Goal: Task Accomplishment & Management: Manage account settings

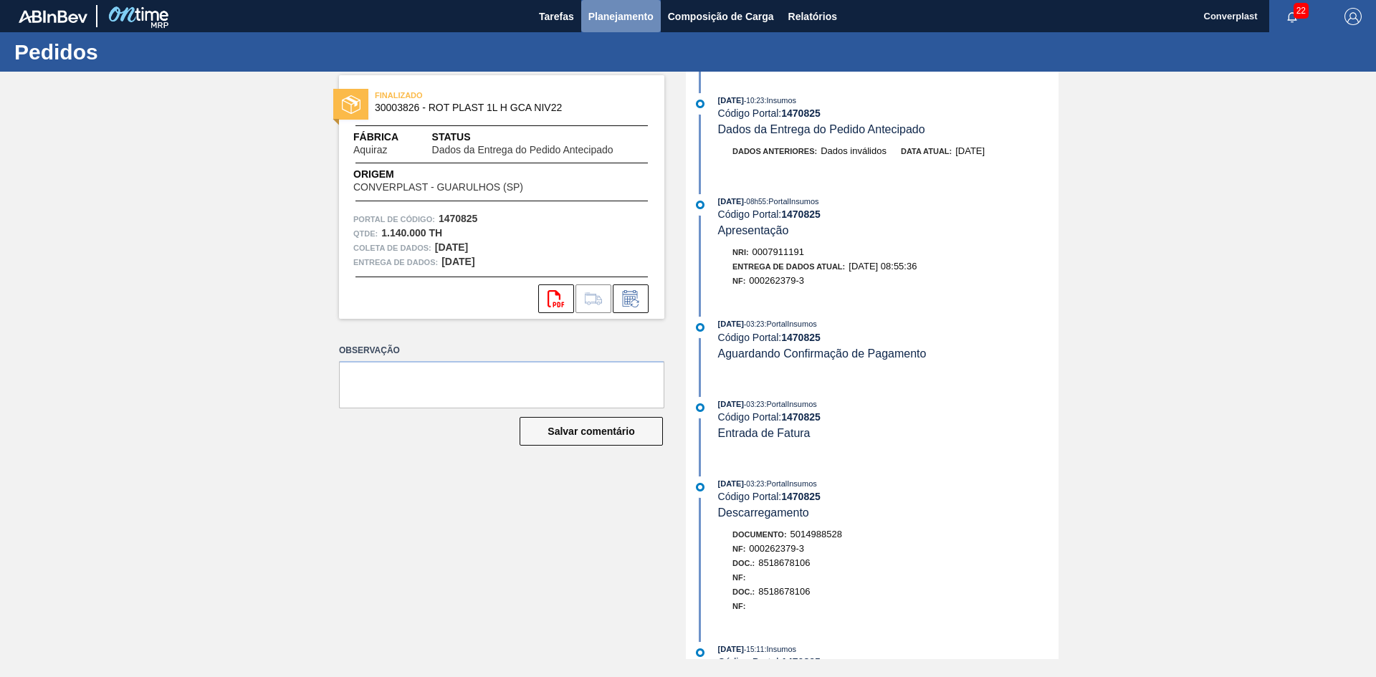
click at [621, 11] on font "Planejamento" at bounding box center [620, 16] width 65 height 11
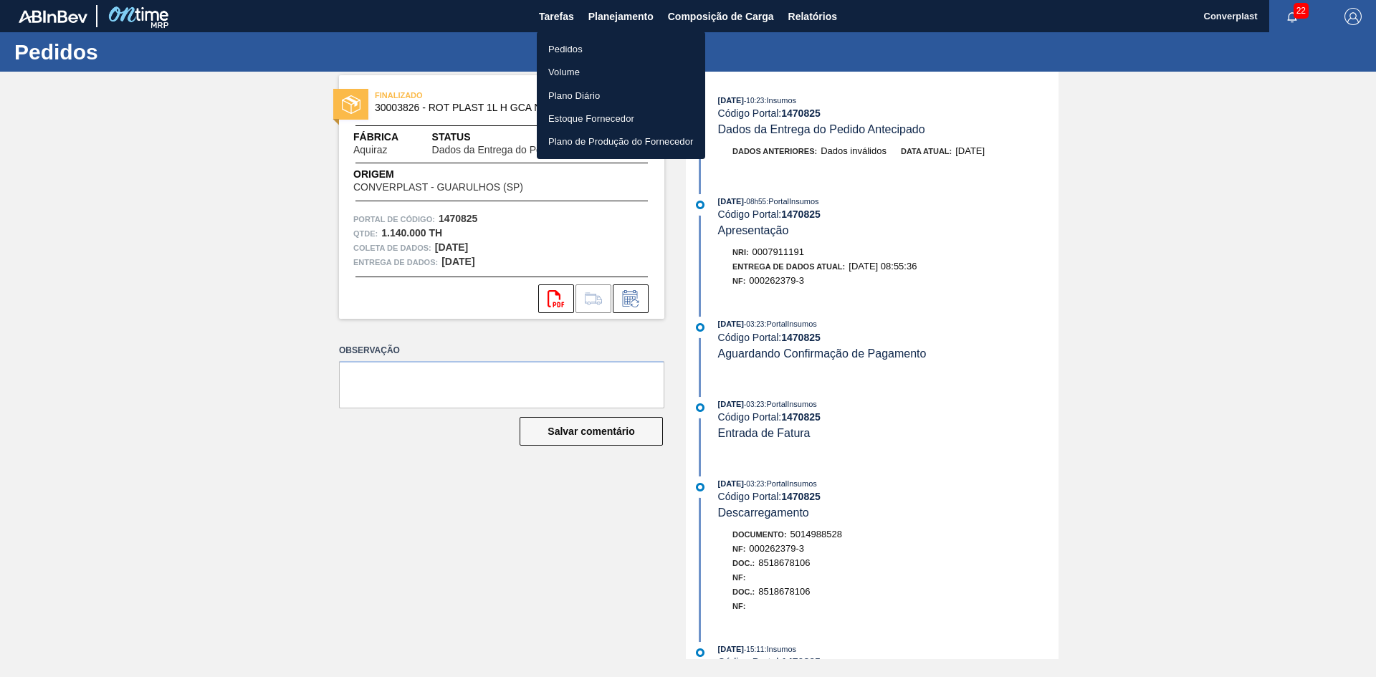
click at [577, 50] on font "Pedidos" at bounding box center [565, 49] width 34 height 11
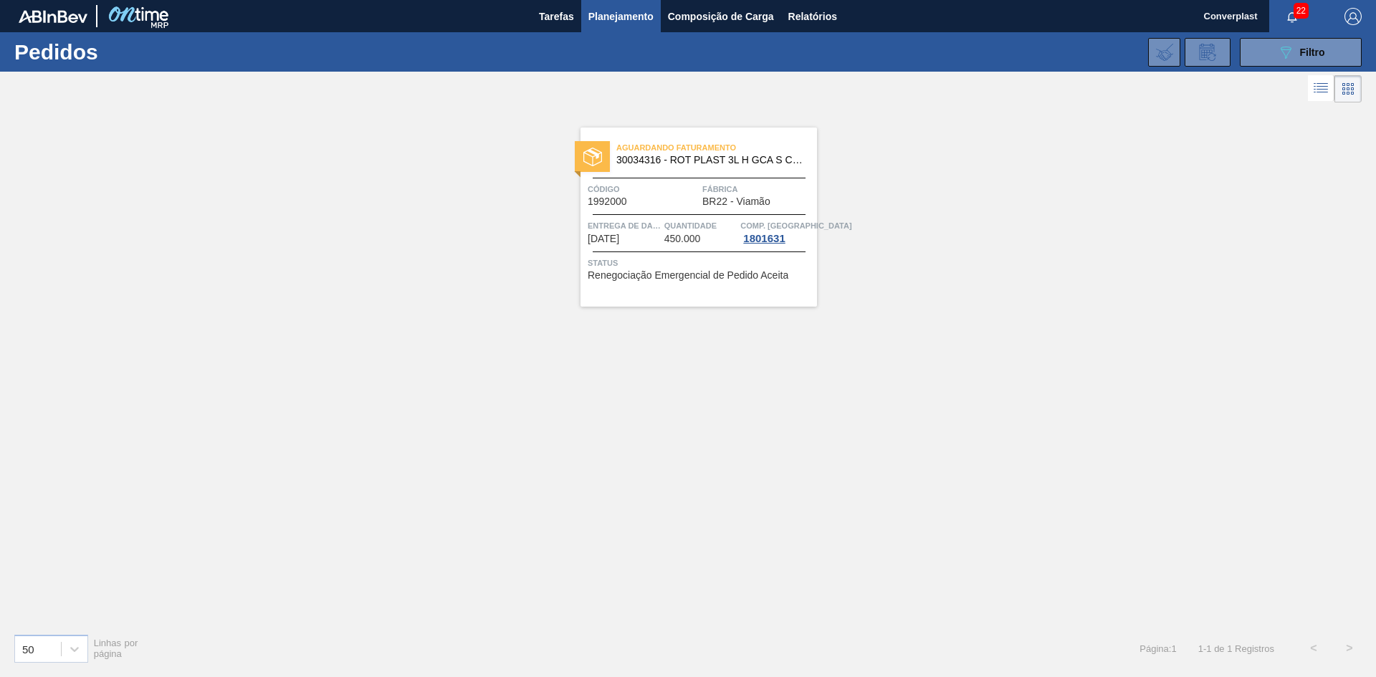
click at [530, 324] on div "Aguardando Faturamento 30034316 - ROT PLAST 3L H GCA S CL NIV25 Código 1992000 …" at bounding box center [688, 364] width 1376 height 516
click at [1259, 44] on button "089F7B8B-B2A5-4AFE-B5C0-19BA573D28AC Filtro" at bounding box center [1301, 52] width 122 height 29
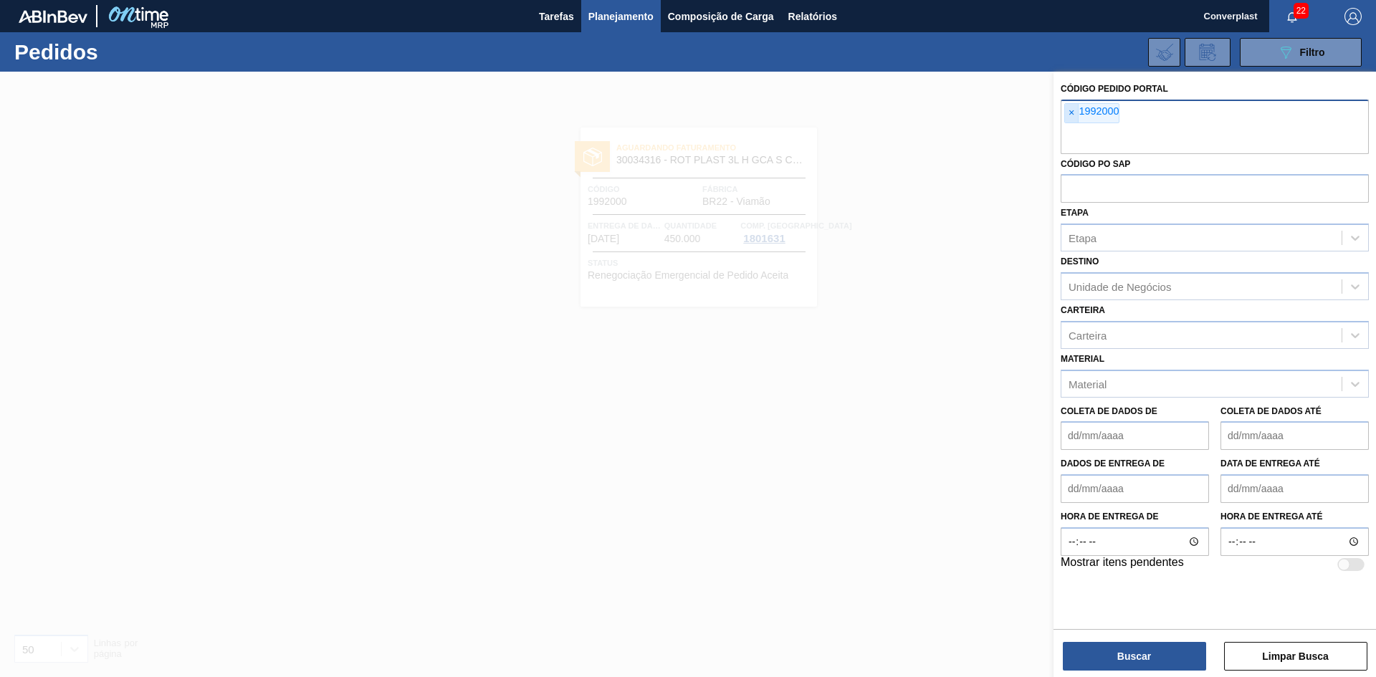
click at [1075, 113] on span "×" at bounding box center [1072, 113] width 14 height 19
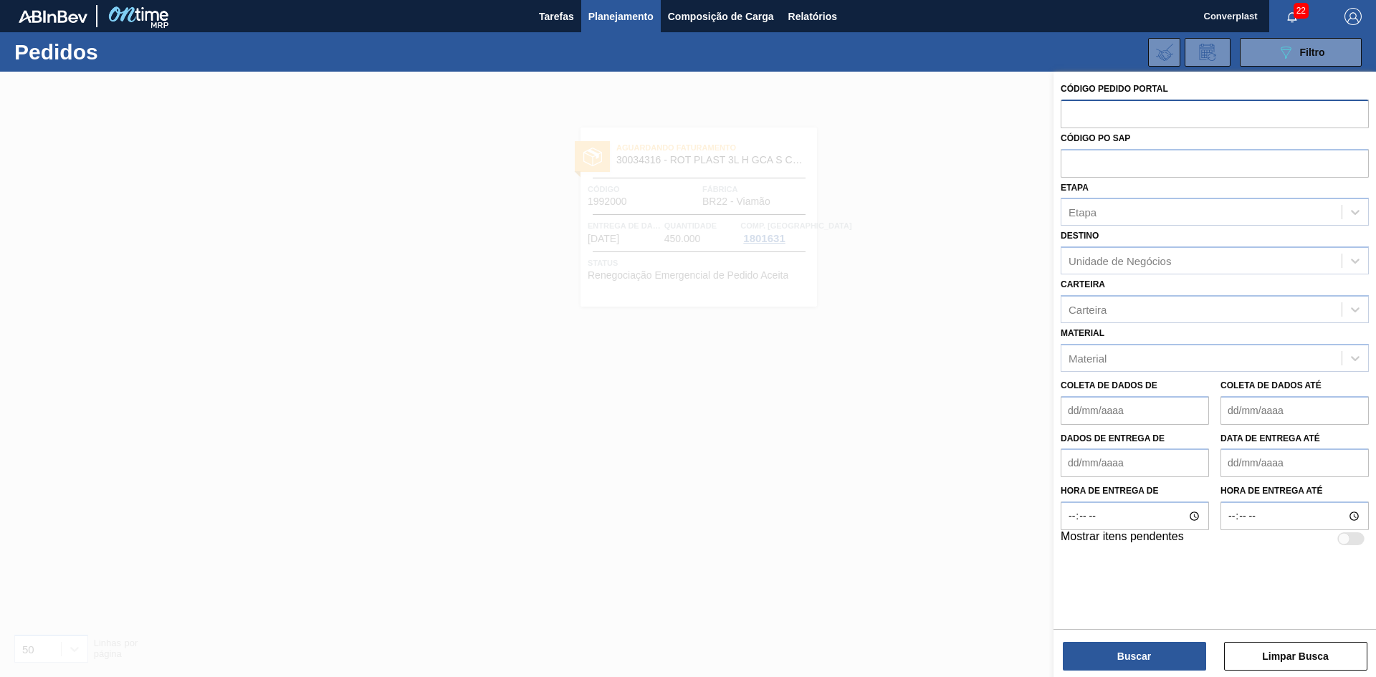
paste input "2018042"
type input "2018042"
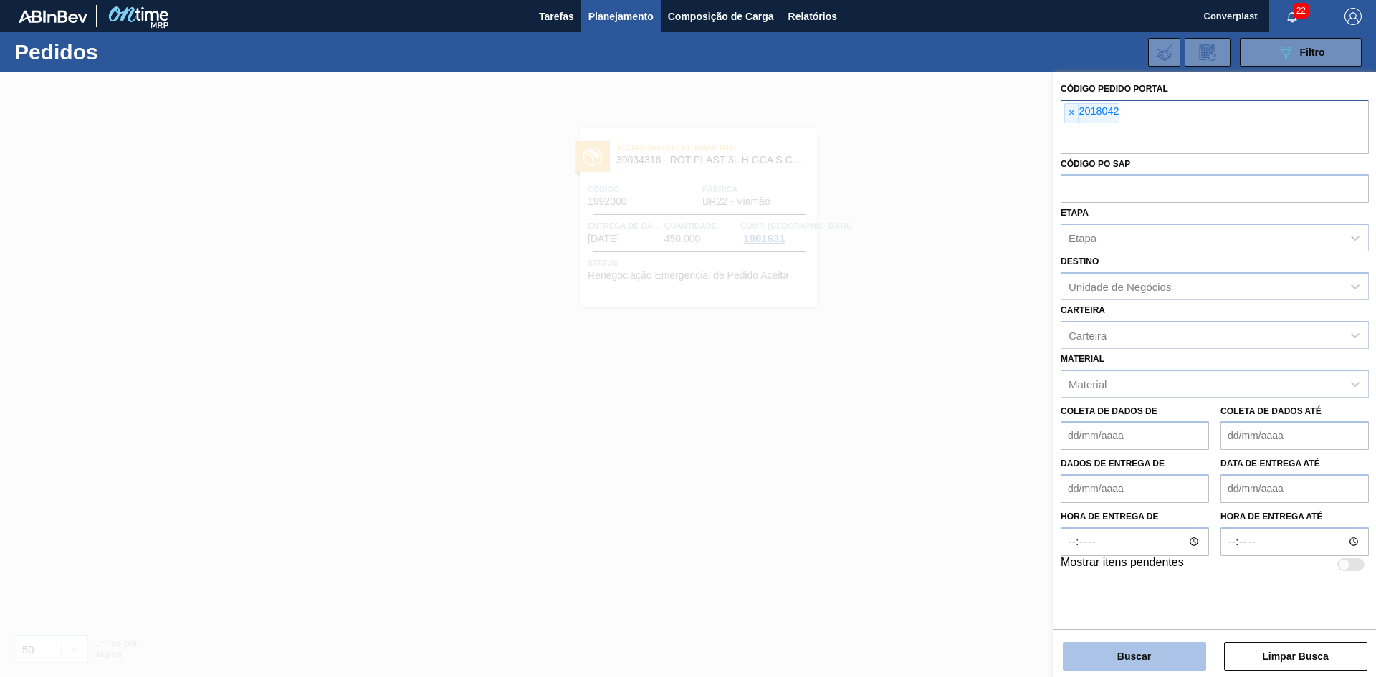
click at [1097, 647] on button "Buscar" at bounding box center [1134, 656] width 143 height 29
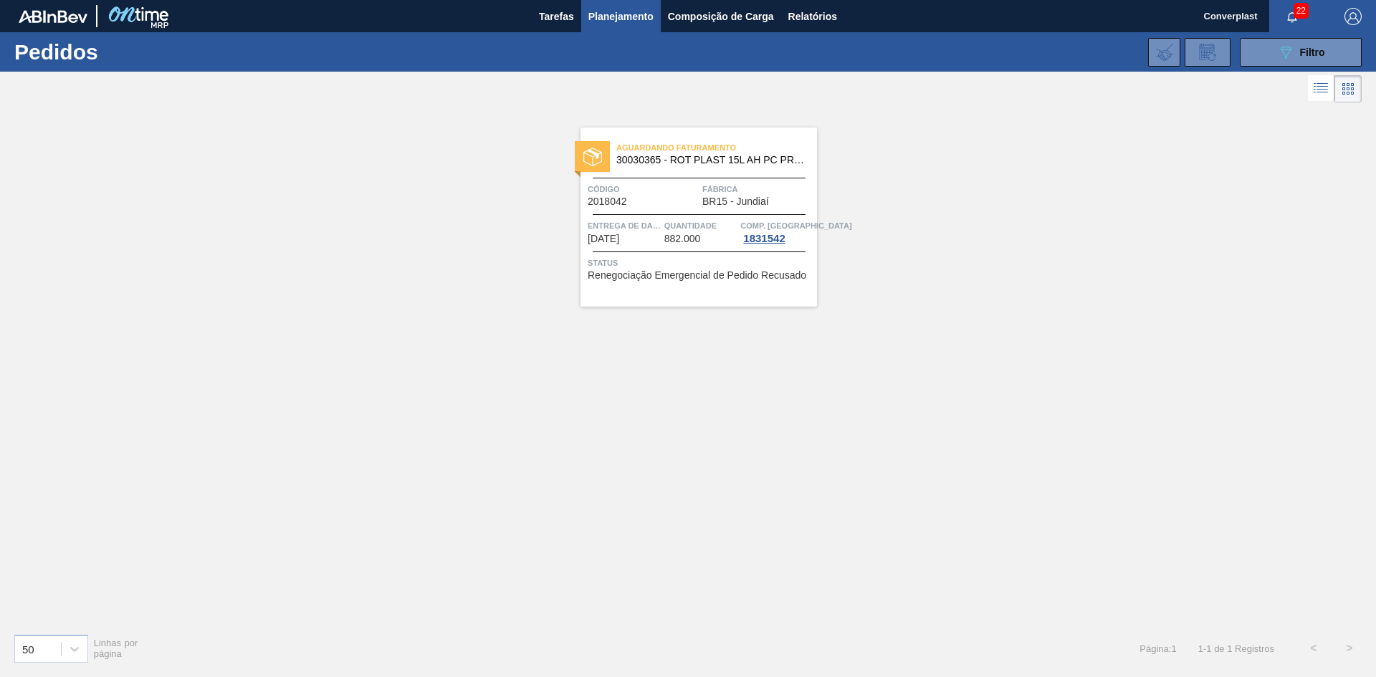
click at [667, 249] on div "Aguardando Faturamento 30030365 - ROT PLAST 15L AH PC PRETO NIV24 Código 201804…" at bounding box center [699, 217] width 237 height 179
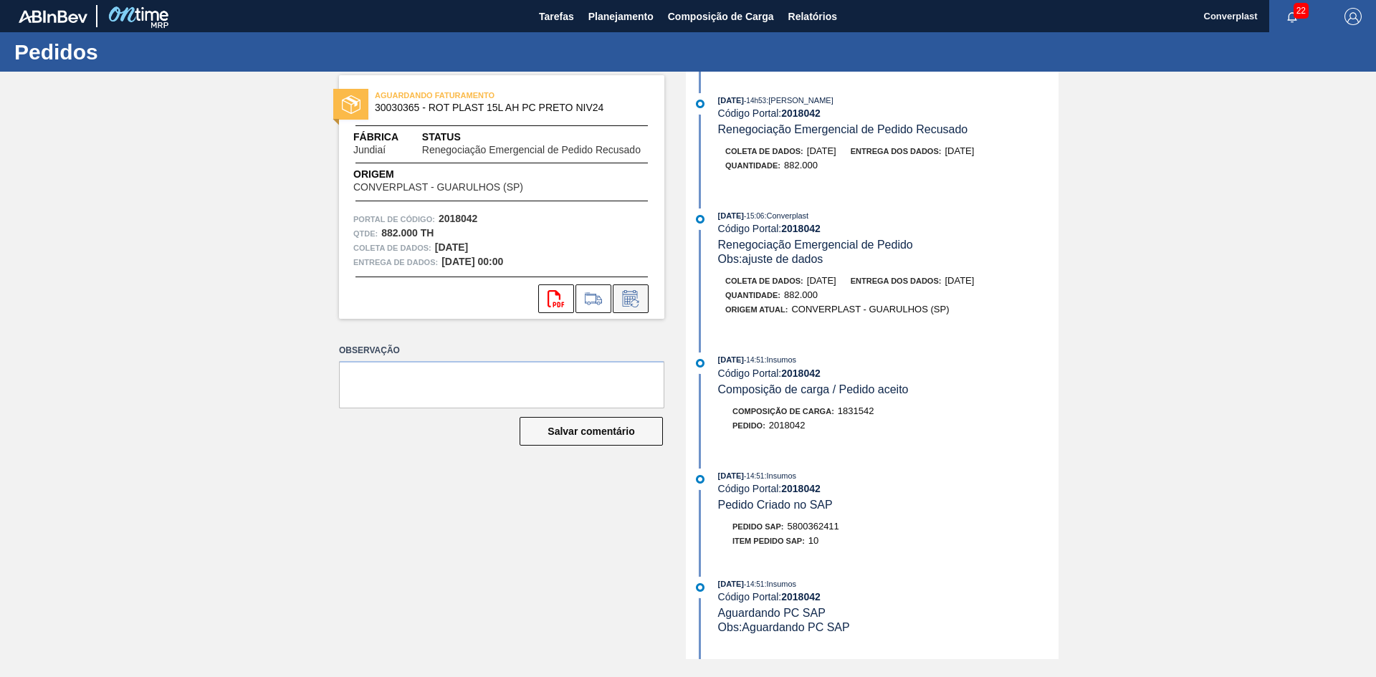
click at [628, 294] on icon at bounding box center [630, 298] width 23 height 17
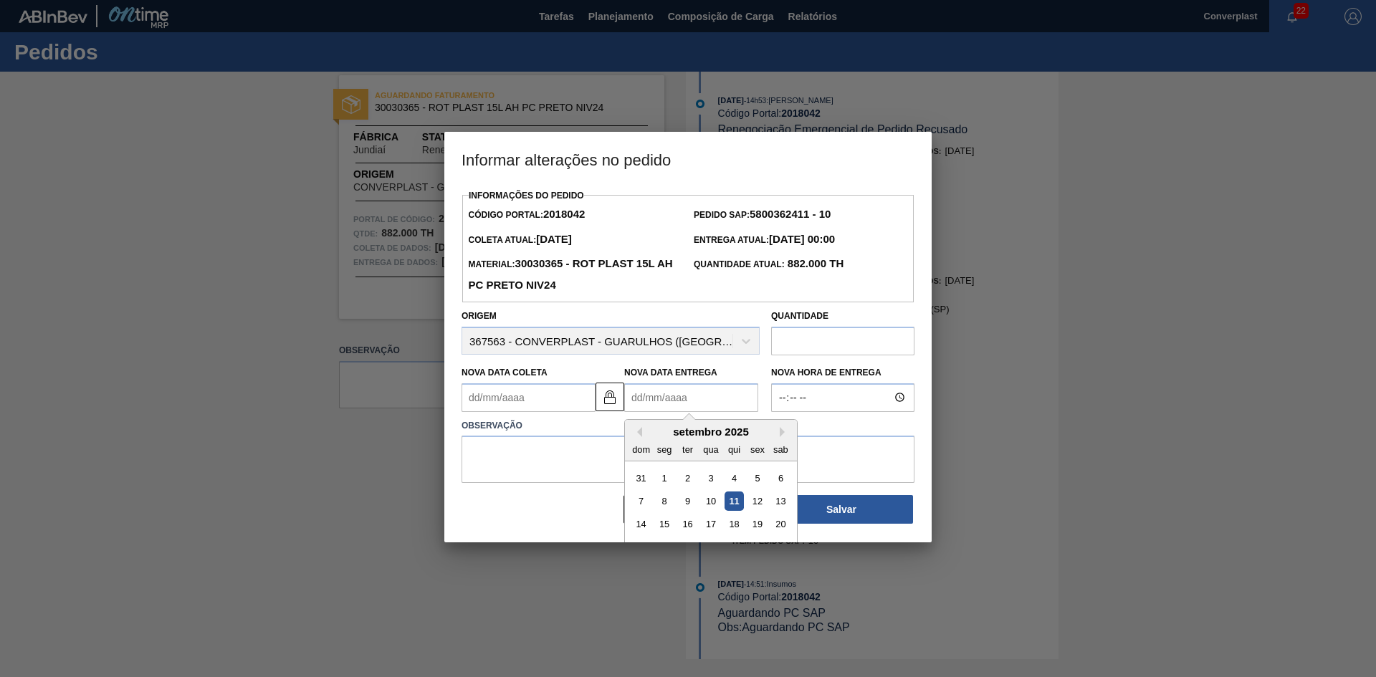
drag, startPoint x: 642, startPoint y: 406, endPoint x: 636, endPoint y: 399, distance: 9.6
click at [642, 406] on Entrega2018042 "Nova Data Entrega" at bounding box center [691, 397] width 134 height 29
type Coleta2018042 "[DATE]"
type Entrega2018042 "0"
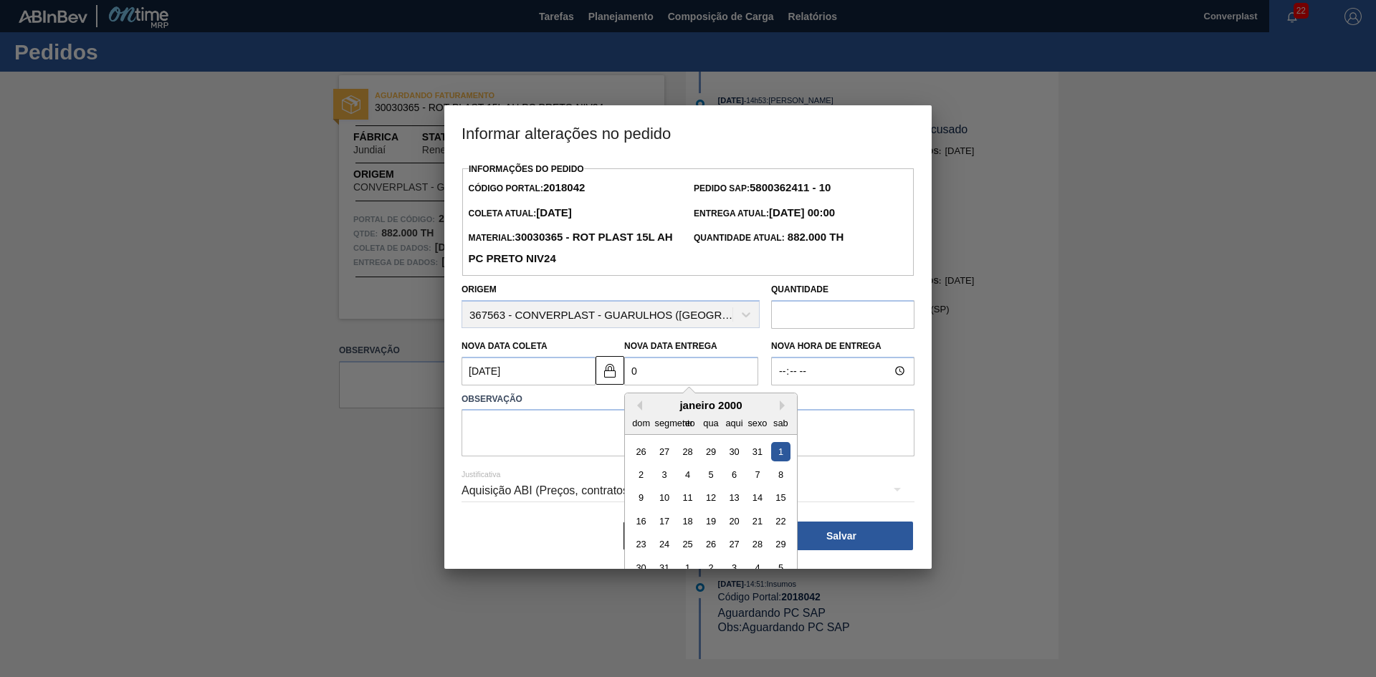
type Coleta2018042 "[DATE]"
type Entrega2018042 "01/"
type Coleta2018042 "[DATE]"
type Entrega2018042 "01/1"
type Coleta2018042 "[DATE]"
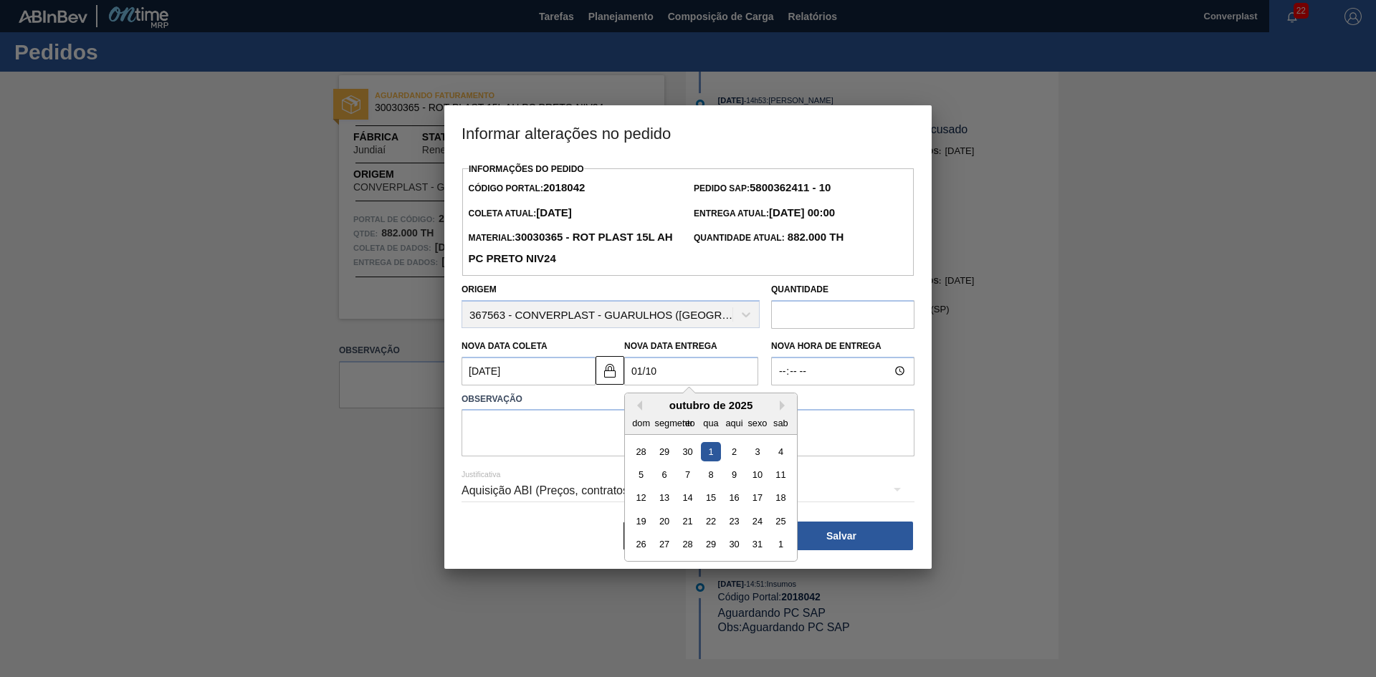
click at [713, 458] on div "1" at bounding box center [710, 451] width 19 height 19
type Entrega2018042 "[DATE]"
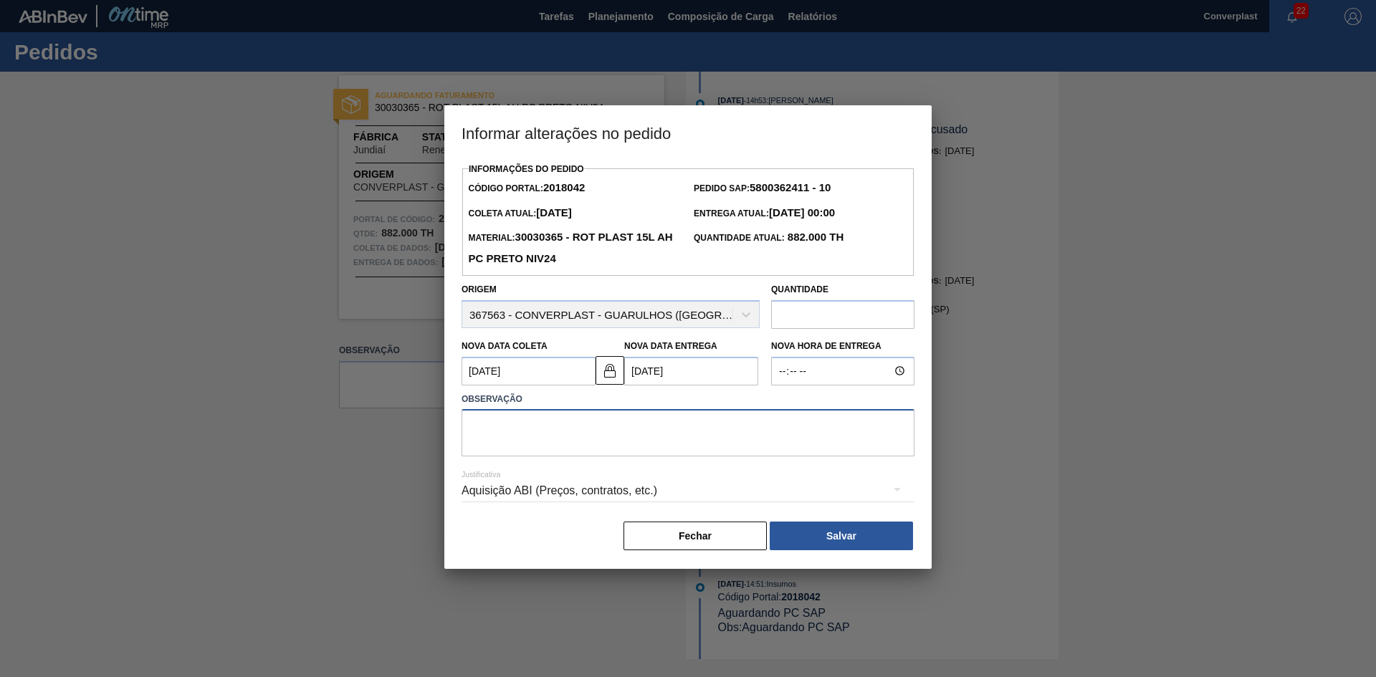
click at [519, 435] on textarea at bounding box center [688, 432] width 453 height 47
click at [605, 379] on img at bounding box center [609, 370] width 17 height 17
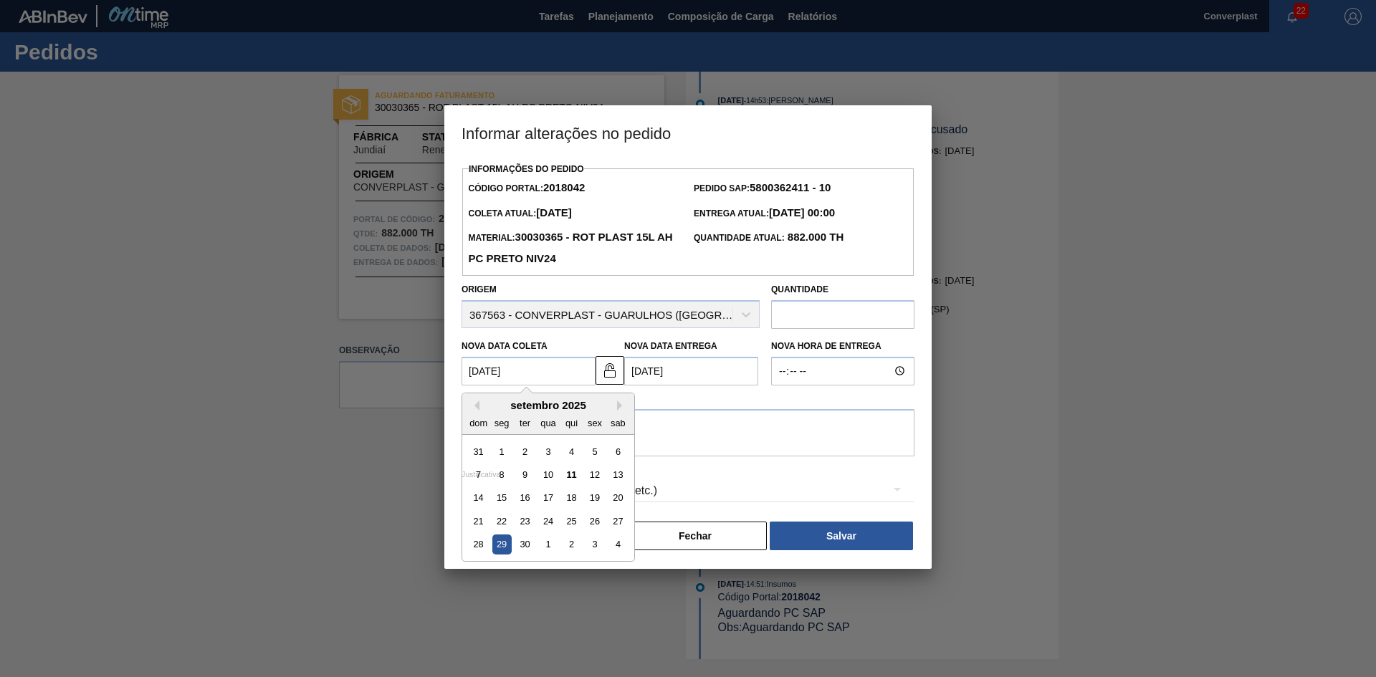
click at [532, 380] on Coleta2018042 "[DATE]" at bounding box center [529, 371] width 134 height 29
click at [520, 549] on font "30" at bounding box center [525, 544] width 10 height 11
type Coleta2018042 "[DATE]"
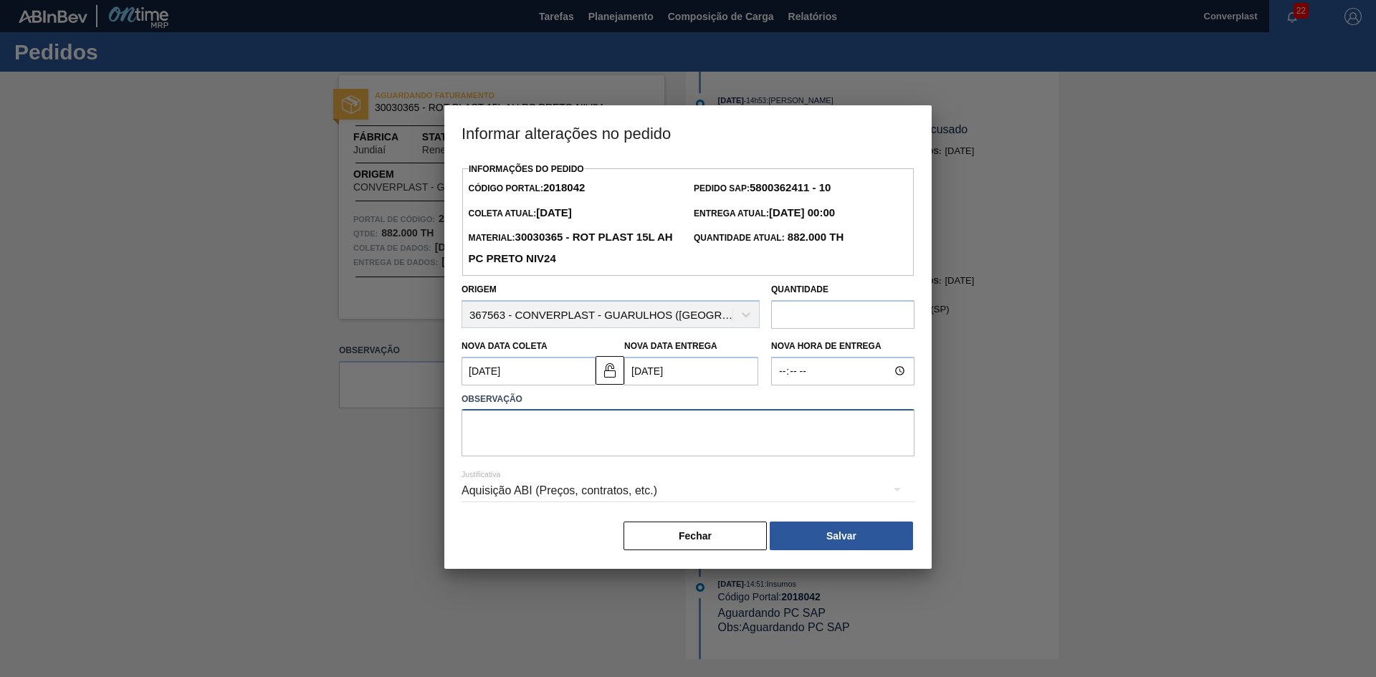
click at [507, 431] on textarea at bounding box center [688, 432] width 453 height 47
type textarea "ajuste data"
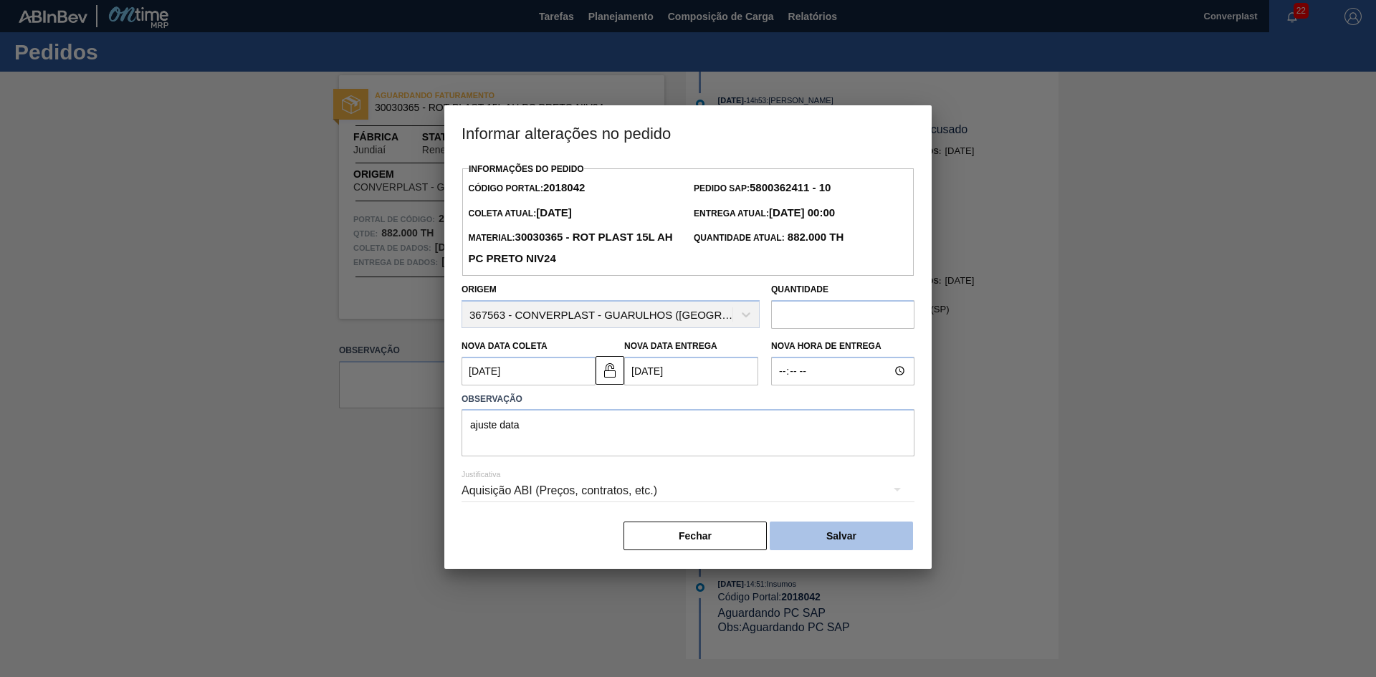
click at [813, 538] on button "Salvar" at bounding box center [841, 536] width 143 height 29
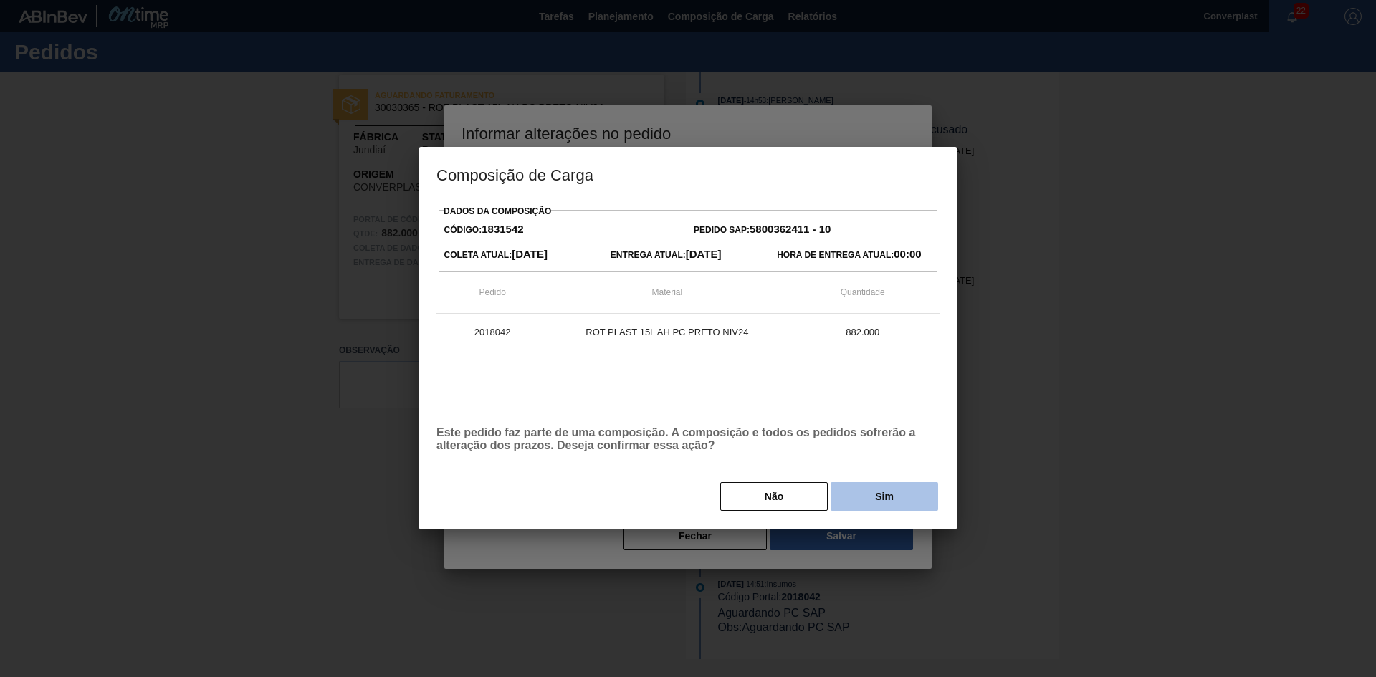
click at [882, 493] on font "Sim" at bounding box center [884, 496] width 19 height 11
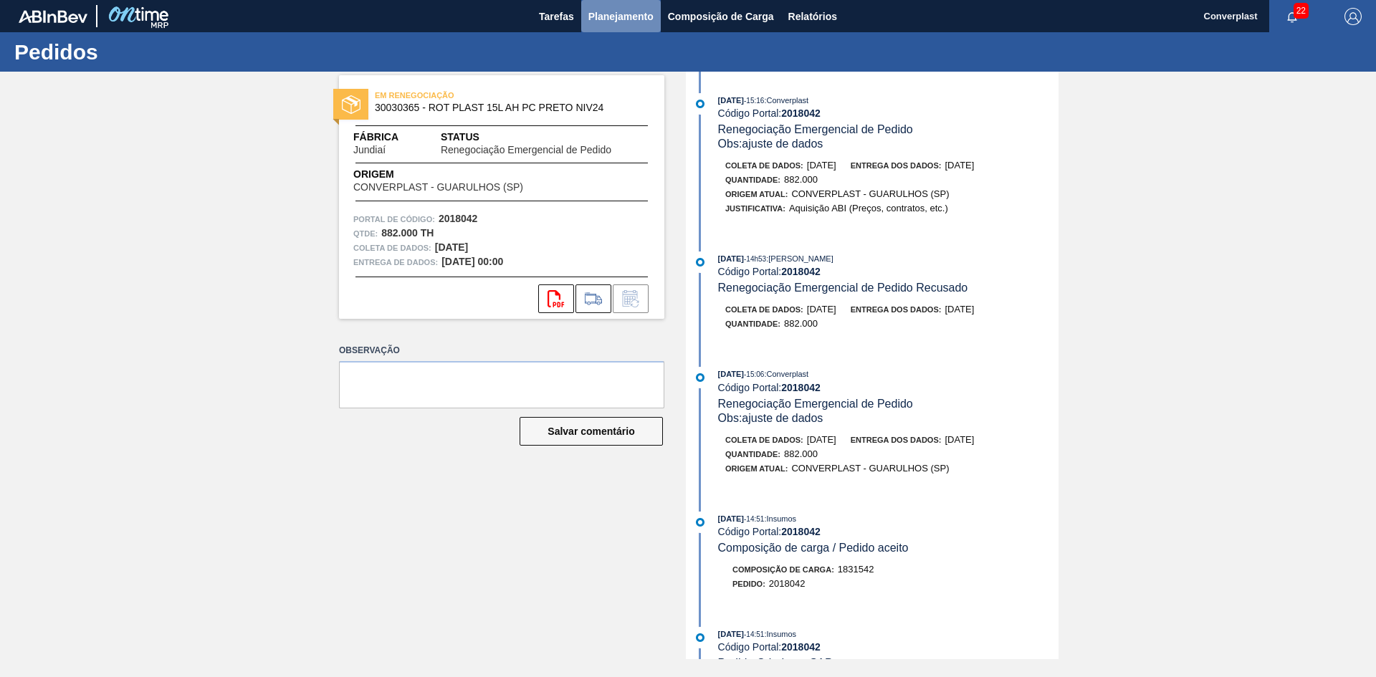
click at [603, 19] on font "Planejamento" at bounding box center [620, 16] width 65 height 11
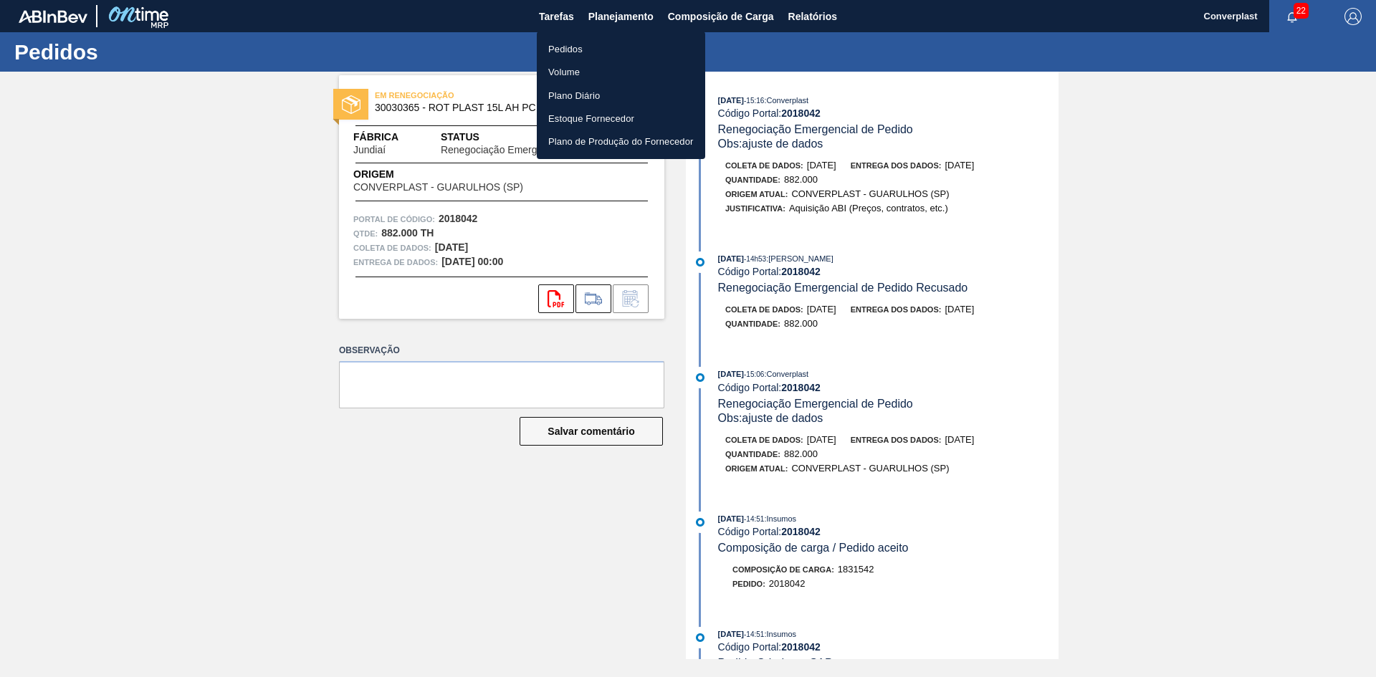
click at [558, 45] on font "Pedidos" at bounding box center [565, 49] width 34 height 11
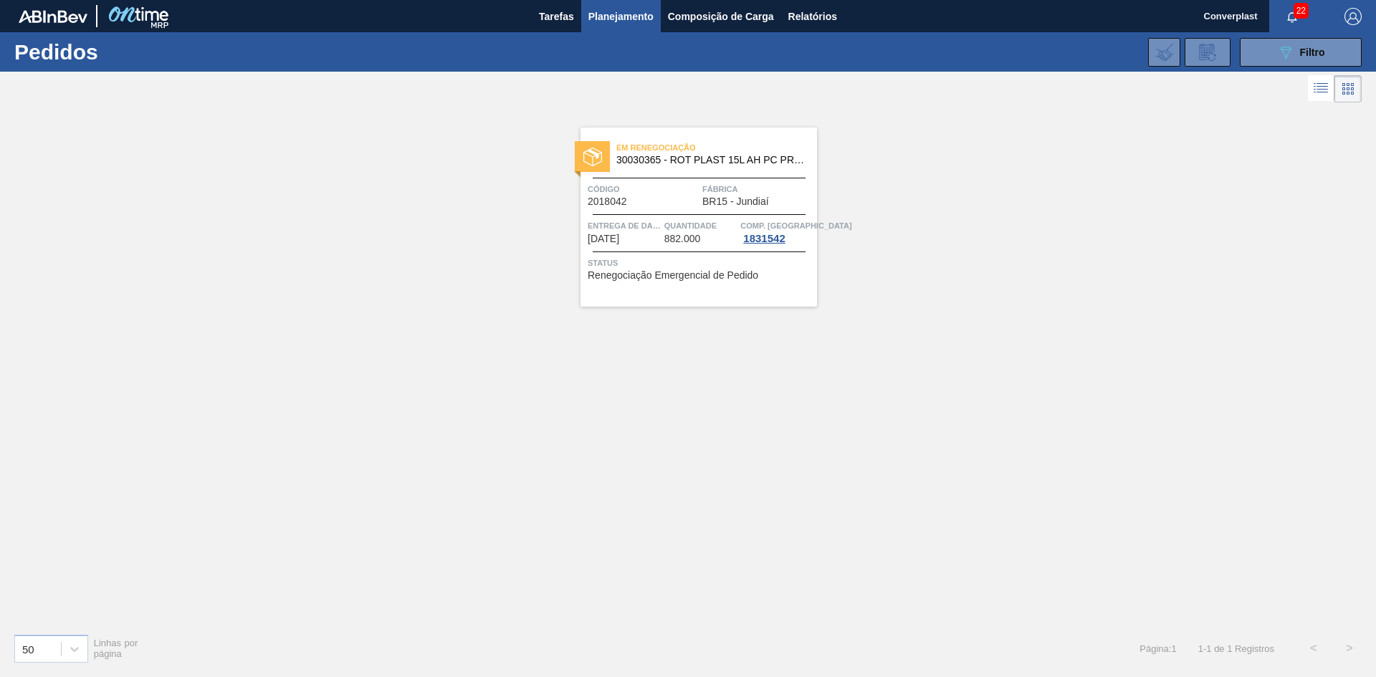
click at [652, 168] on div "Em renegociação 30030365 - ROT PLAST 15L AH PC PRETO NIV24" at bounding box center [699, 154] width 237 height 32
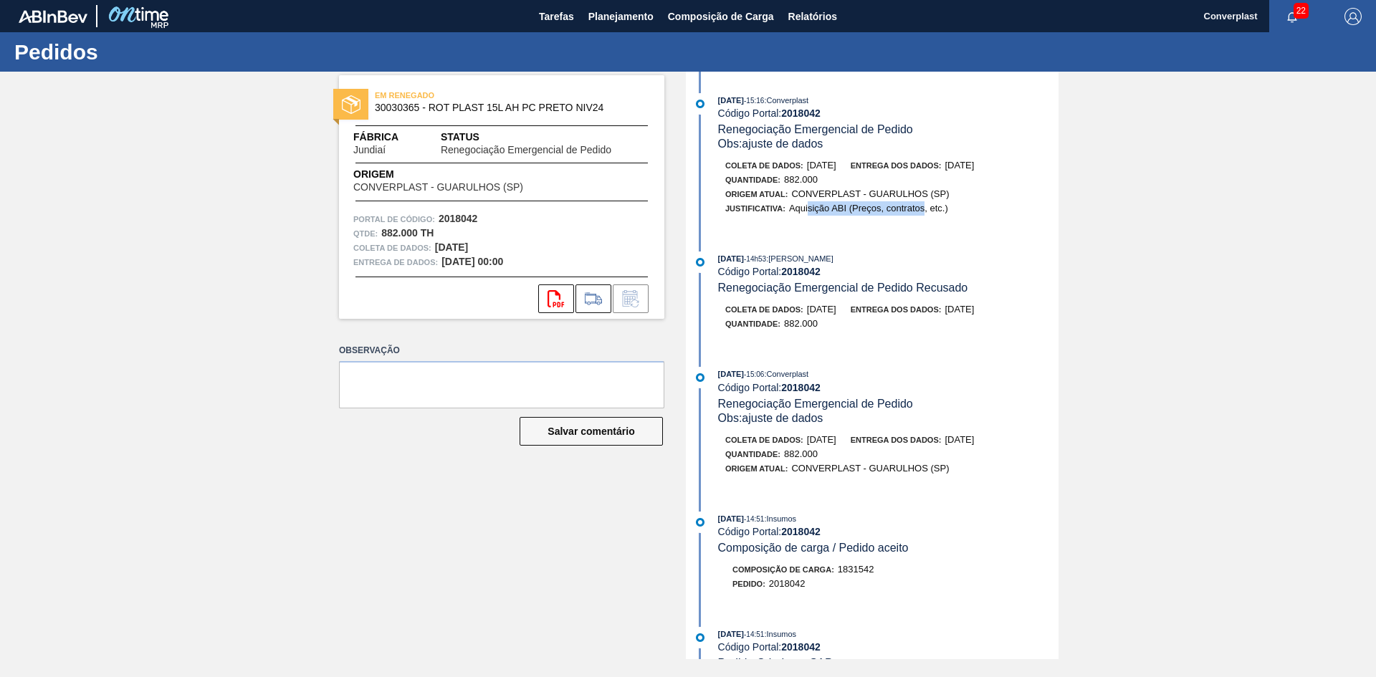
drag, startPoint x: 871, startPoint y: 204, endPoint x: 925, endPoint y: 201, distance: 54.5
click at [925, 201] on div "Justificativa: Aquisição ABI (Preços, contratos, etc.)" at bounding box center [836, 208] width 223 height 14
click at [921, 216] on div "Justificativa: Aquisição ABI (Preços, contratos, etc.)" at bounding box center [836, 208] width 223 height 14
click at [621, 14] on font "Planejamento" at bounding box center [620, 16] width 65 height 11
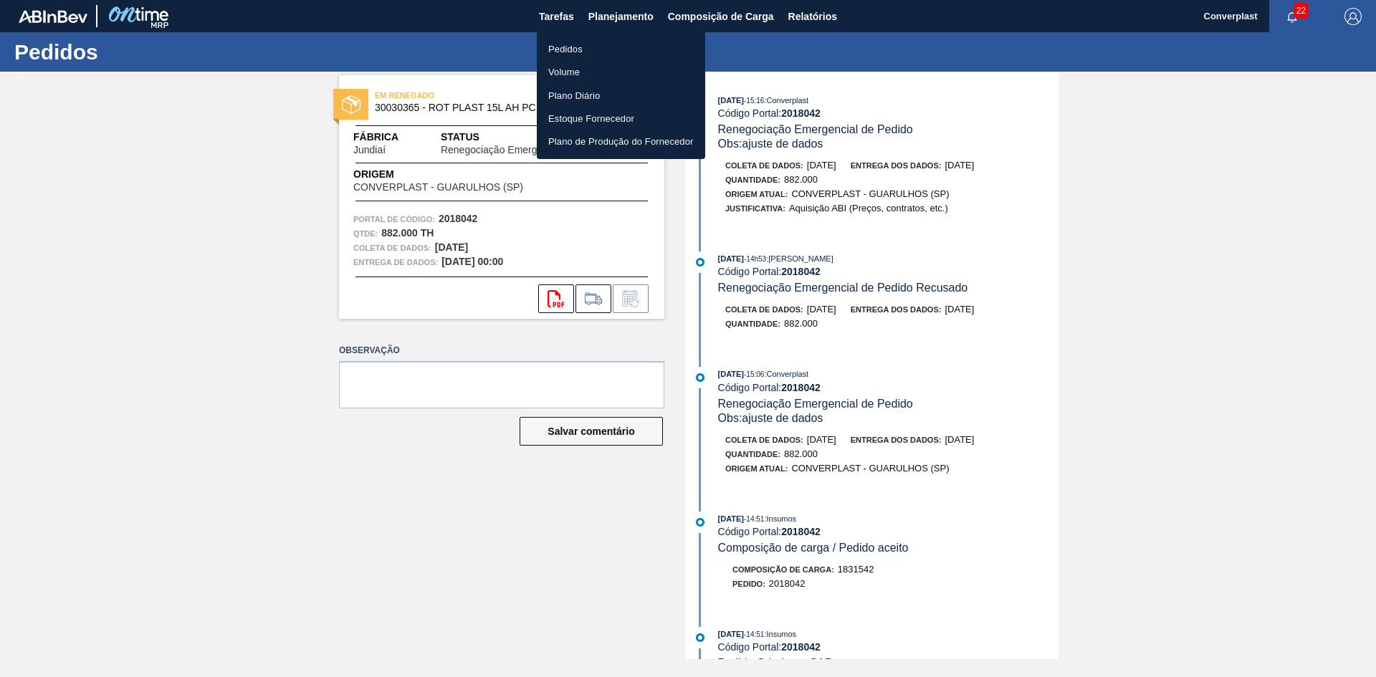
click at [565, 44] on font "Pedidos" at bounding box center [565, 49] width 34 height 11
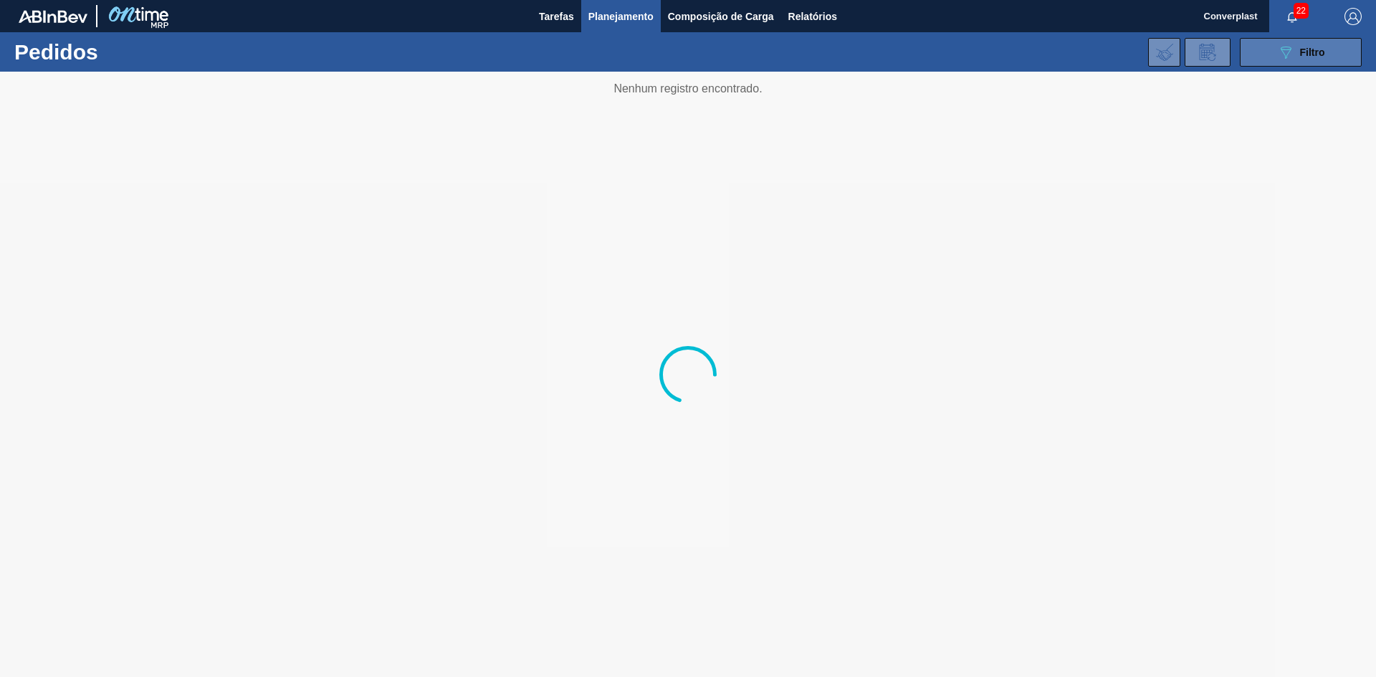
click at [1298, 52] on div "089F7B8B-B2A5-4AFE-B5C0-19BA573D28AC Filtro" at bounding box center [1301, 52] width 48 height 17
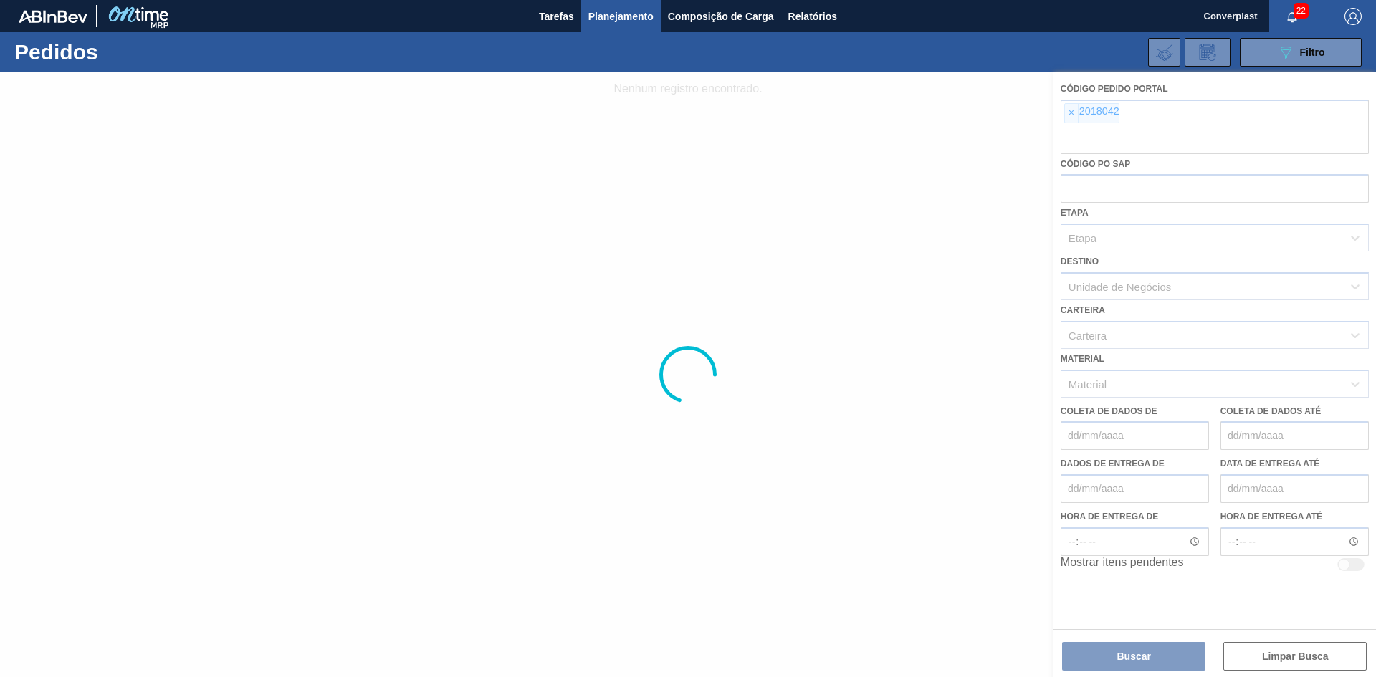
click at [1072, 111] on div at bounding box center [688, 375] width 1376 height 606
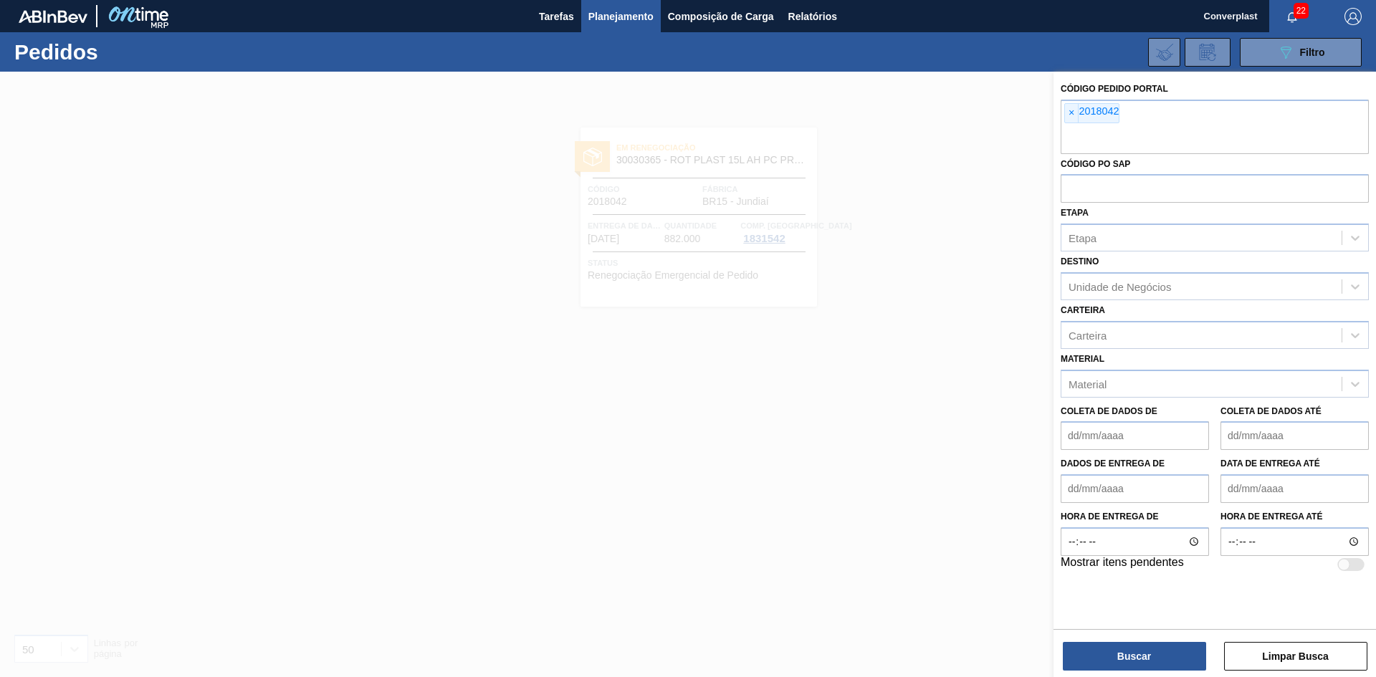
click at [1072, 111] on font "×" at bounding box center [1072, 112] width 6 height 11
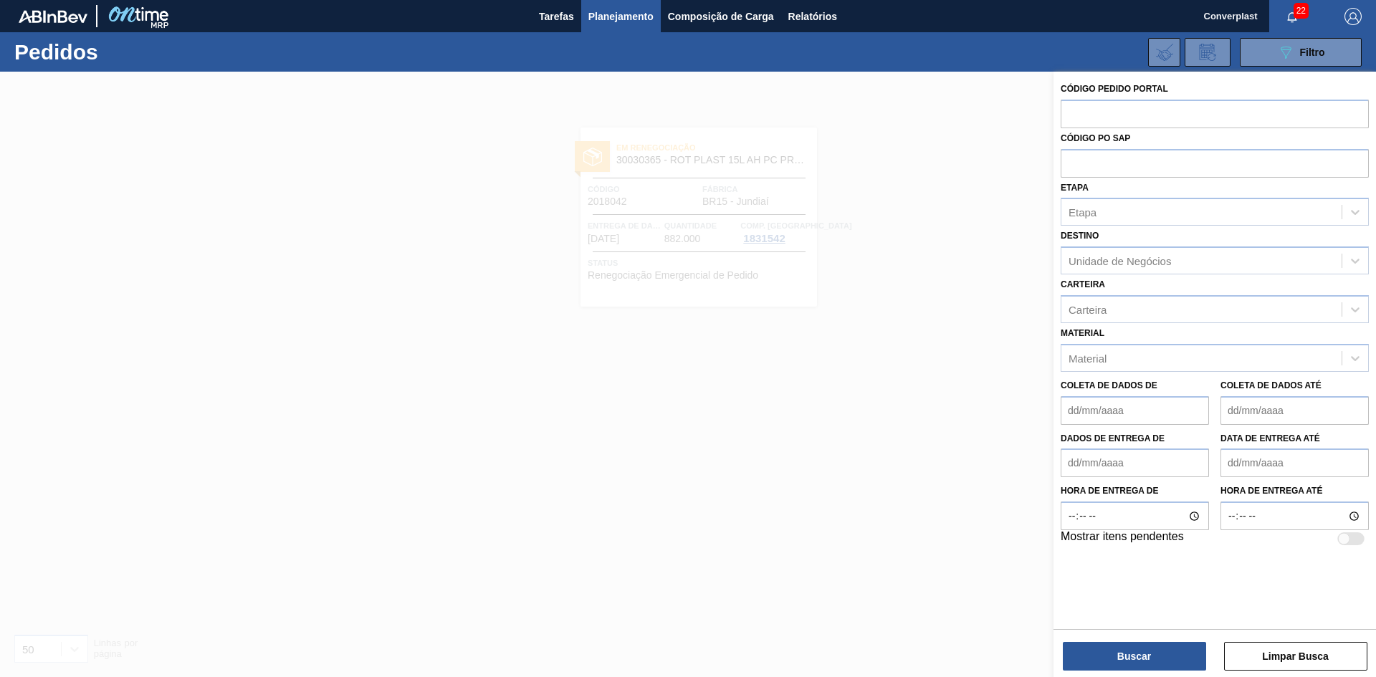
paste input "2018121"
type input "2018121"
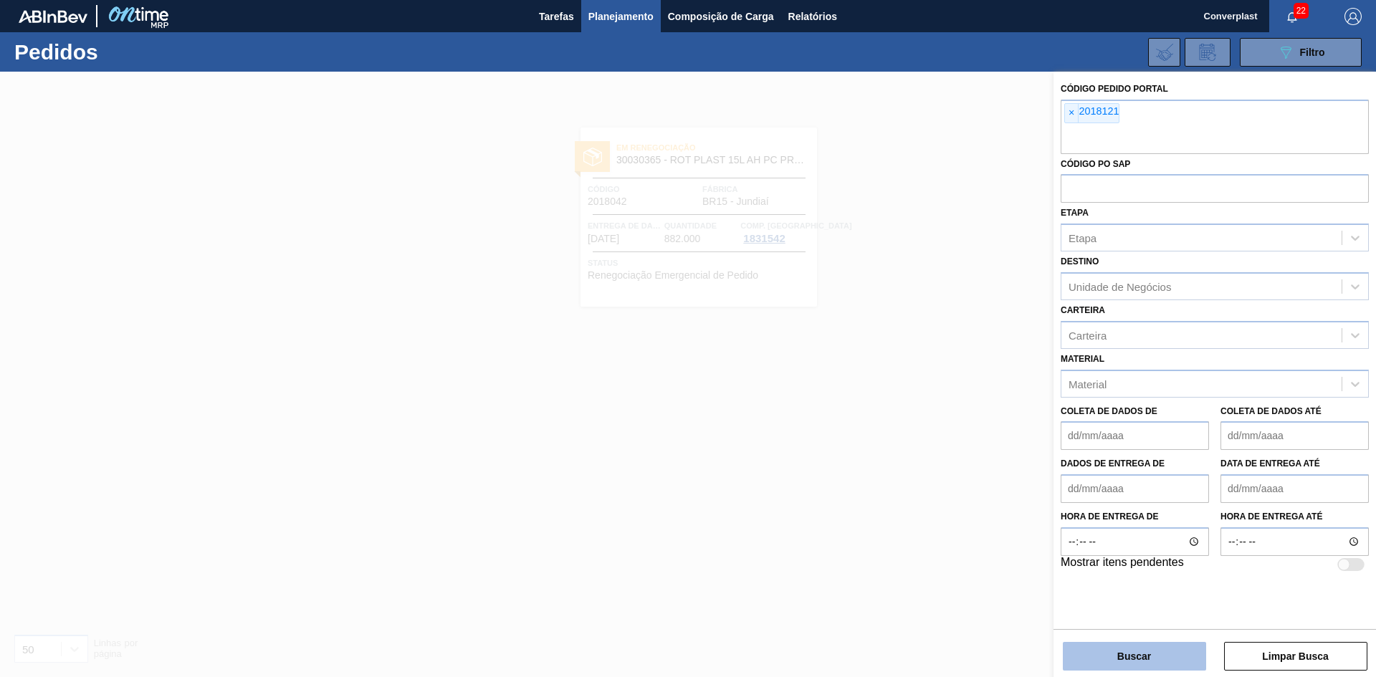
click at [1077, 662] on button "Buscar" at bounding box center [1134, 656] width 143 height 29
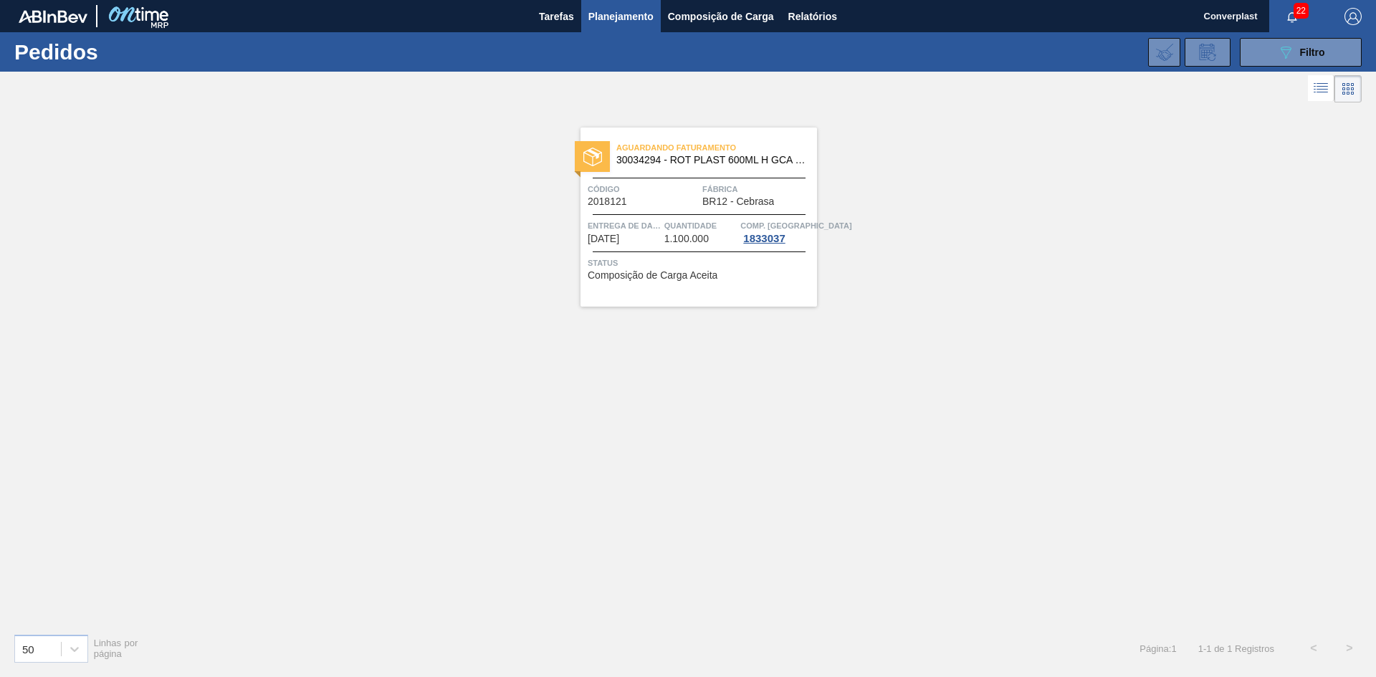
click at [641, 243] on div "Entrega de dados [DATE]" at bounding box center [624, 232] width 73 height 26
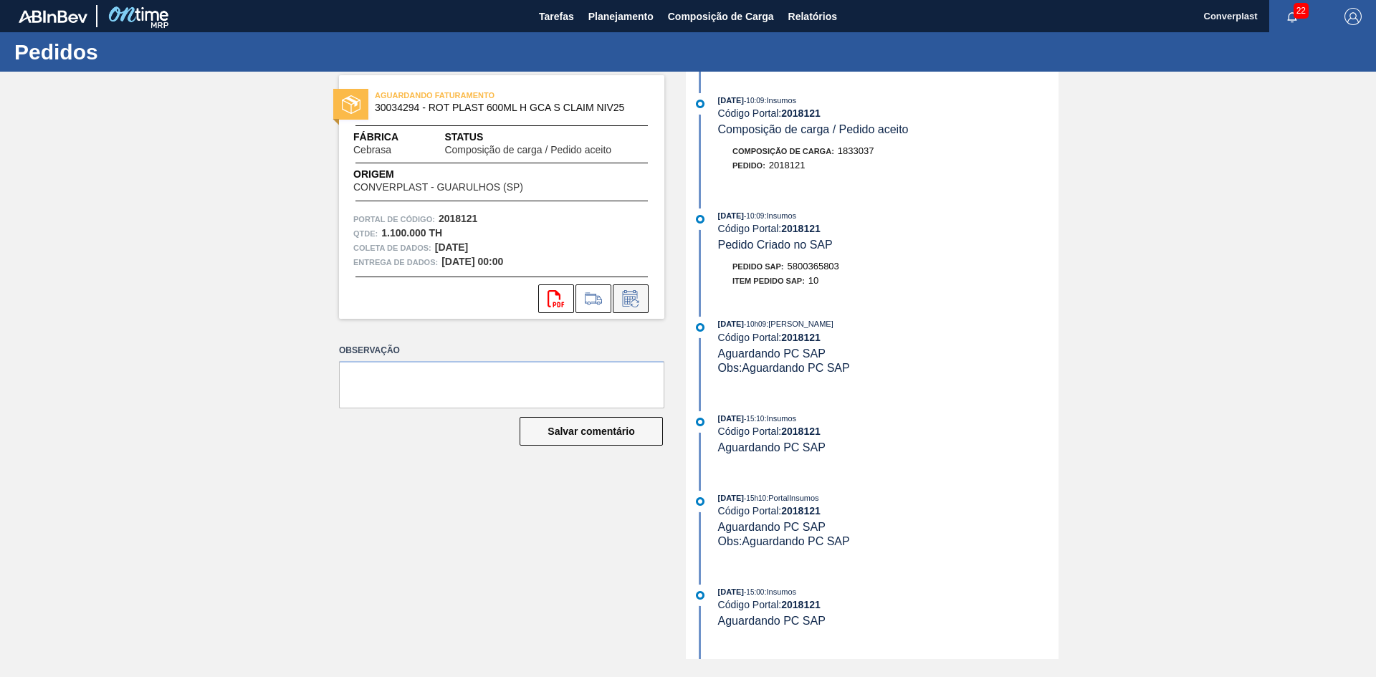
click at [639, 297] on icon at bounding box center [630, 298] width 23 height 17
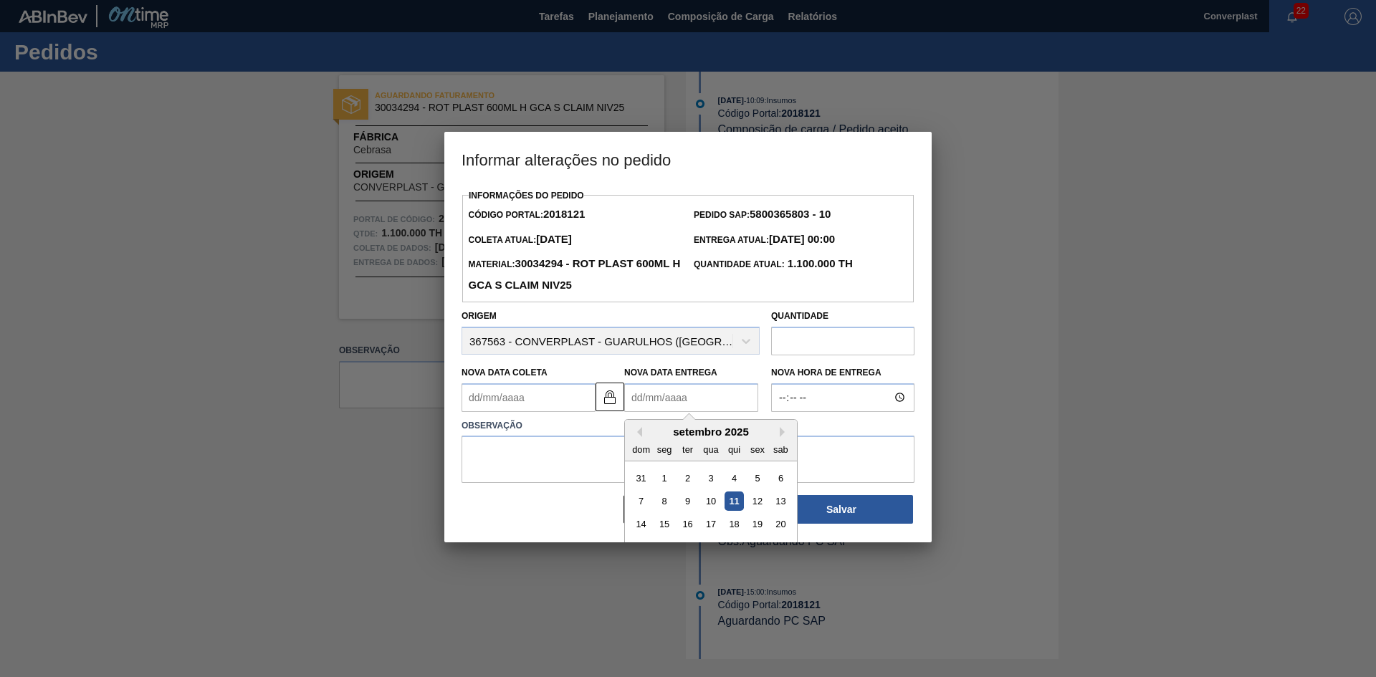
click at [650, 407] on Entrega2018121 "Nova Data Entrega" at bounding box center [691, 397] width 134 height 29
type Coleta2018121 "[DATE]"
type Entrega2018121 "0"
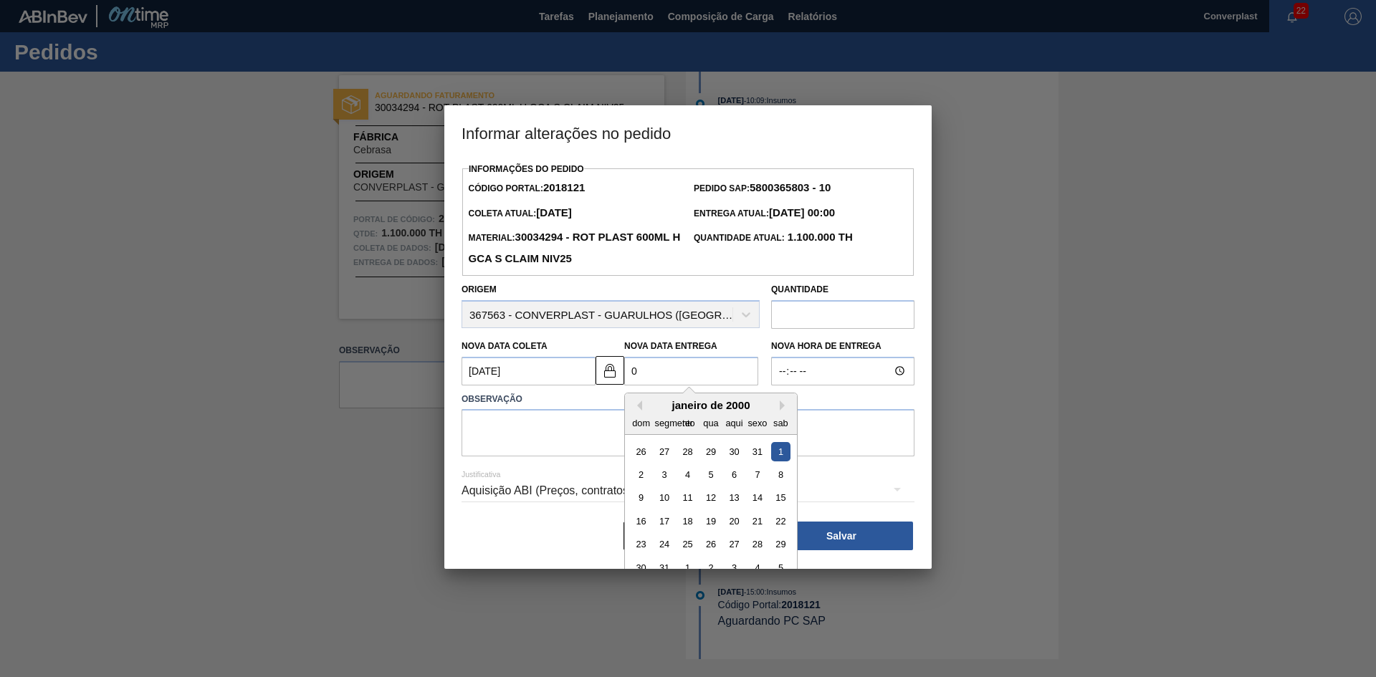
type Coleta2018121 "[DATE]"
type Entrega2018121 "05/"
type Coleta2018121 "[DATE]"
type Entrega2018121 "05/1"
type Coleta2018121 "[DATE]"
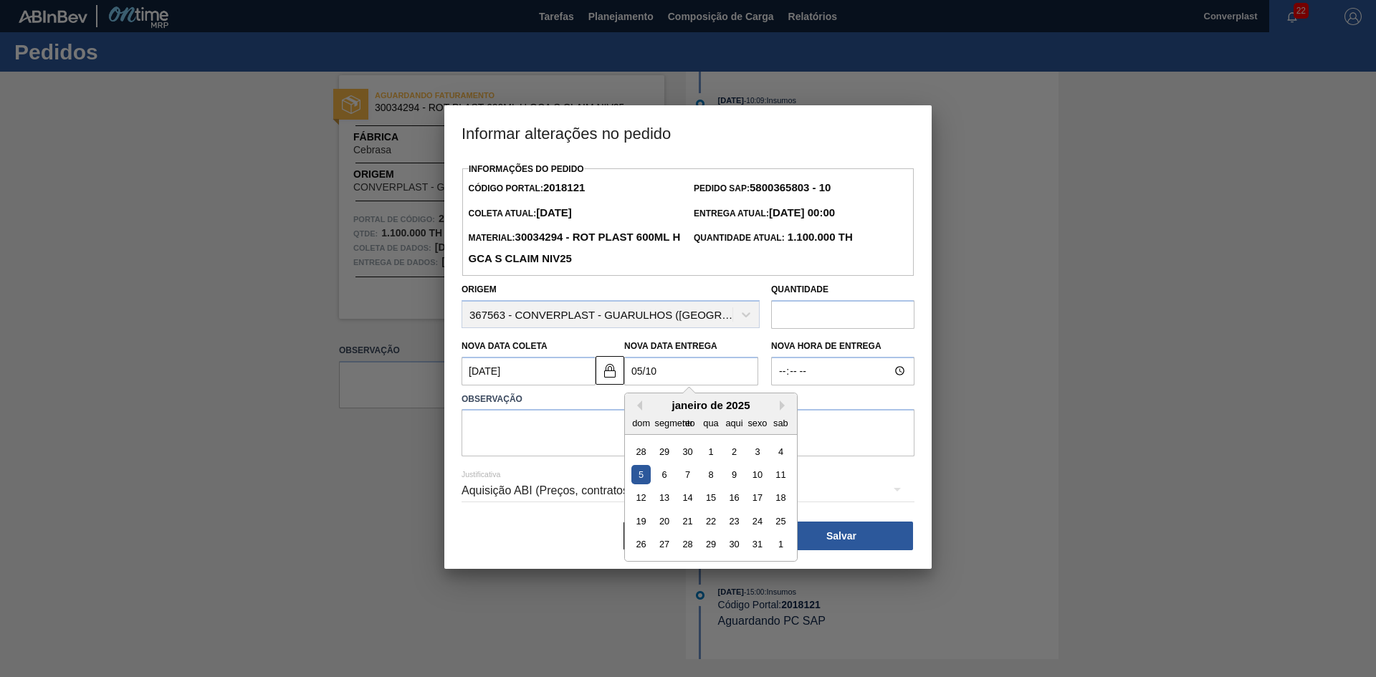
click at [636, 485] on div "5" at bounding box center [640, 474] width 19 height 19
type Entrega2018121 "[DATE]"
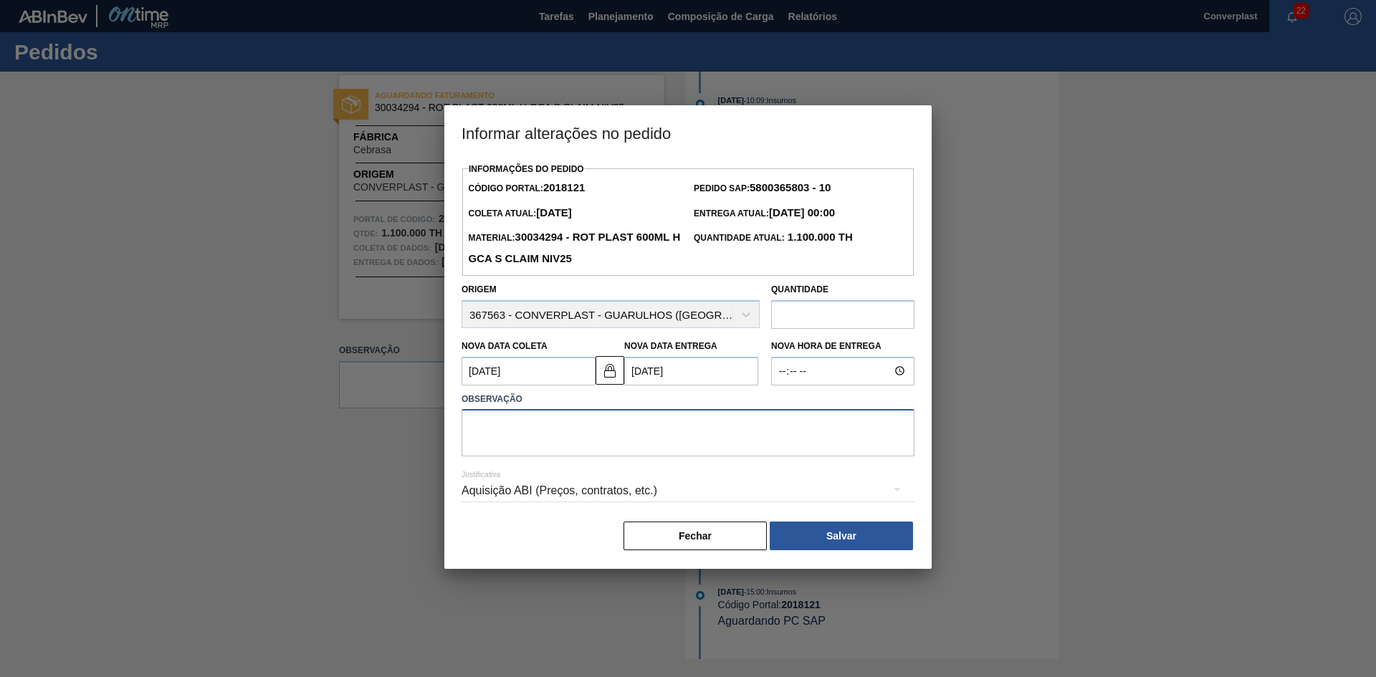
click at [506, 447] on textarea at bounding box center [688, 432] width 453 height 47
type textarea "ajuste data"
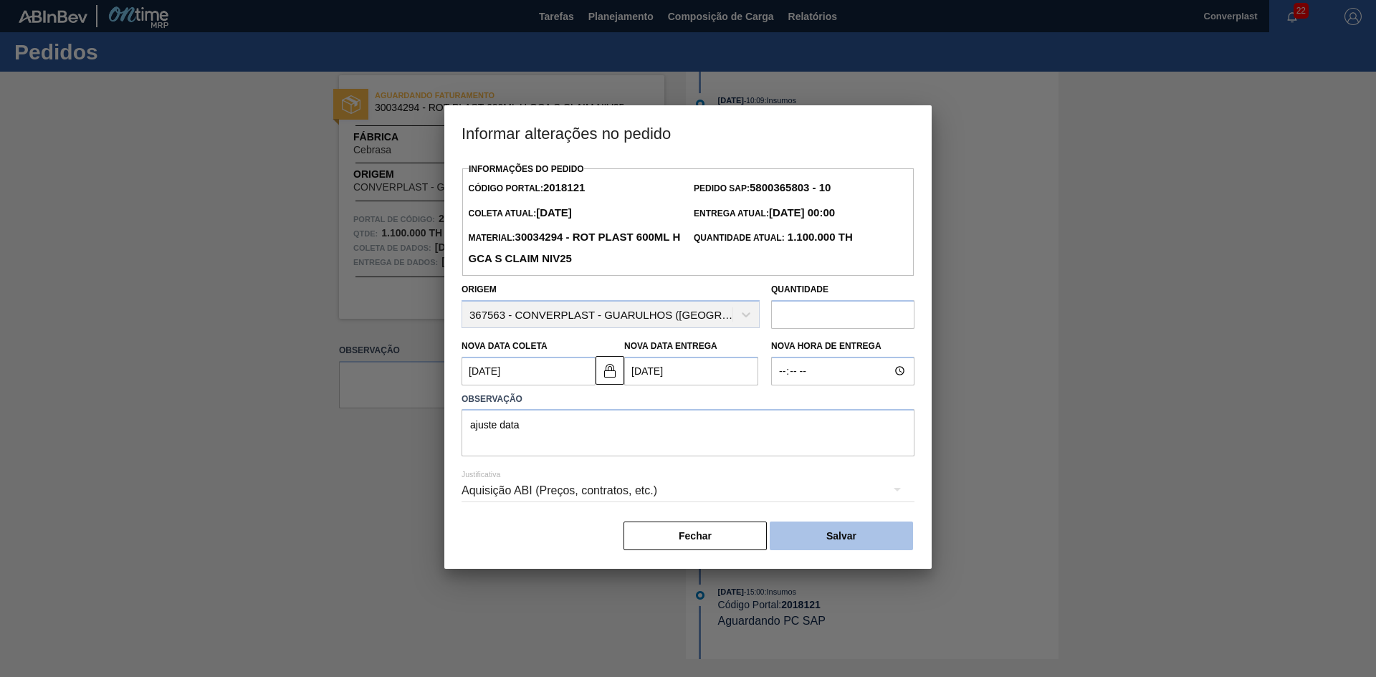
click at [847, 542] on font "Salvar" at bounding box center [841, 535] width 30 height 11
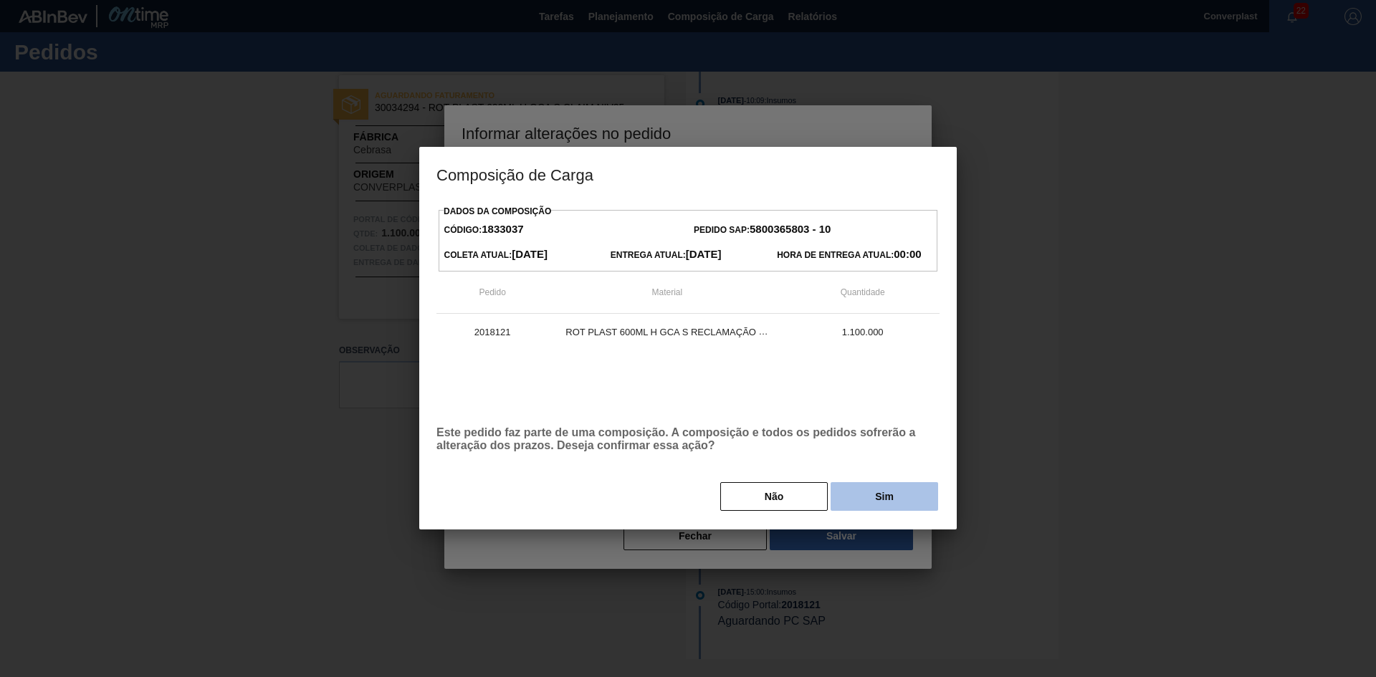
click at [867, 496] on button "Sim" at bounding box center [885, 496] width 108 height 29
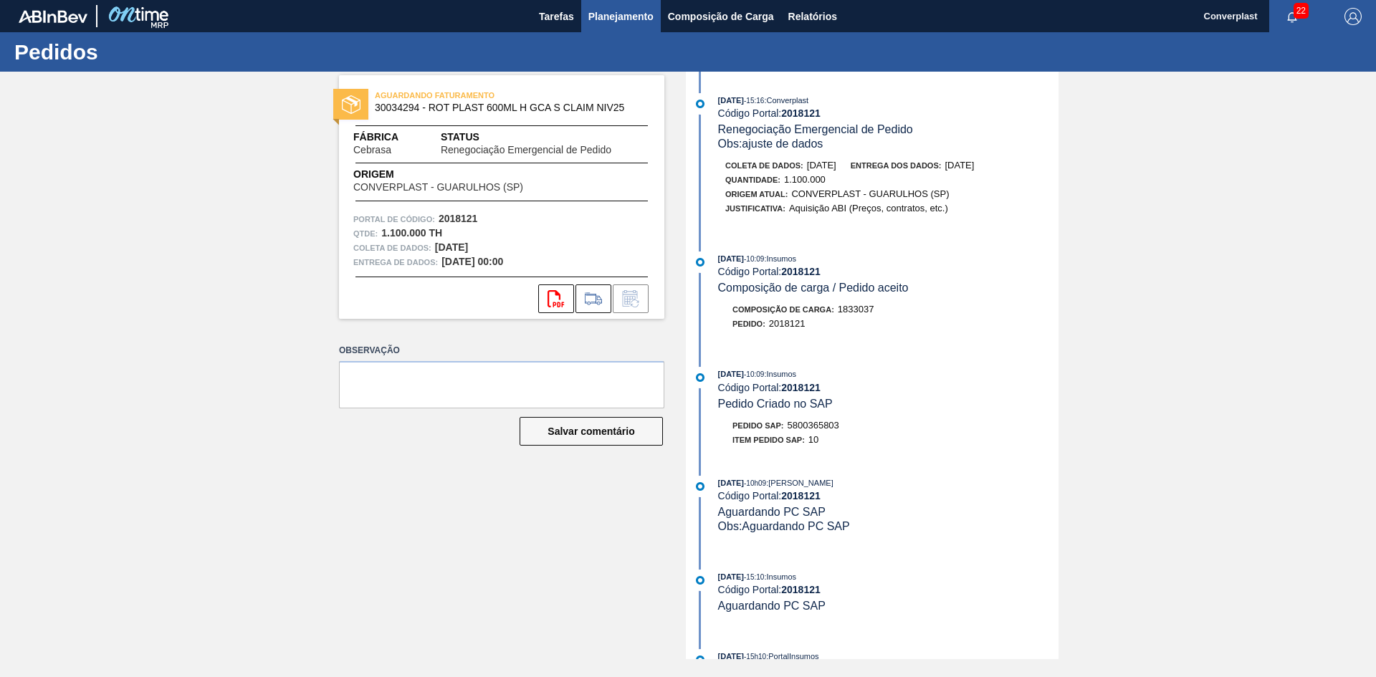
click at [601, 11] on font "Planejamento" at bounding box center [620, 16] width 65 height 11
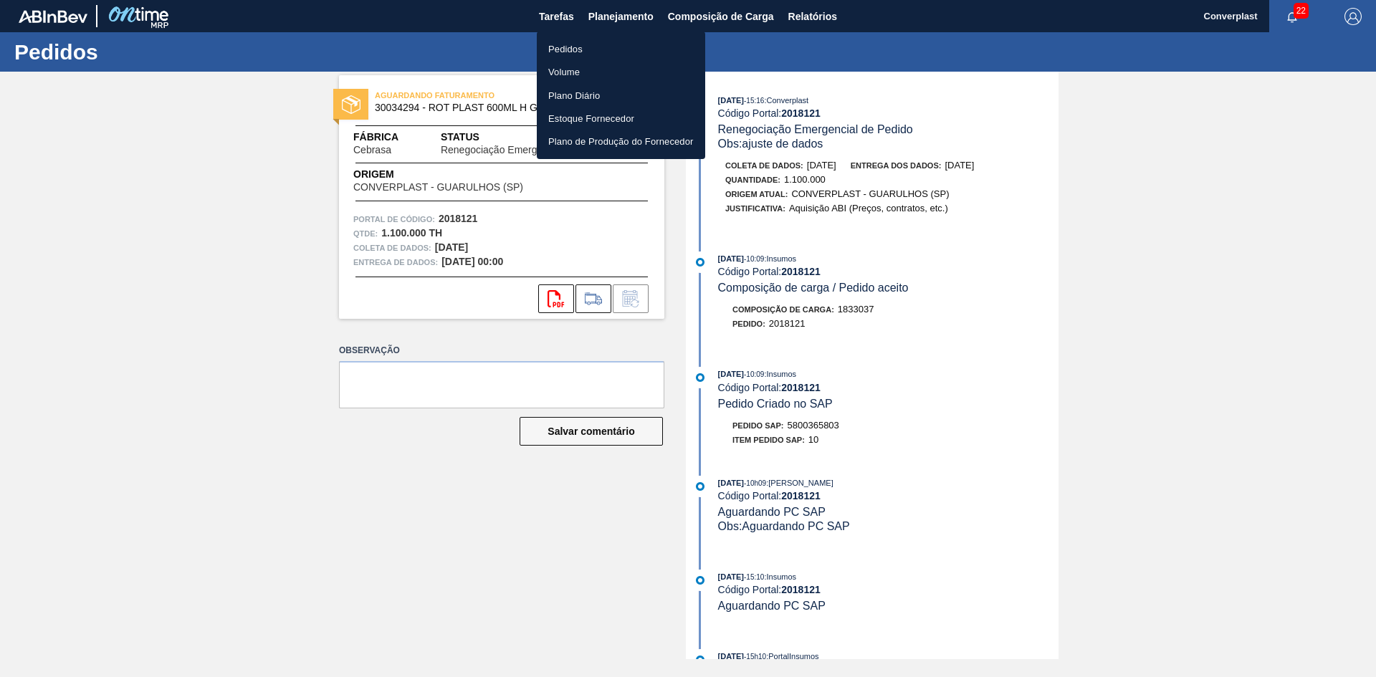
click at [558, 41] on li "Pedidos" at bounding box center [621, 48] width 168 height 23
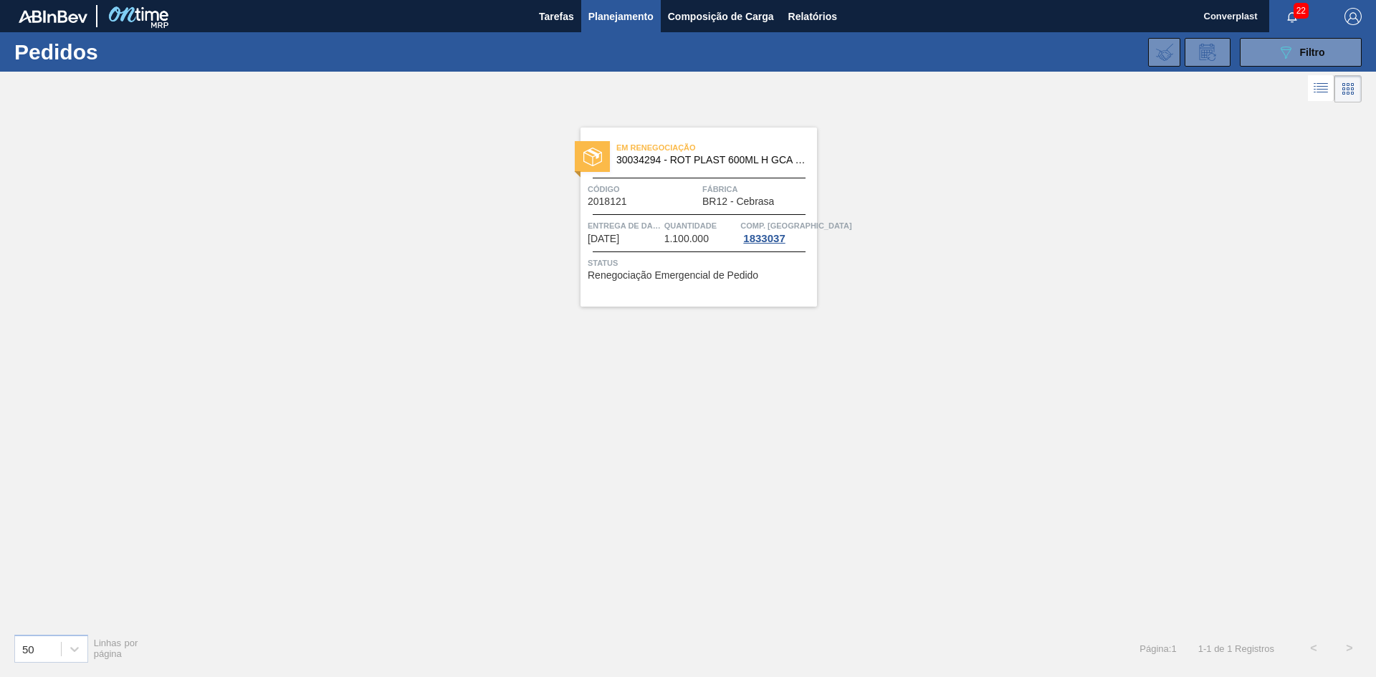
click at [677, 197] on div "Código 2018121" at bounding box center [643, 194] width 111 height 25
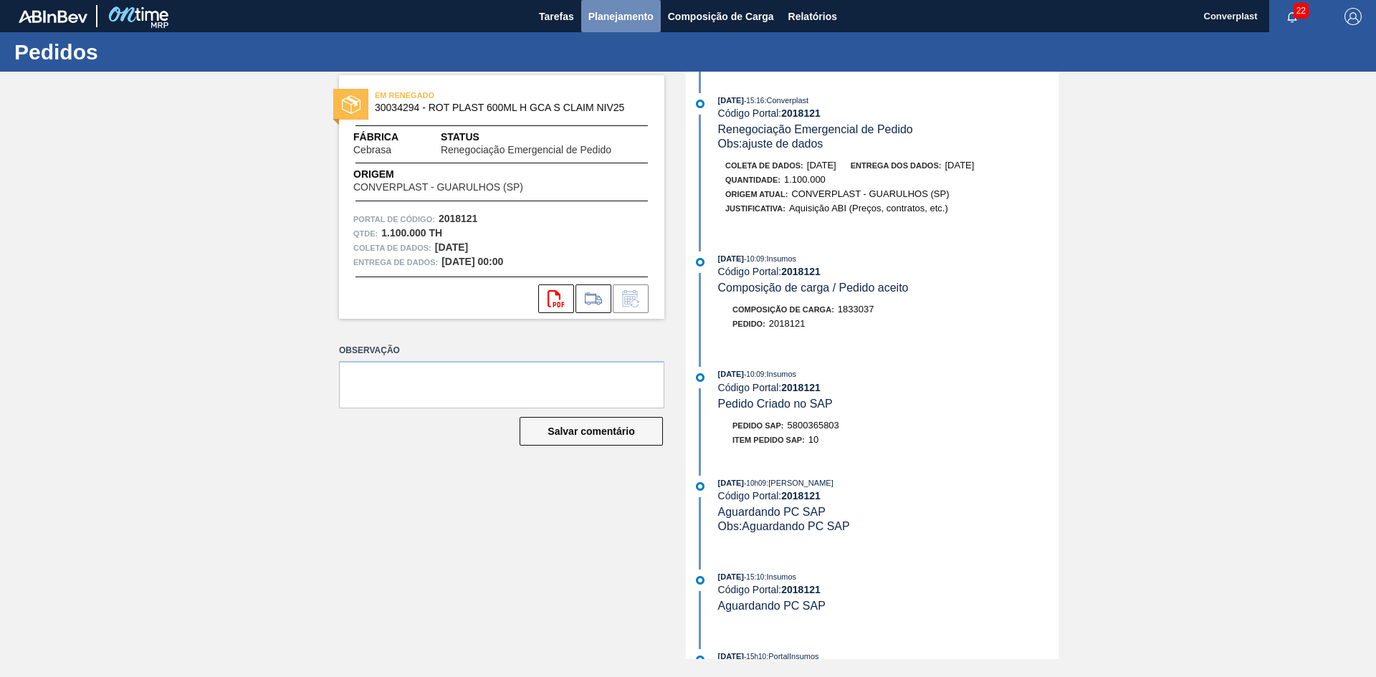
click at [622, 11] on font "Planejamento" at bounding box center [620, 16] width 65 height 11
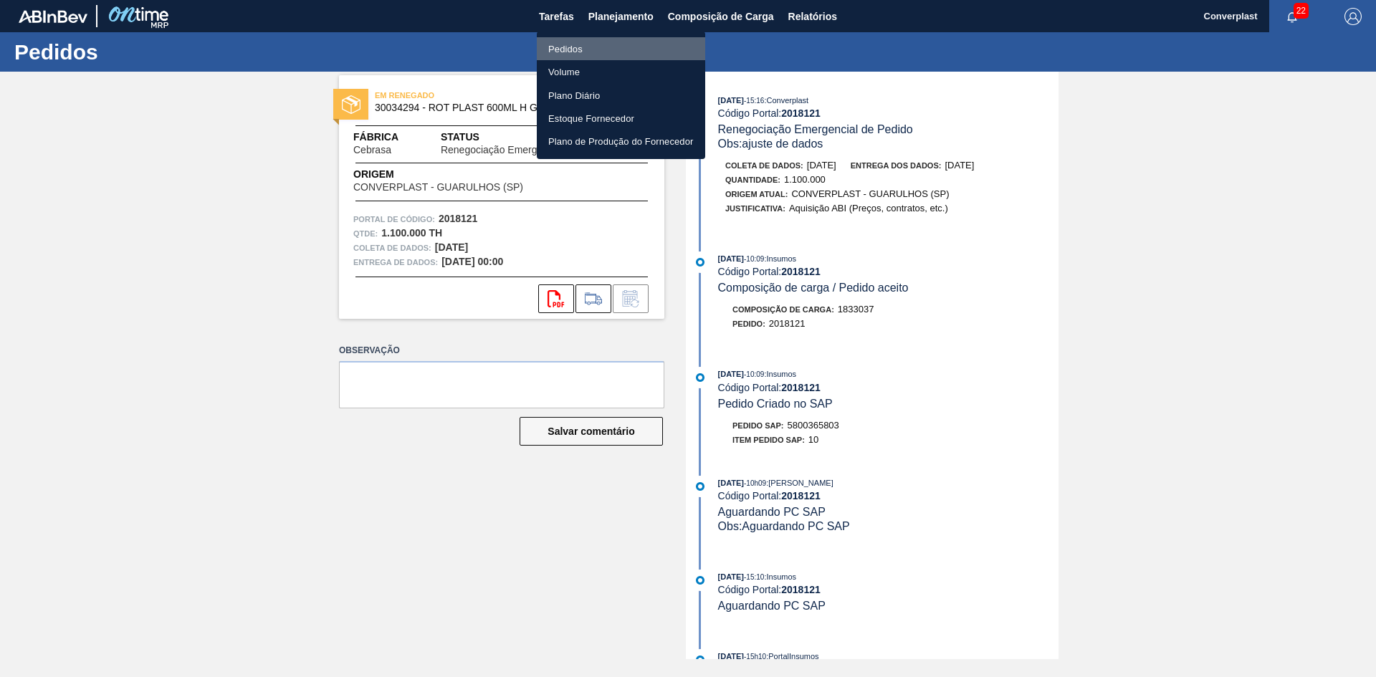
click at [581, 46] on font "Pedidos" at bounding box center [565, 49] width 34 height 11
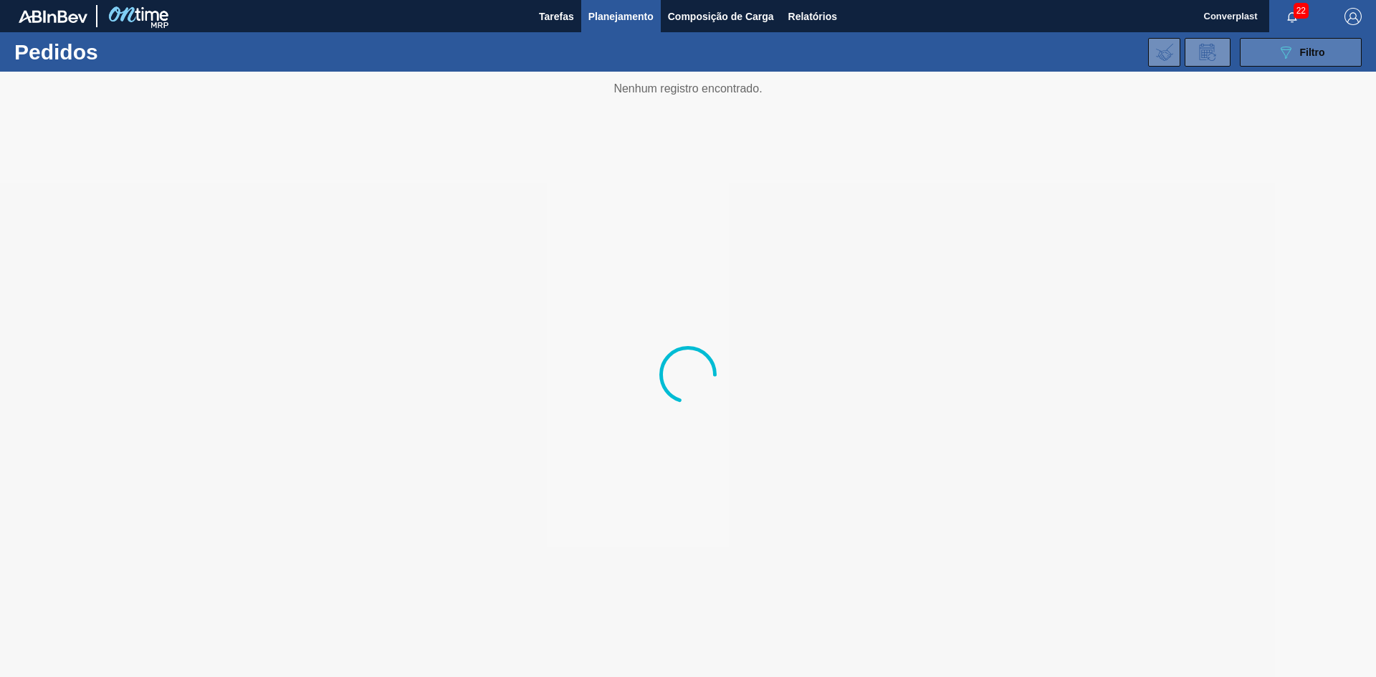
click at [1278, 55] on icon "089F7B8B-B2A5-4AFE-B5C0-19BA573D28AC" at bounding box center [1285, 52] width 17 height 17
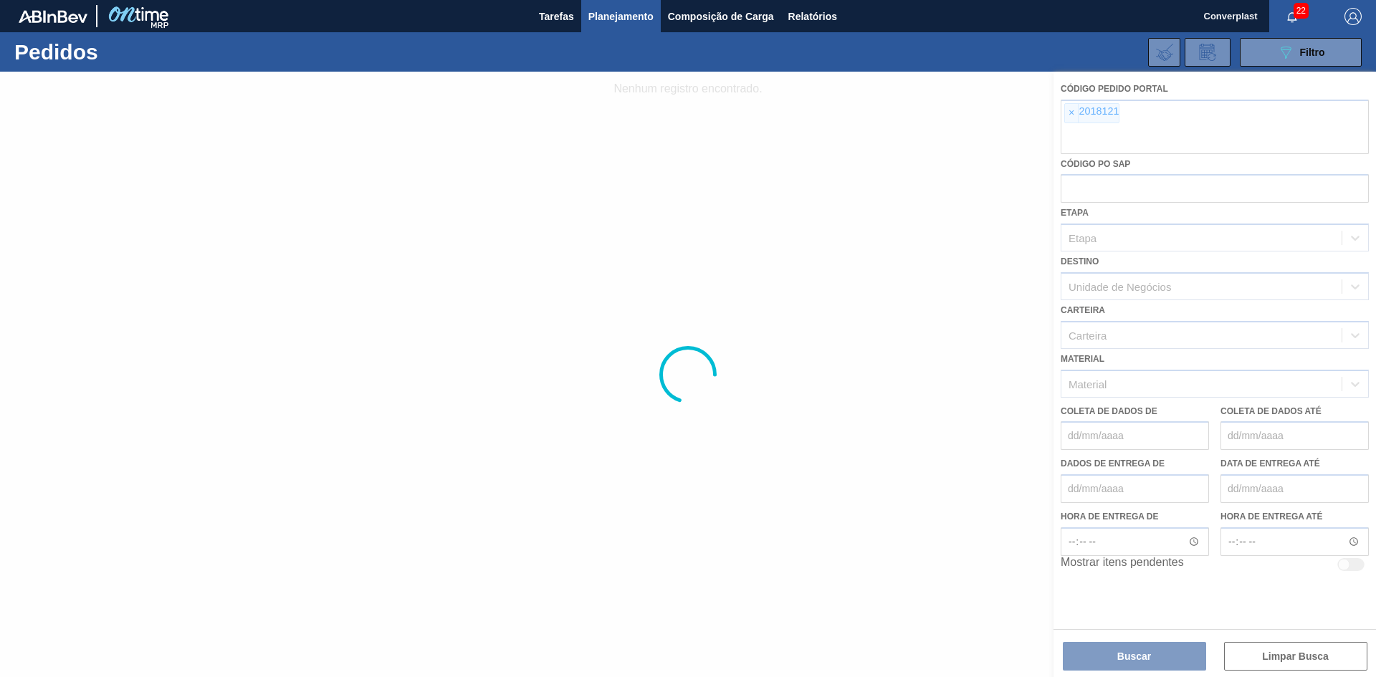
click at [1073, 112] on div at bounding box center [688, 375] width 1376 height 606
click at [1064, 113] on div at bounding box center [688, 375] width 1376 height 606
click at [1069, 114] on div at bounding box center [688, 375] width 1376 height 606
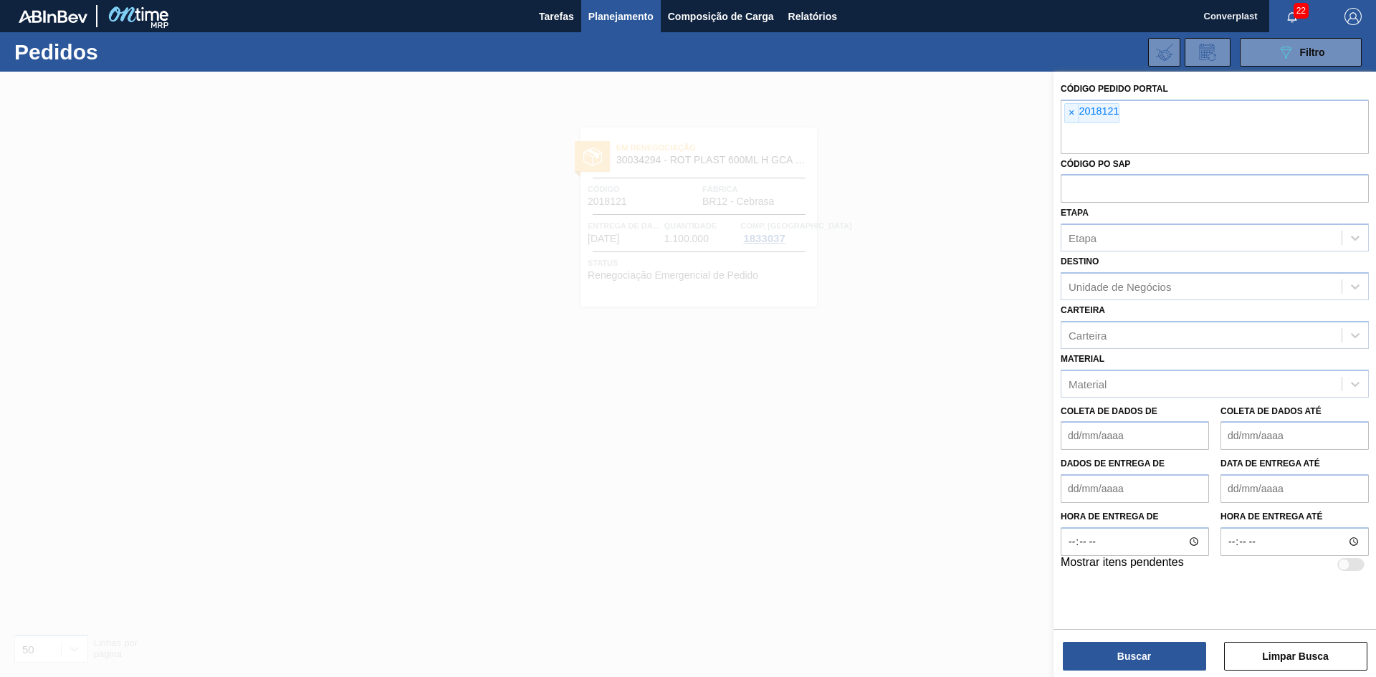
click at [1069, 114] on font "×" at bounding box center [1072, 112] width 6 height 11
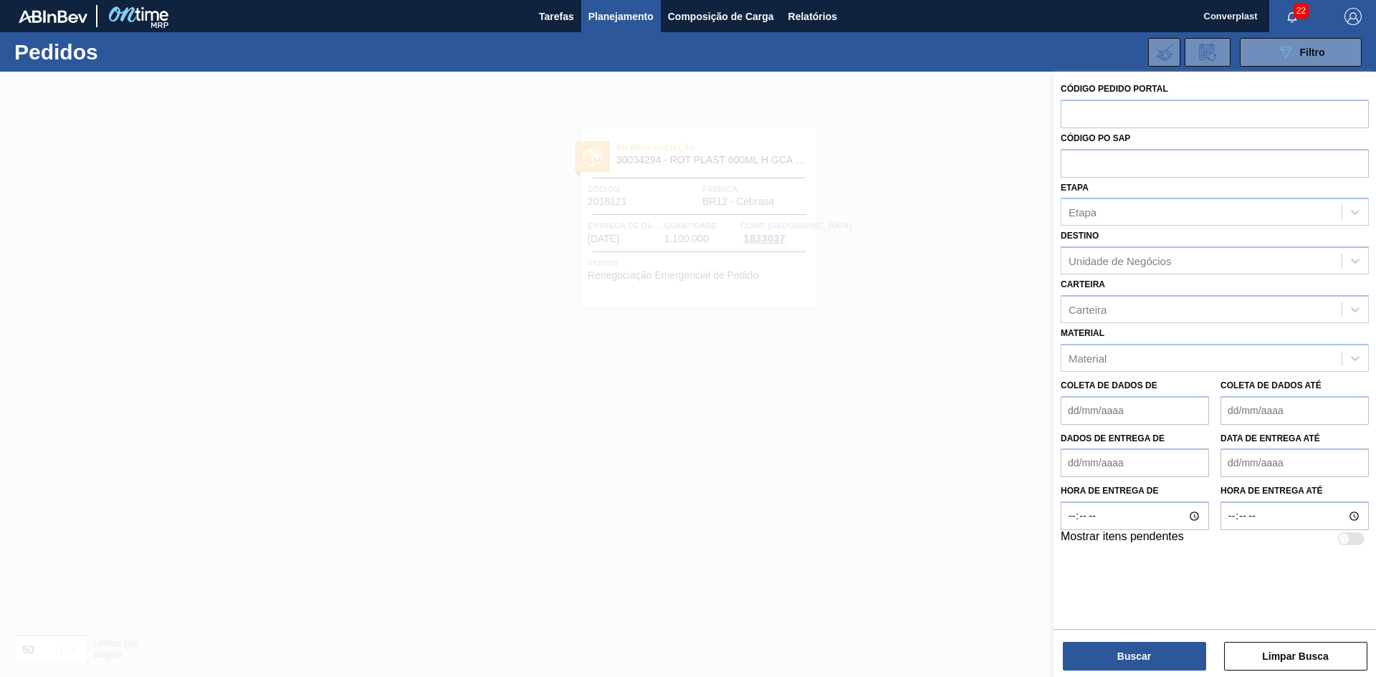
paste input "2018153"
type input "2018153"
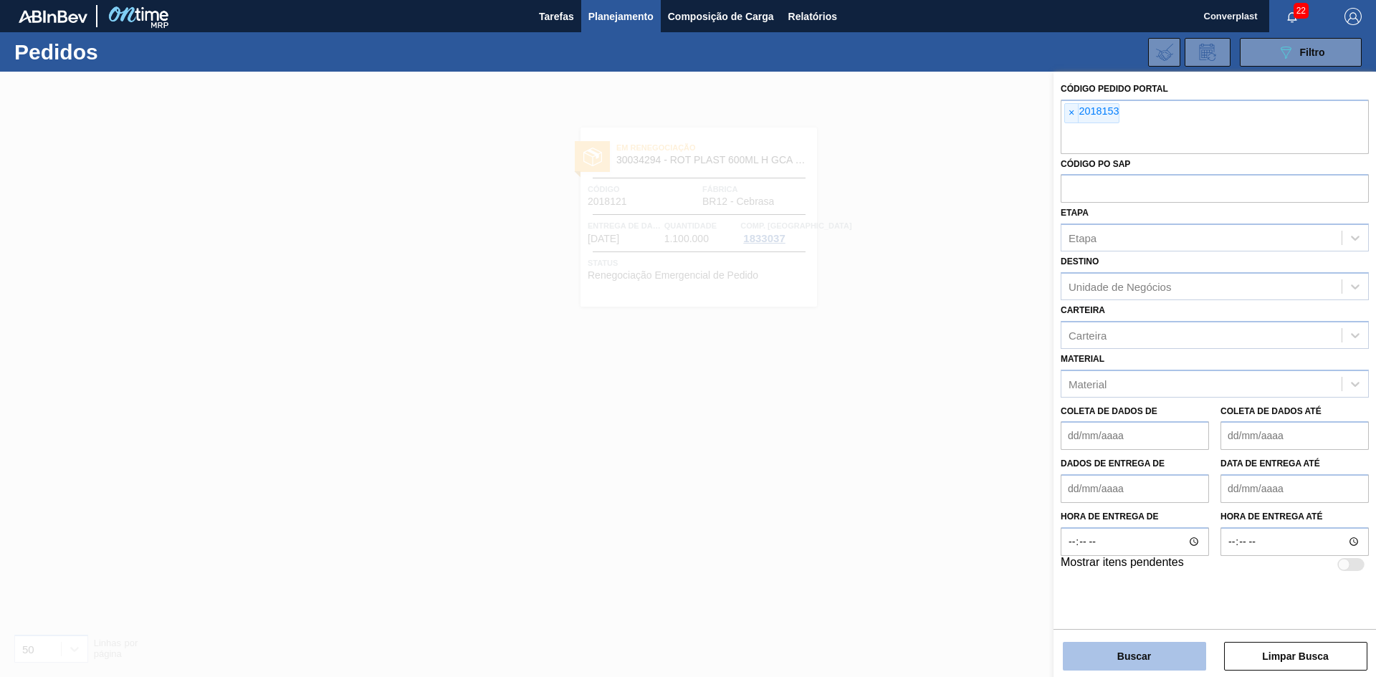
click at [1134, 654] on font "Buscar" at bounding box center [1134, 656] width 34 height 11
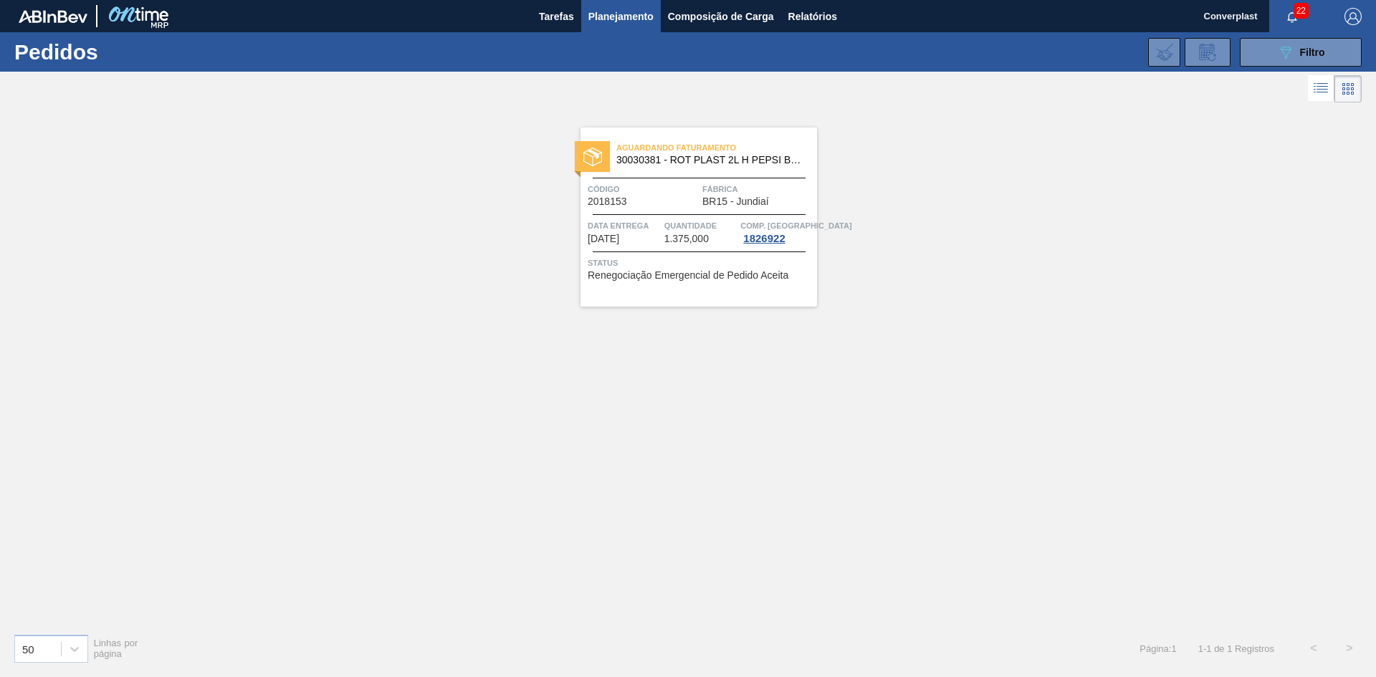
click at [671, 259] on span "Status" at bounding box center [701, 263] width 226 height 14
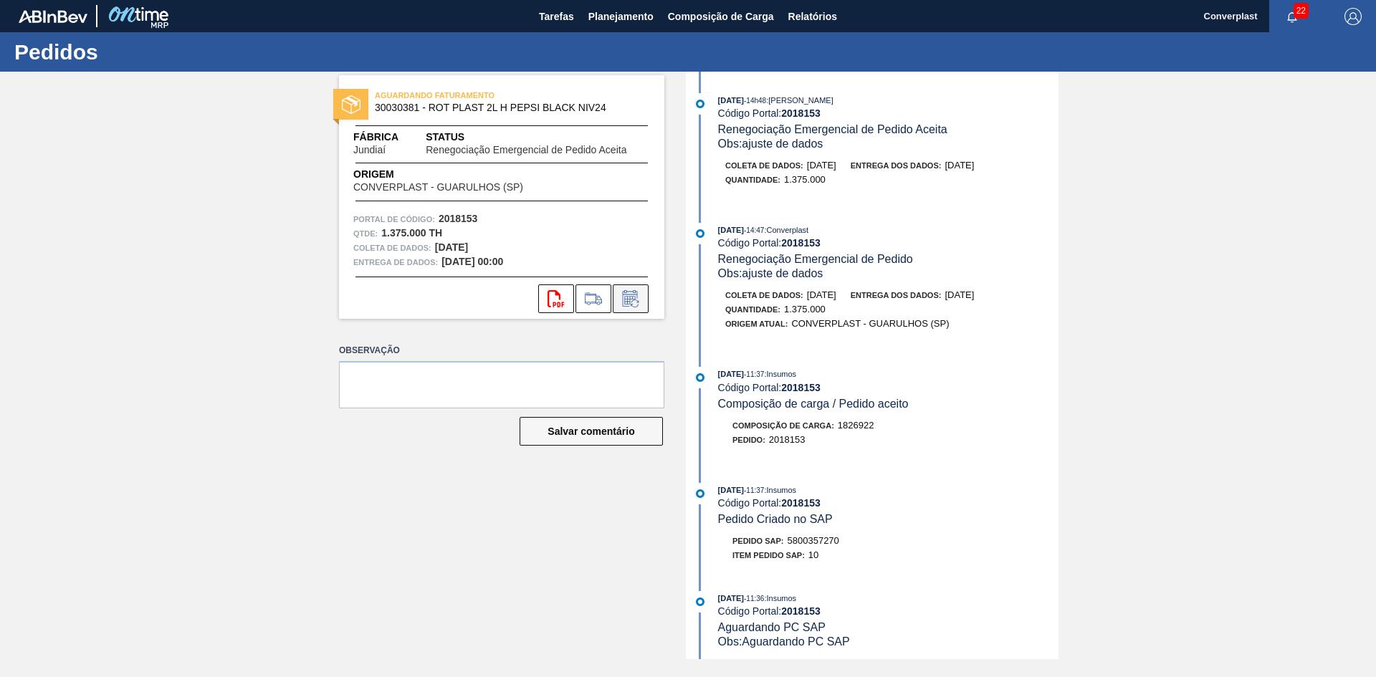
click at [637, 307] on button at bounding box center [631, 299] width 36 height 29
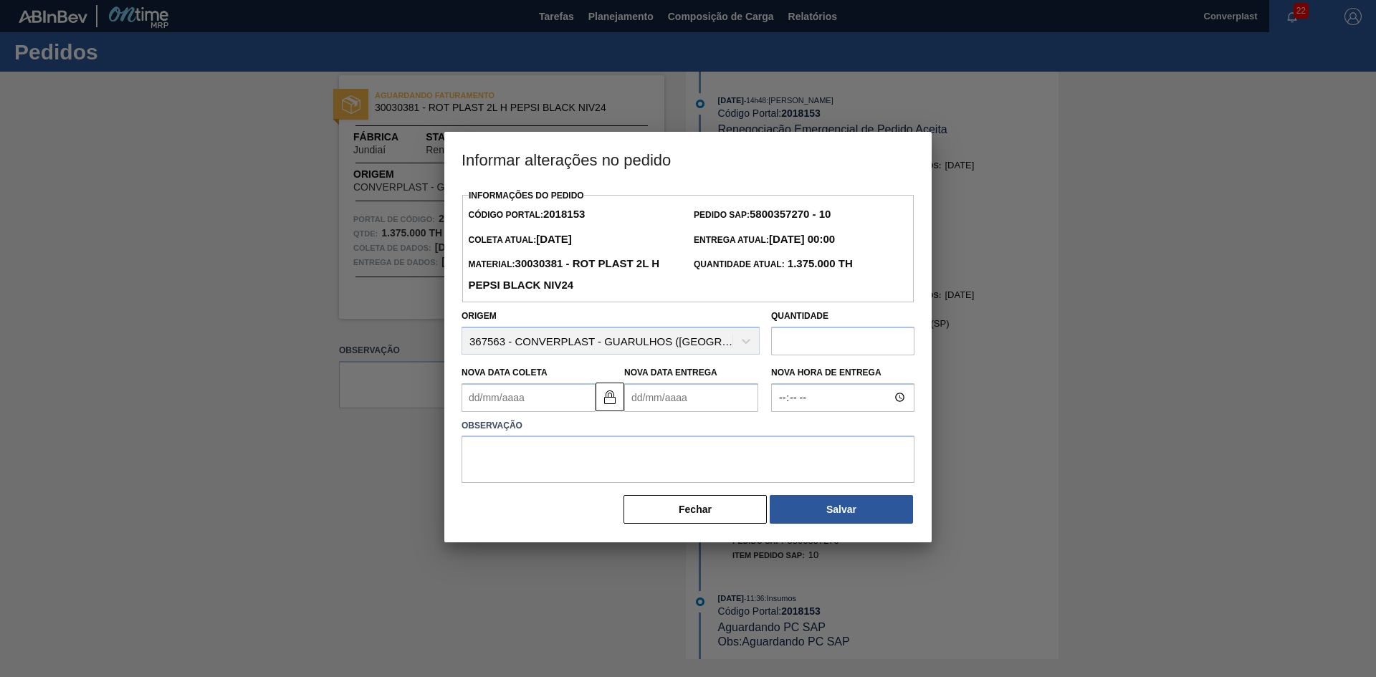
drag, startPoint x: 647, startPoint y: 404, endPoint x: 686, endPoint y: 404, distance: 39.4
click at [647, 404] on Entrega2018153 "Nova Data Entrega" at bounding box center [691, 397] width 134 height 29
type Coleta2018153 "[DATE]"
type Entrega2018153 "1"
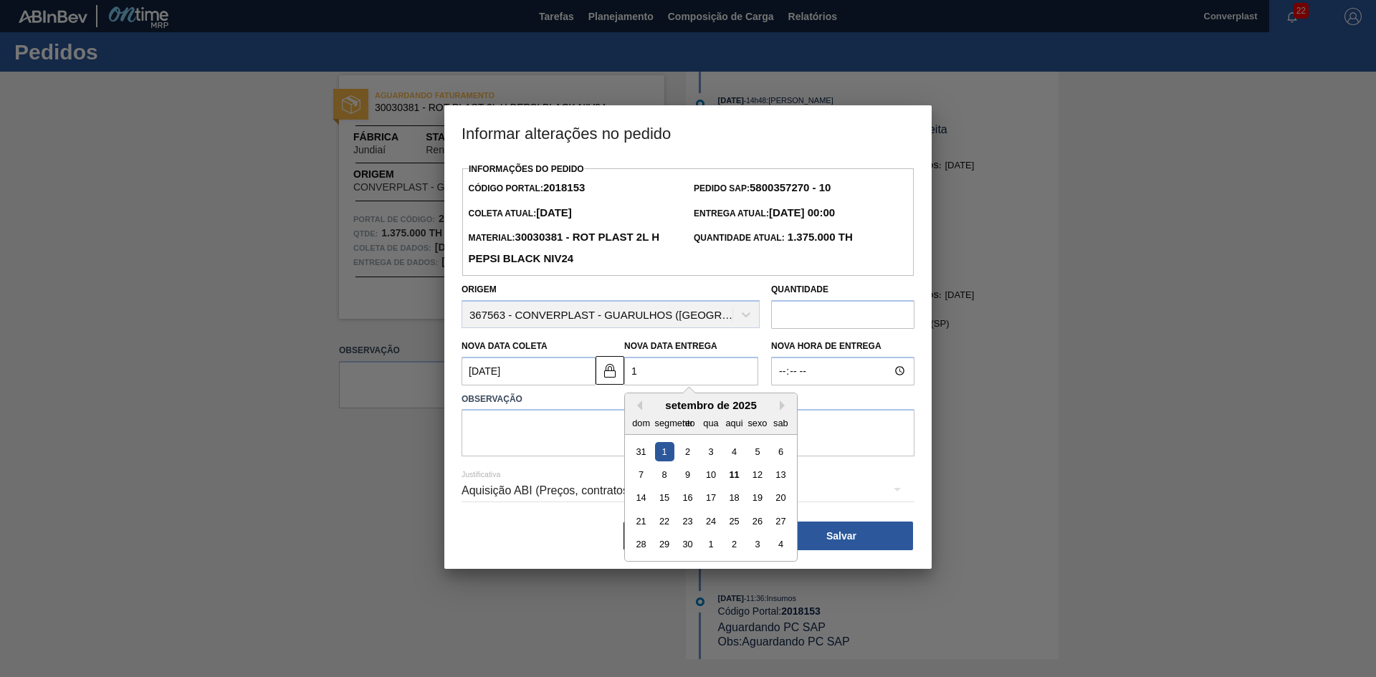
type Coleta2018153 "[DATE]"
click at [755, 500] on font "19" at bounding box center [758, 497] width 10 height 11
type Entrega2018153 "[DATE]"
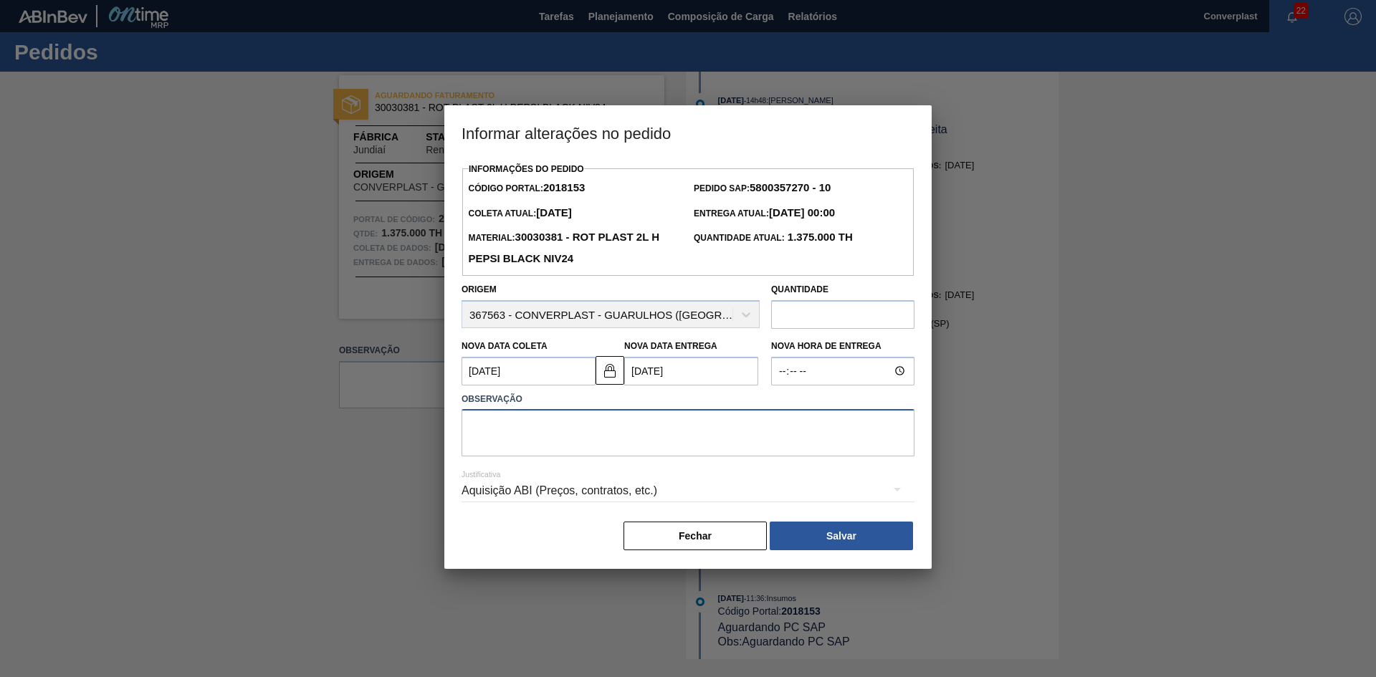
click at [523, 425] on textarea at bounding box center [688, 432] width 453 height 47
click at [610, 378] on img at bounding box center [609, 370] width 17 height 17
click at [517, 378] on Coleta2018153 "[DATE]" at bounding box center [529, 371] width 134 height 29
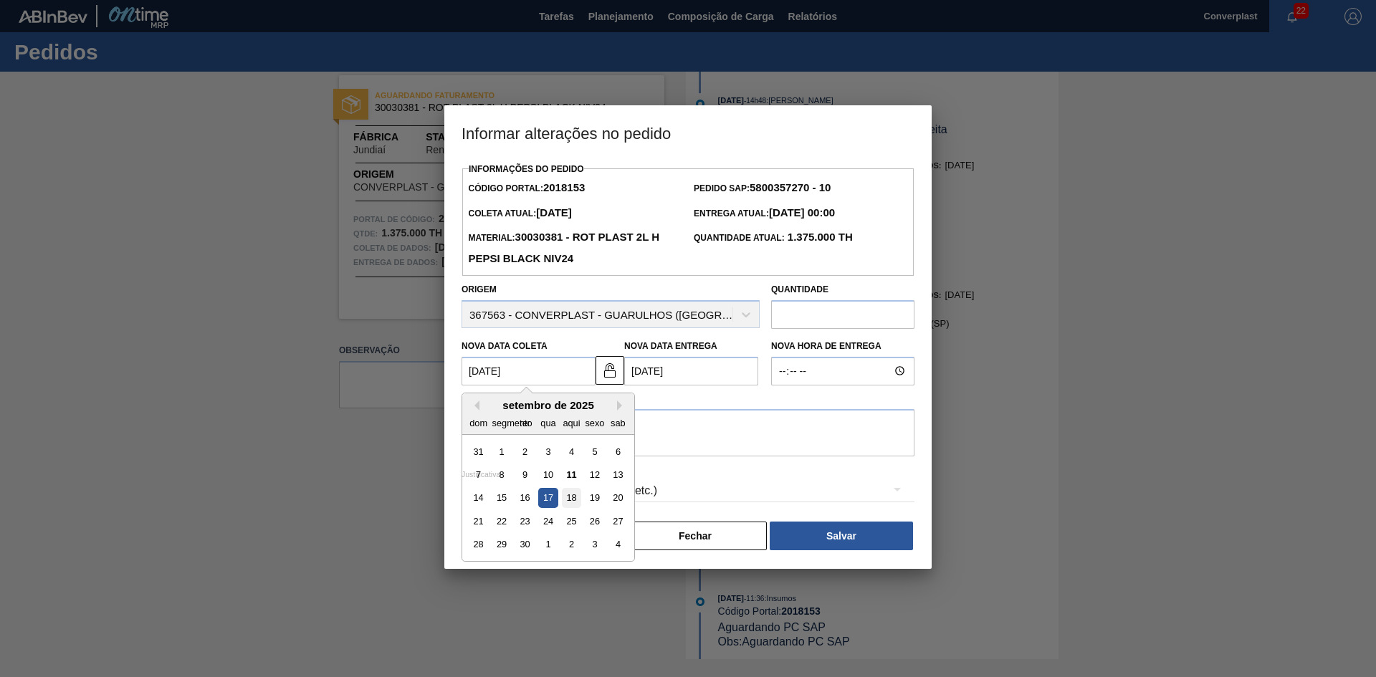
click at [566, 496] on font "18" at bounding box center [571, 497] width 10 height 11
type Coleta2018153 "[DATE]"
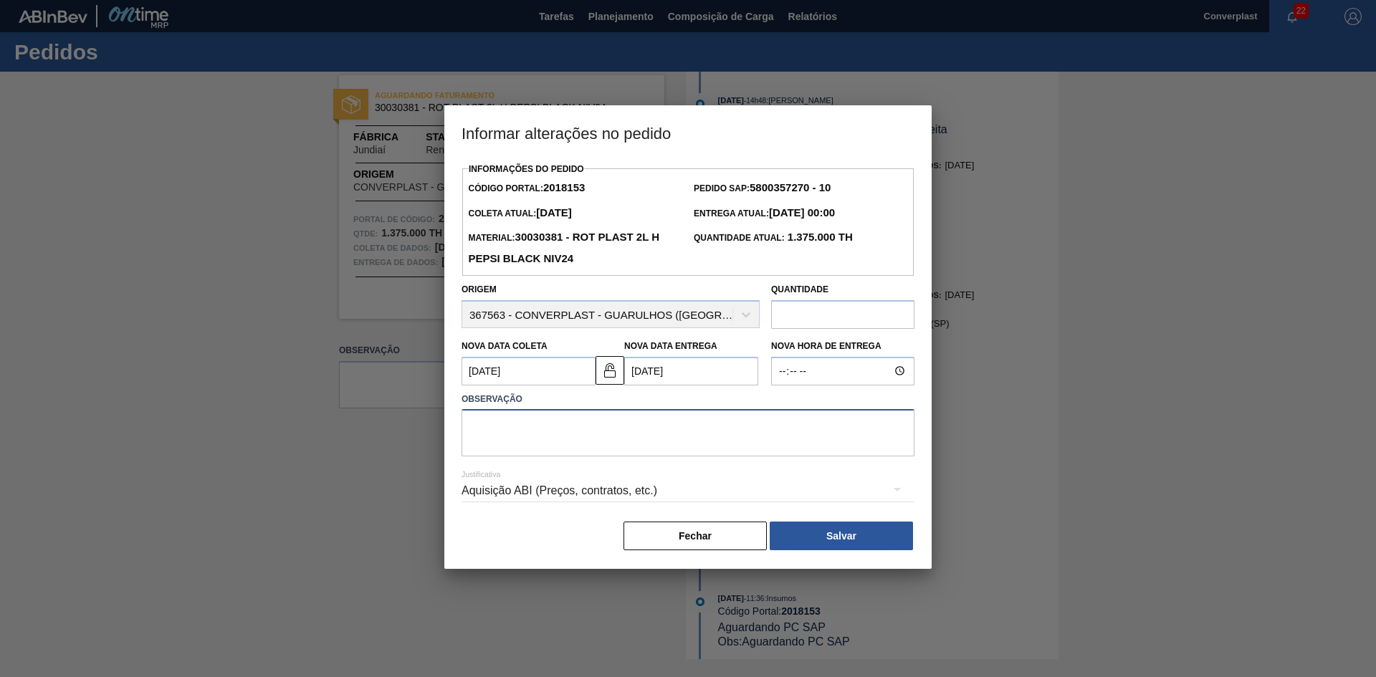
click at [497, 415] on textarea at bounding box center [688, 432] width 453 height 47
type textarea "ajuste data"
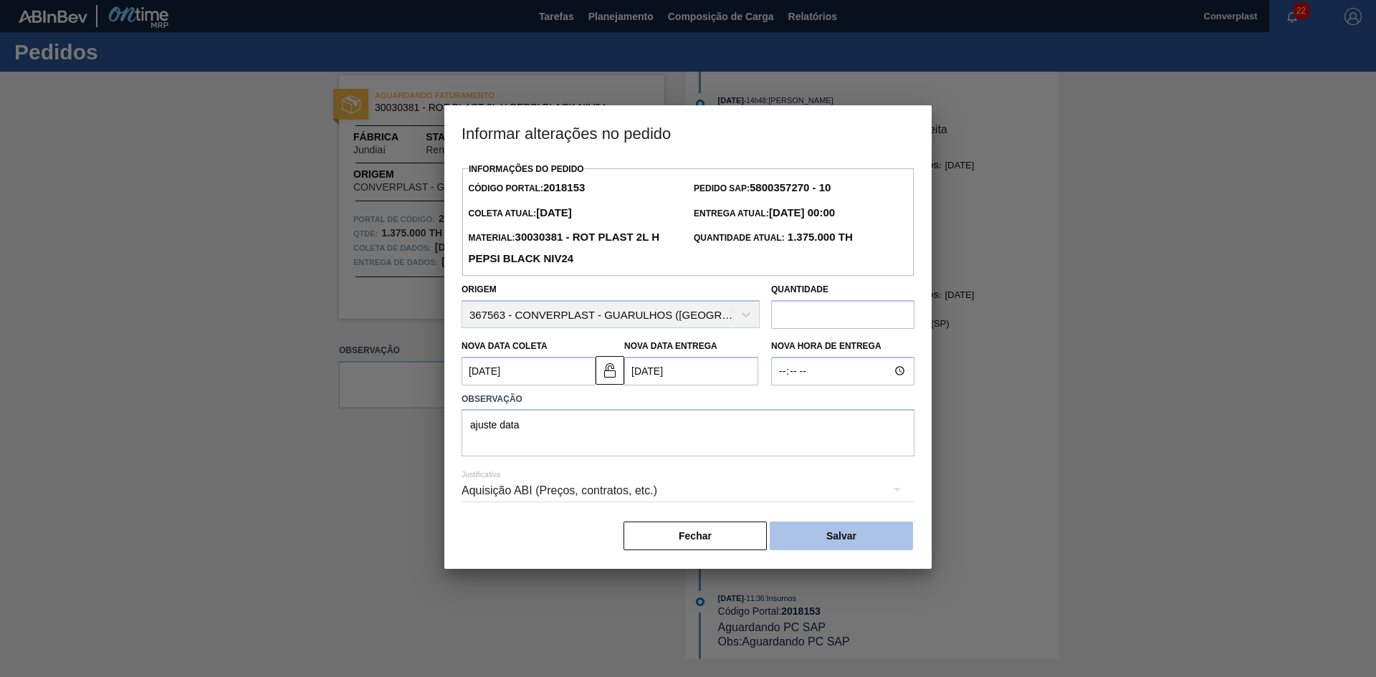
click at [831, 538] on font "Salvar" at bounding box center [841, 535] width 30 height 11
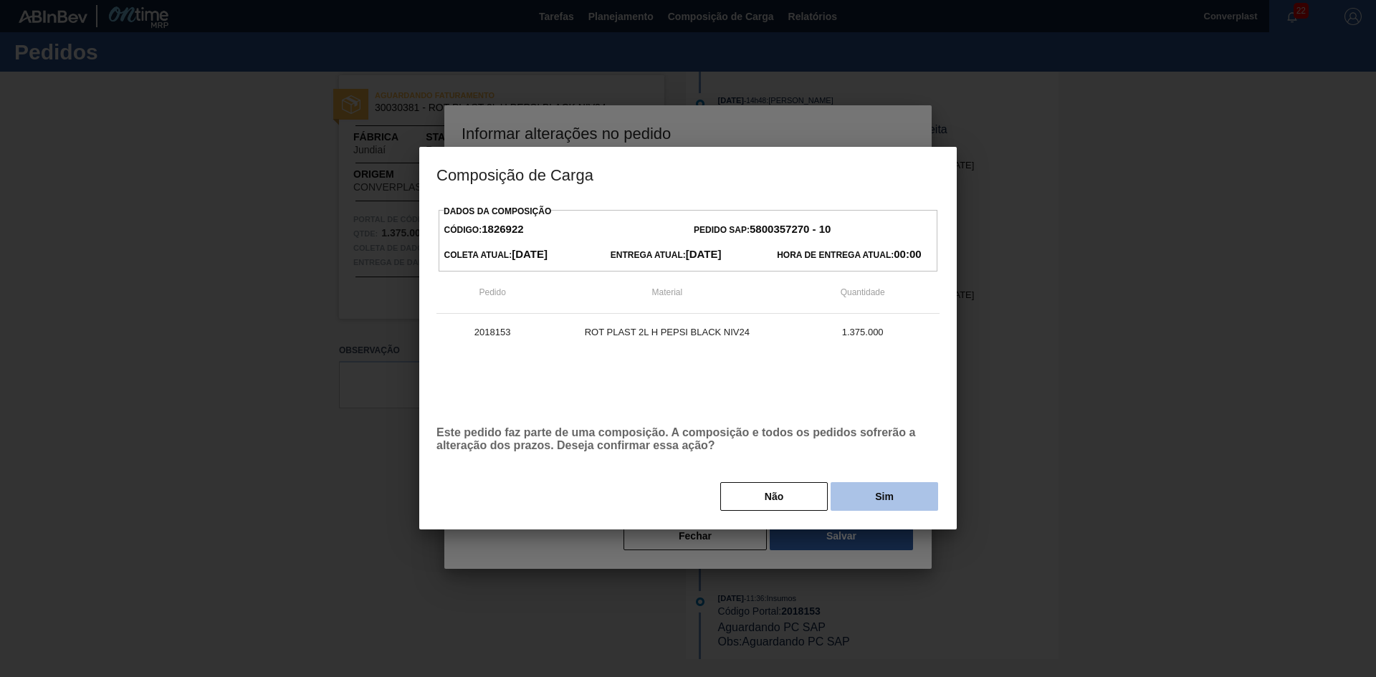
click at [853, 497] on button "Sim" at bounding box center [885, 496] width 108 height 29
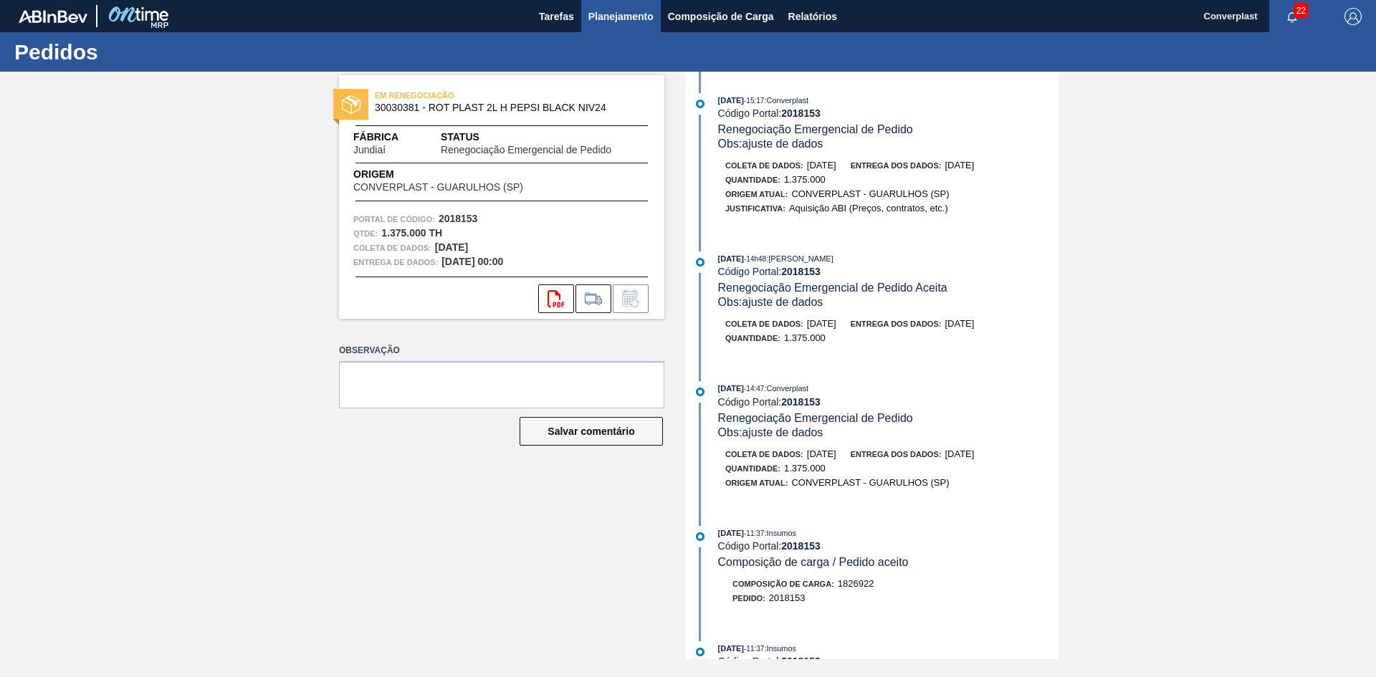
click at [593, 22] on font "Planejamento" at bounding box center [620, 16] width 65 height 11
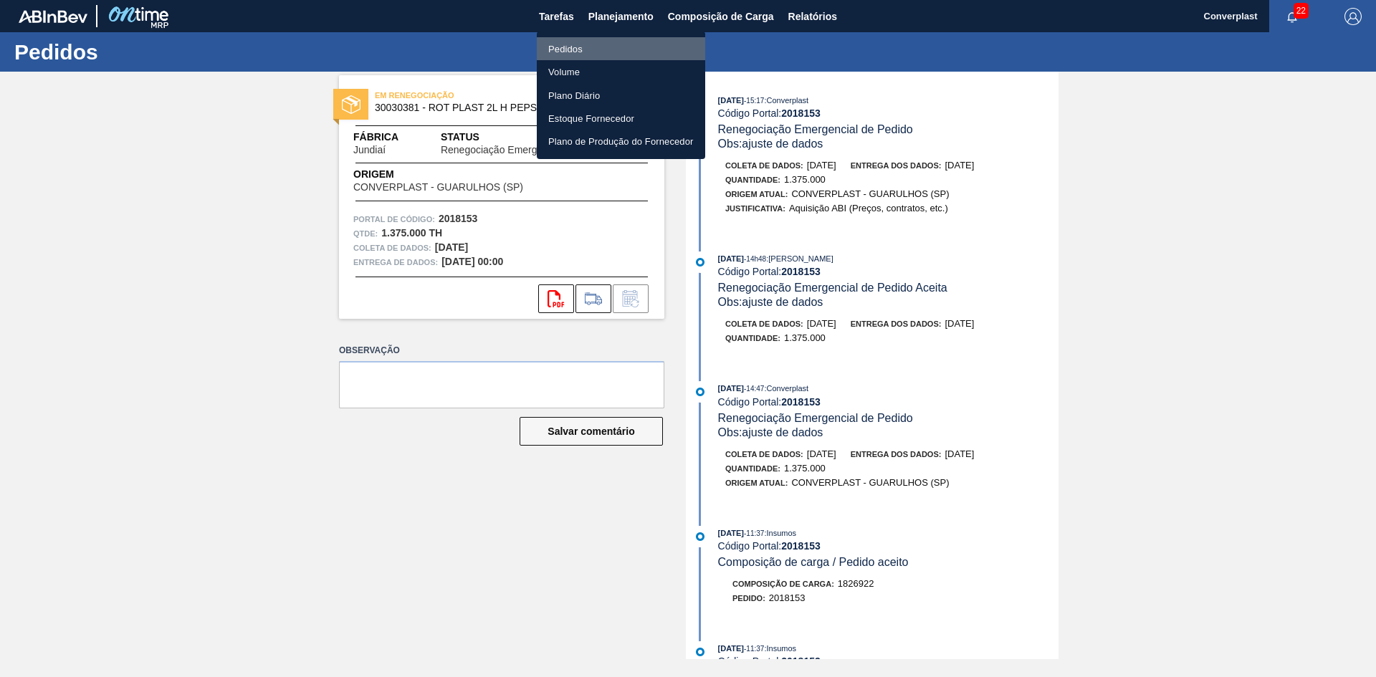
click at [563, 53] on font "Pedidos" at bounding box center [565, 49] width 34 height 11
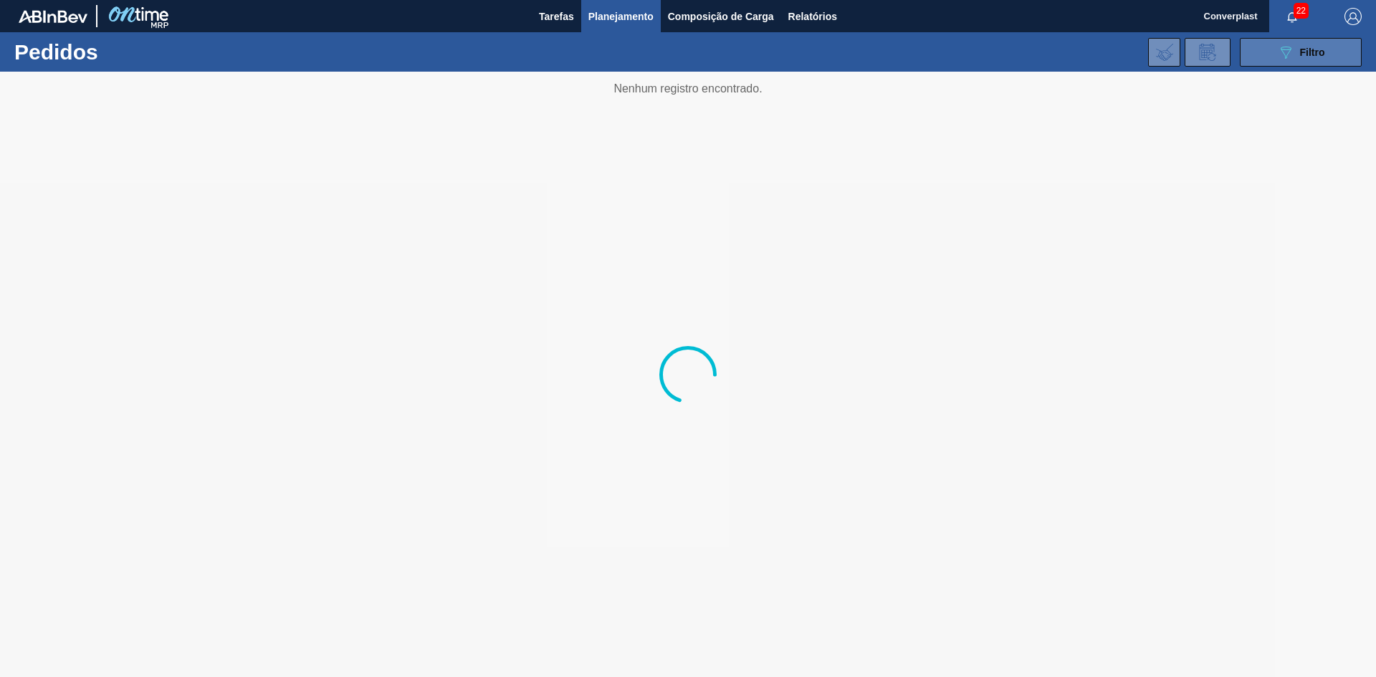
click at [1268, 59] on button "089F7B8B-B2A5-4AFE-B5C0-19BA573D28AC Filtro" at bounding box center [1301, 52] width 122 height 29
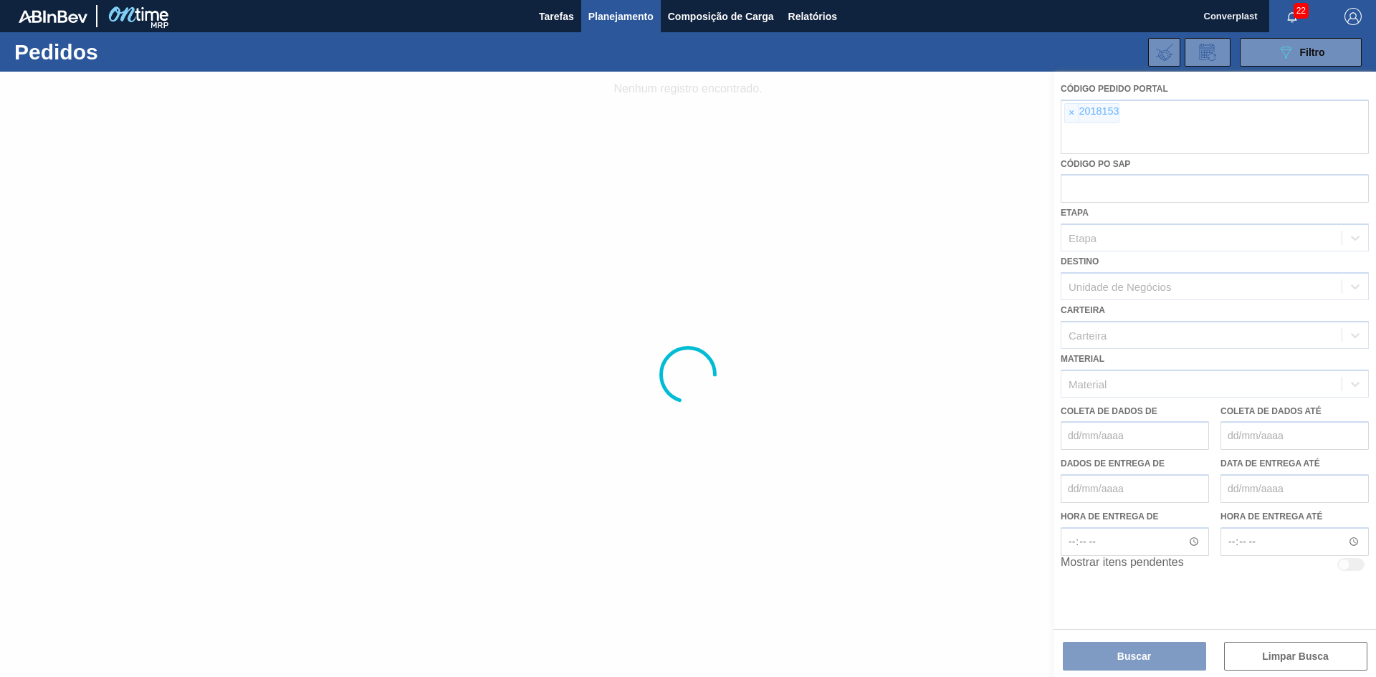
click at [1071, 114] on div at bounding box center [688, 375] width 1376 height 606
click at [1071, 113] on div at bounding box center [688, 375] width 1376 height 606
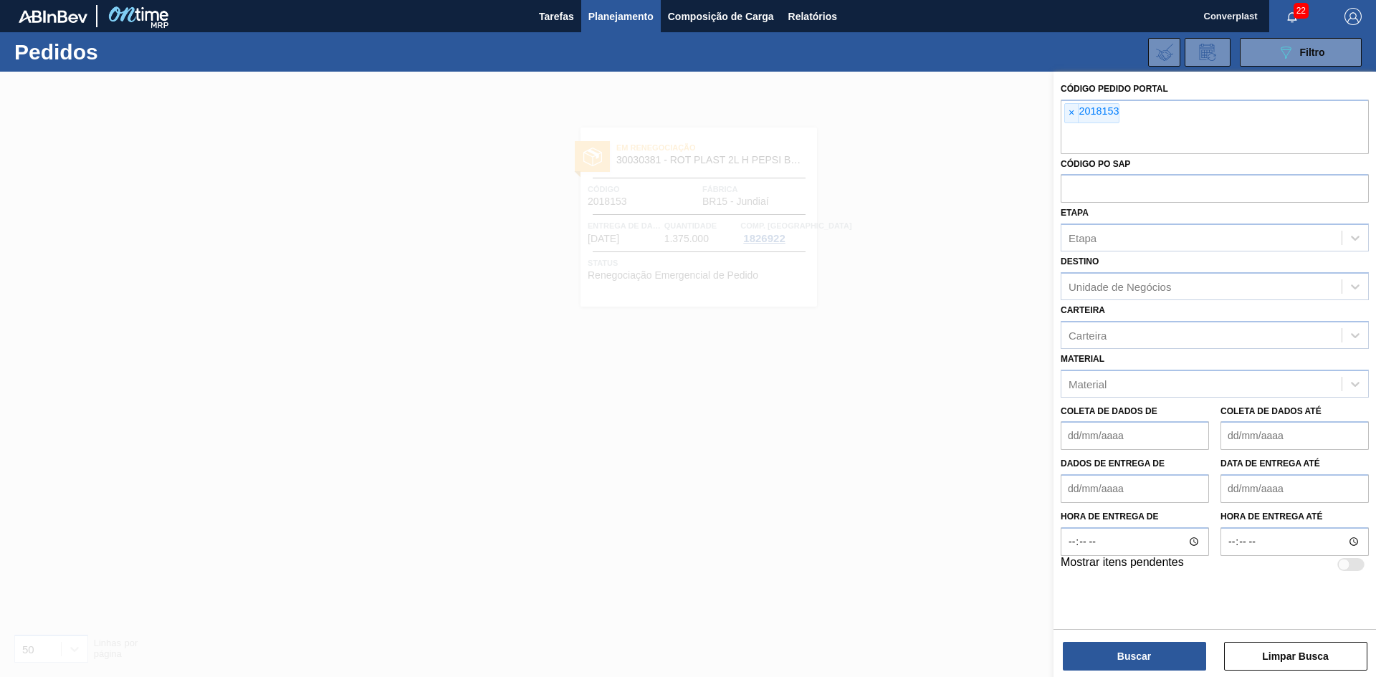
click at [1071, 113] on font "×" at bounding box center [1072, 112] width 6 height 11
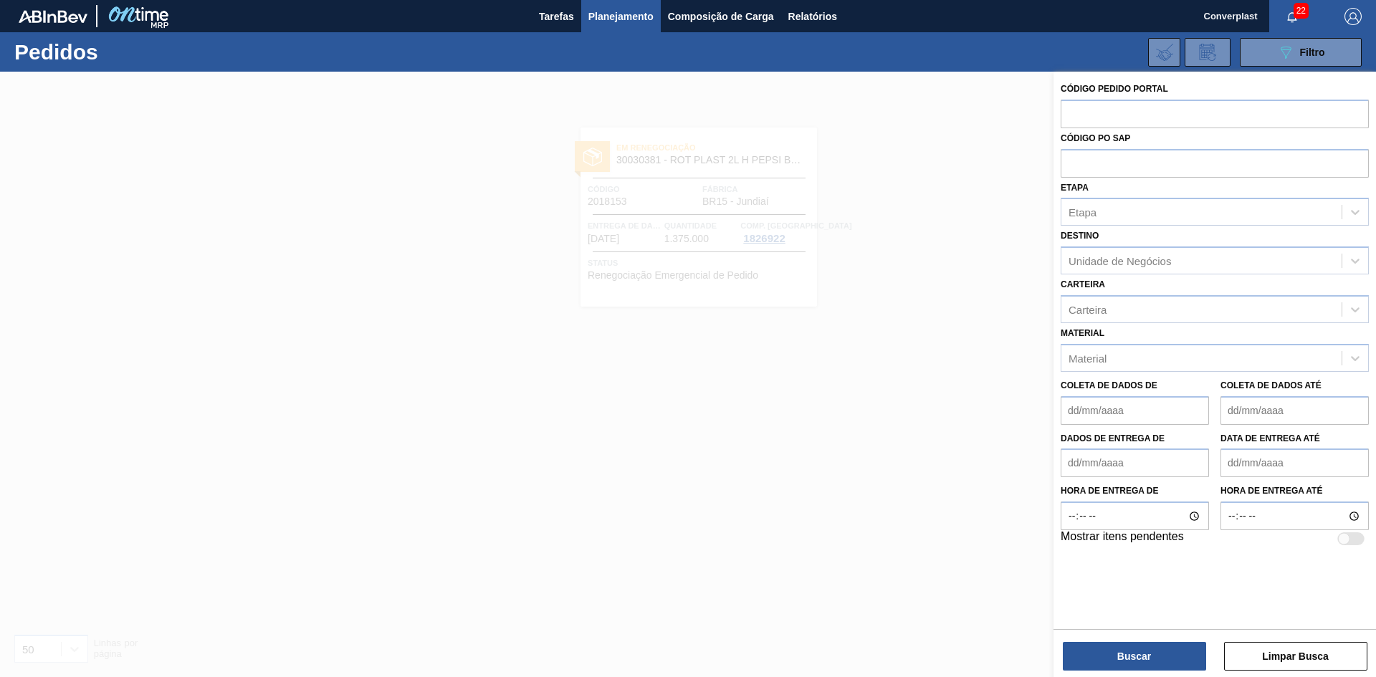
paste input "2023233"
type input "2023233"
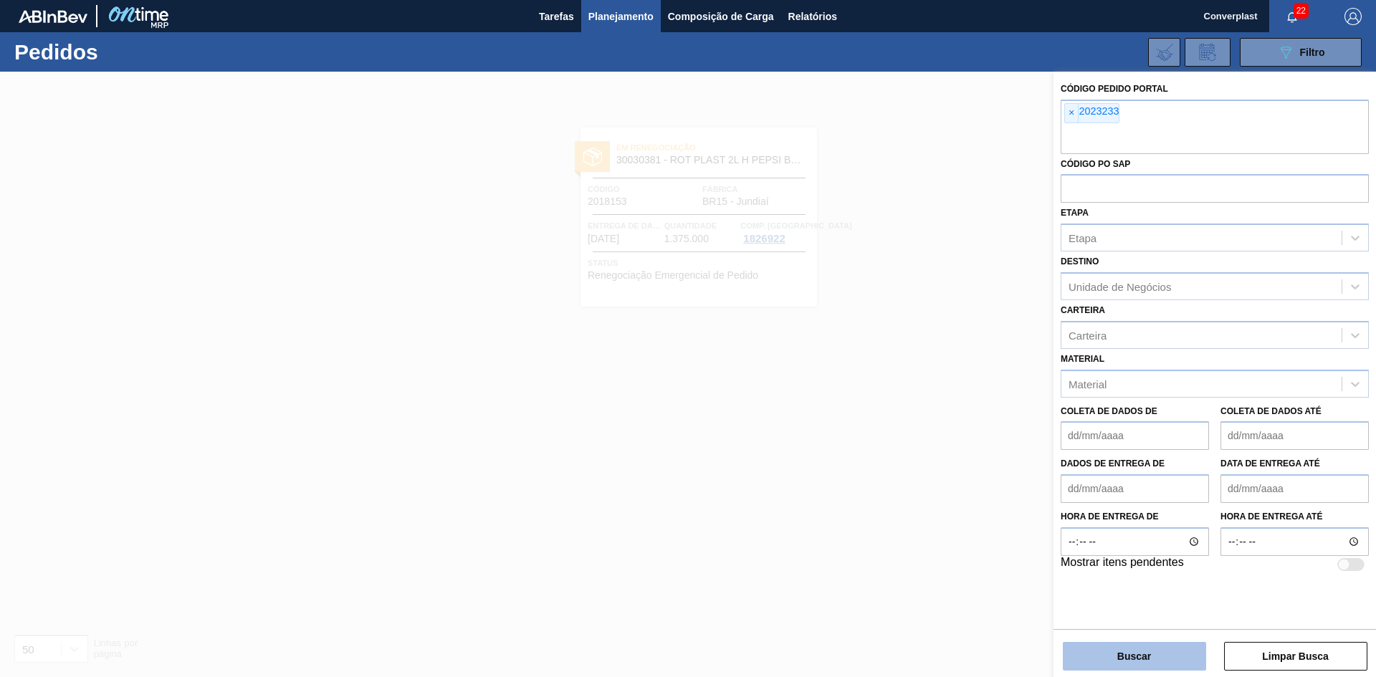
click at [1073, 649] on button "Buscar" at bounding box center [1134, 656] width 143 height 29
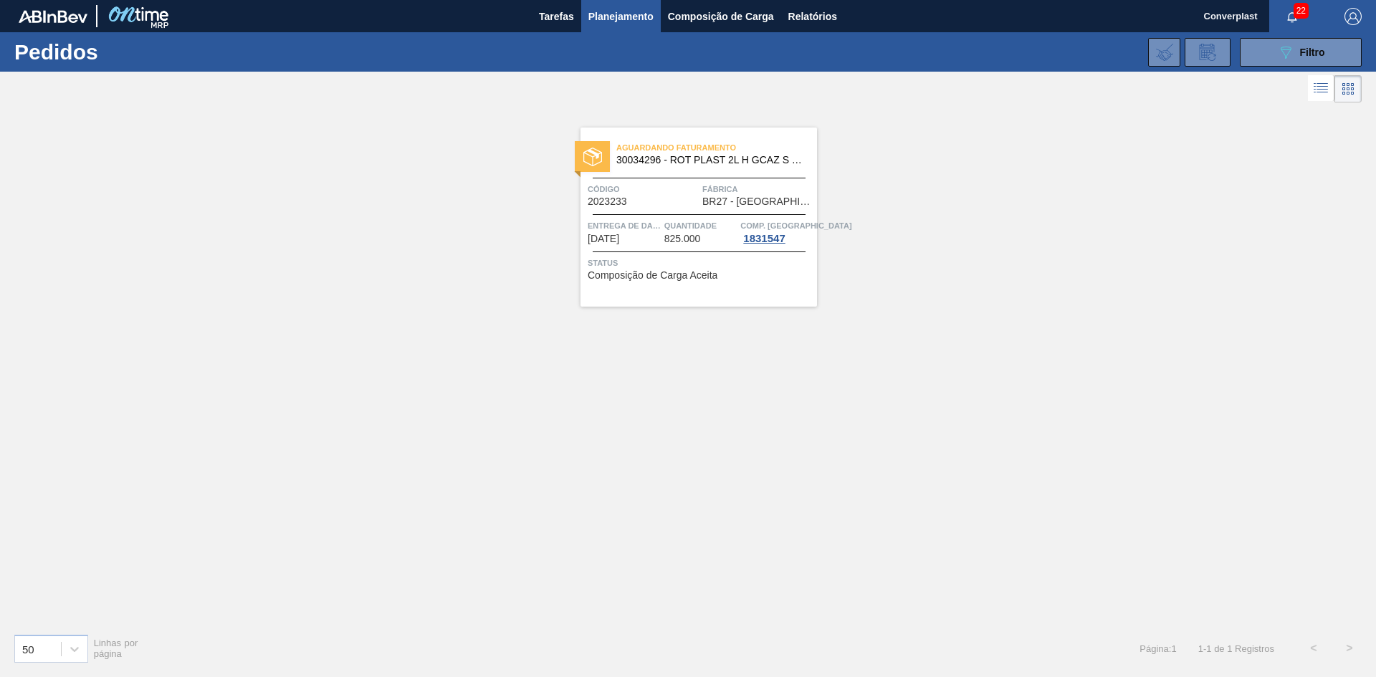
click at [677, 257] on span "Status" at bounding box center [701, 263] width 226 height 14
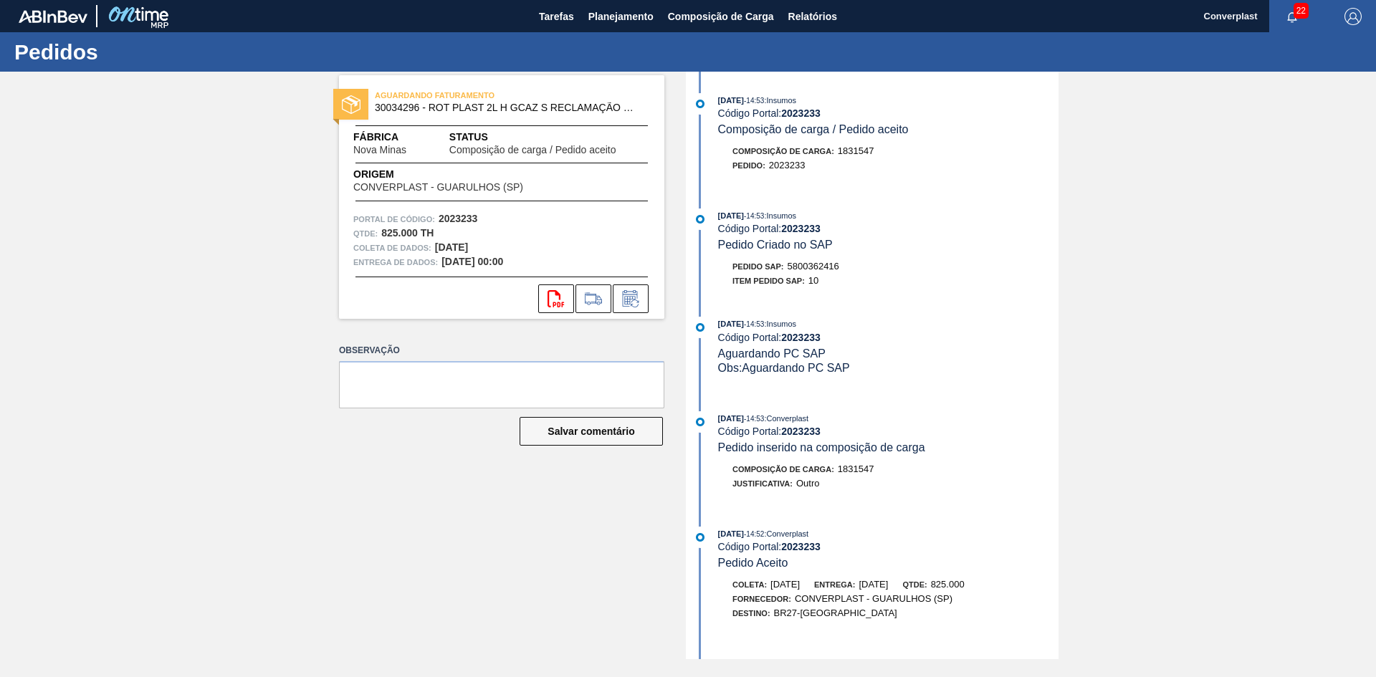
click at [633, 297] on icon at bounding box center [629, 300] width 11 height 9
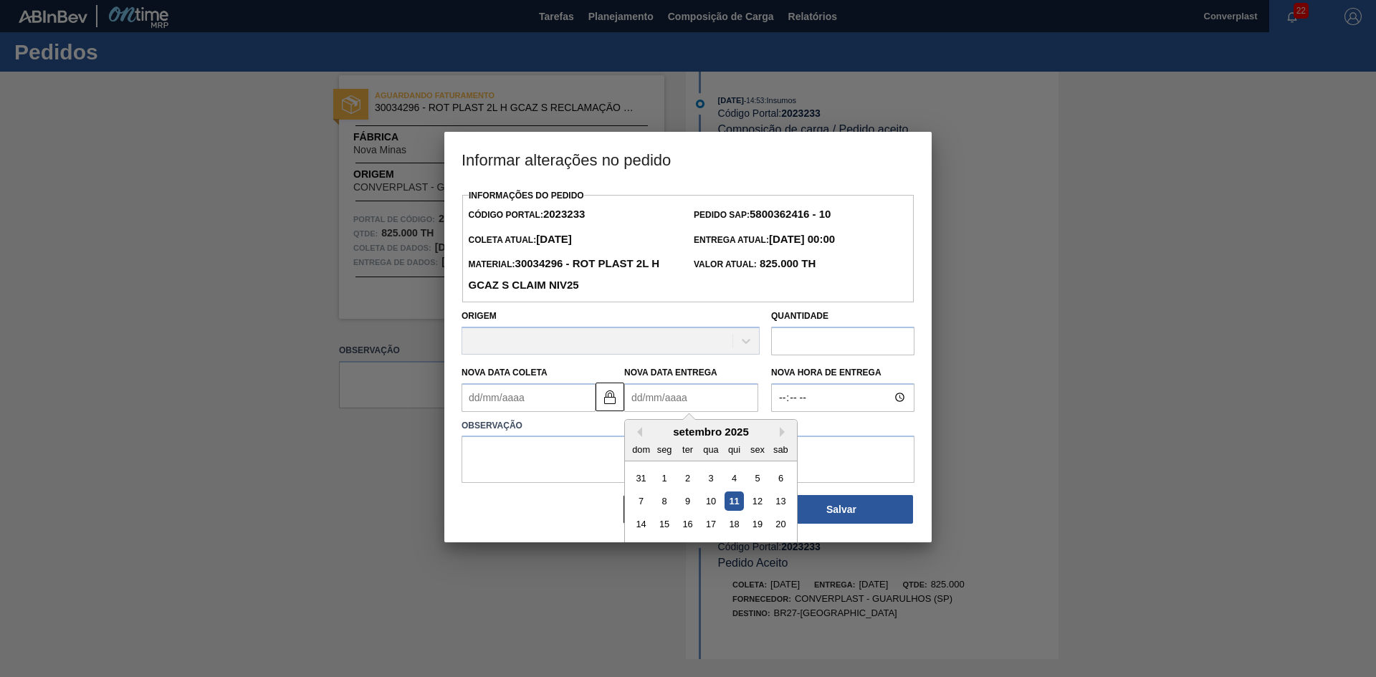
click at [662, 401] on Entrega2023233 "Nova Data Entrega" at bounding box center [691, 397] width 134 height 29
type Coleta2023233 "[DATE]"
type Entrega2023233 "0"
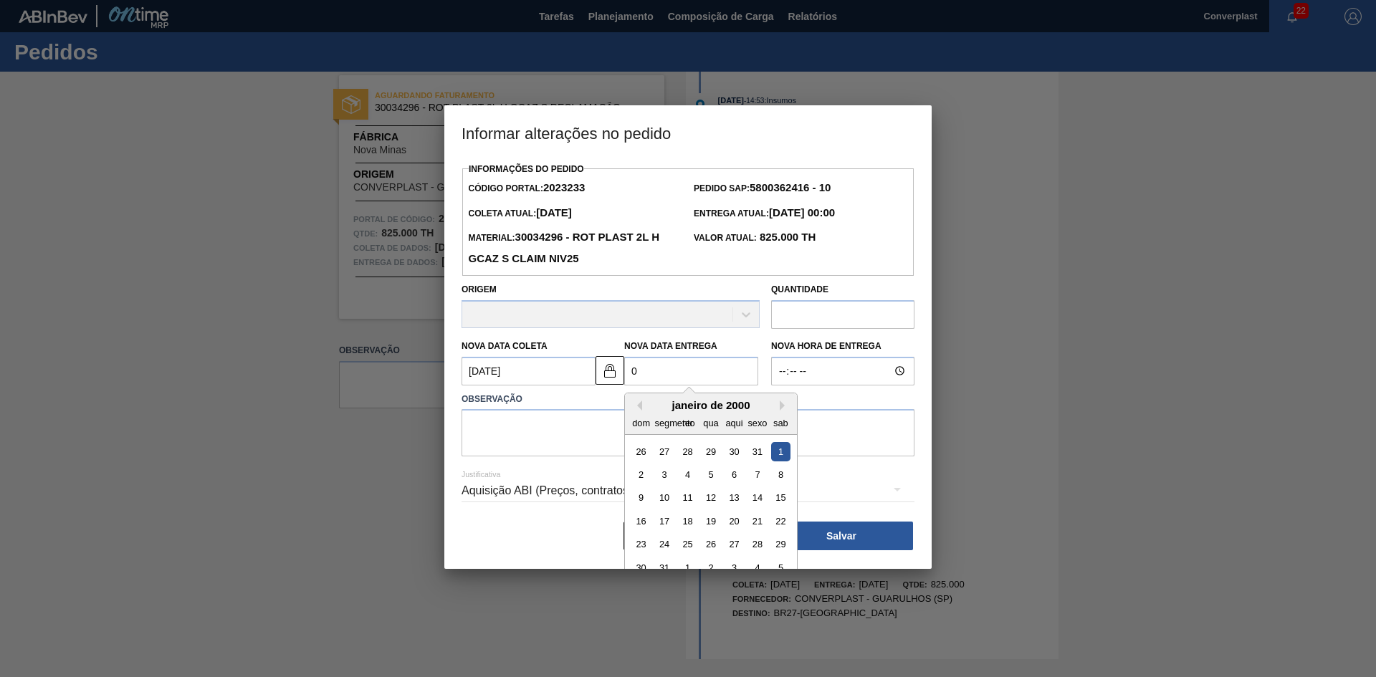
type Coleta2023233 "[DATE]"
type Entrega2023233 "01/"
type Coleta2023233 "[DATE]"
type Entrega2023233 "01/*"
type Coleta2023233 "[DATE]"
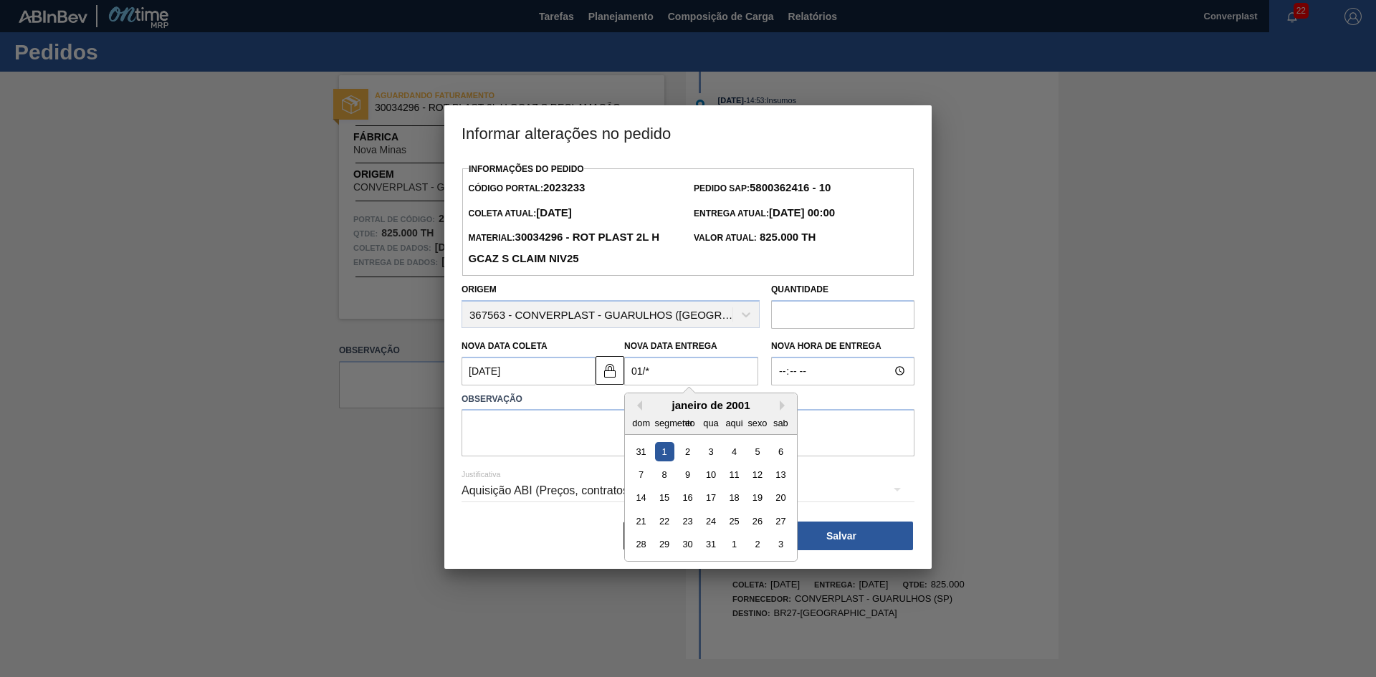
type Entrega2023233 "01/"
type Coleta2023233 "[DATE]"
type Entrega2023233 "01/1"
type Coleta2023233 "[DATE]"
click at [710, 451] on div "1" at bounding box center [710, 451] width 19 height 19
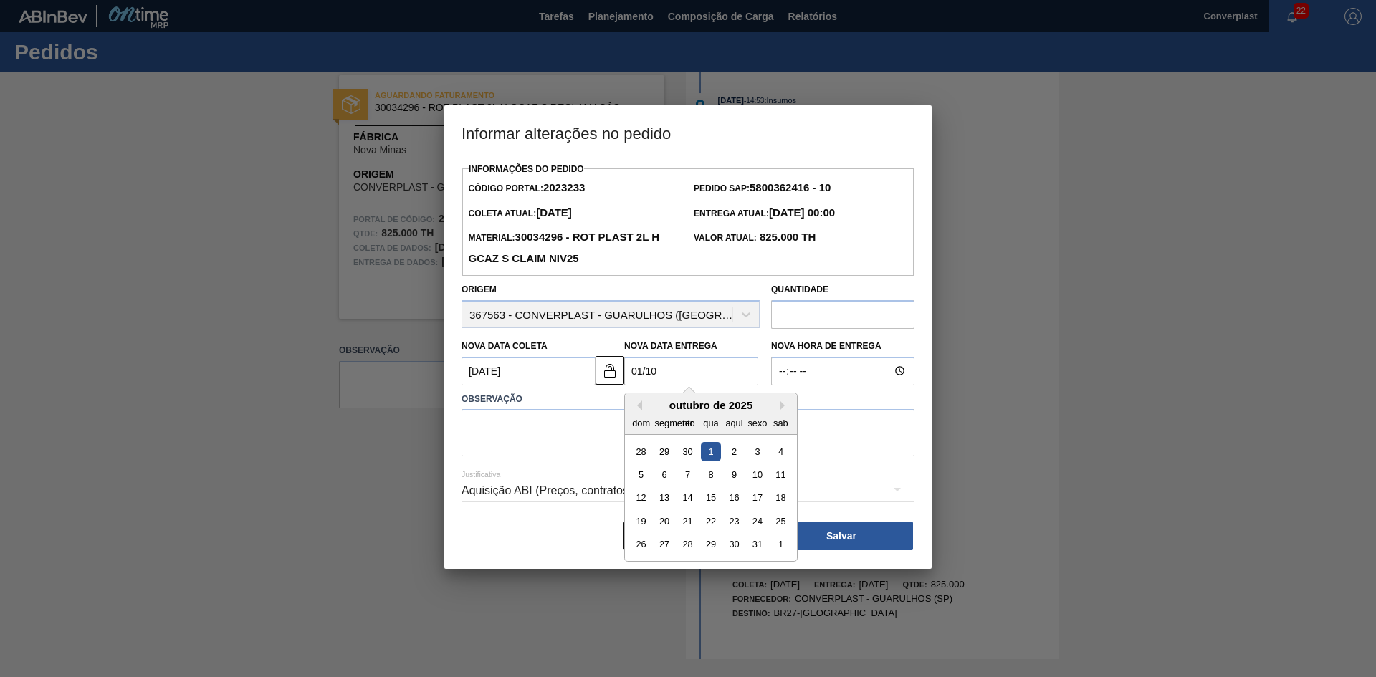
type Entrega2023233 "[DATE]"
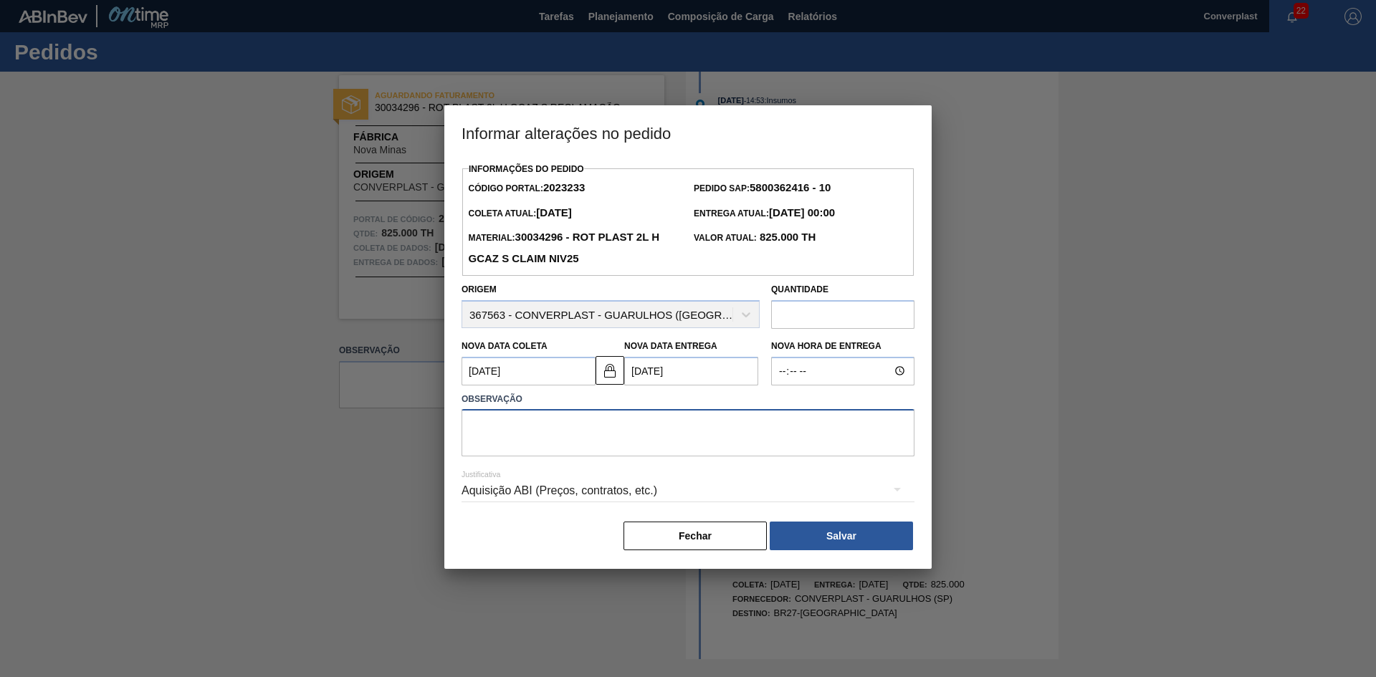
click at [484, 456] on textarea at bounding box center [688, 432] width 453 height 47
click at [597, 373] on button at bounding box center [610, 370] width 29 height 29
click at [525, 381] on Coleta2023233 "[DATE]" at bounding box center [529, 371] width 134 height 29
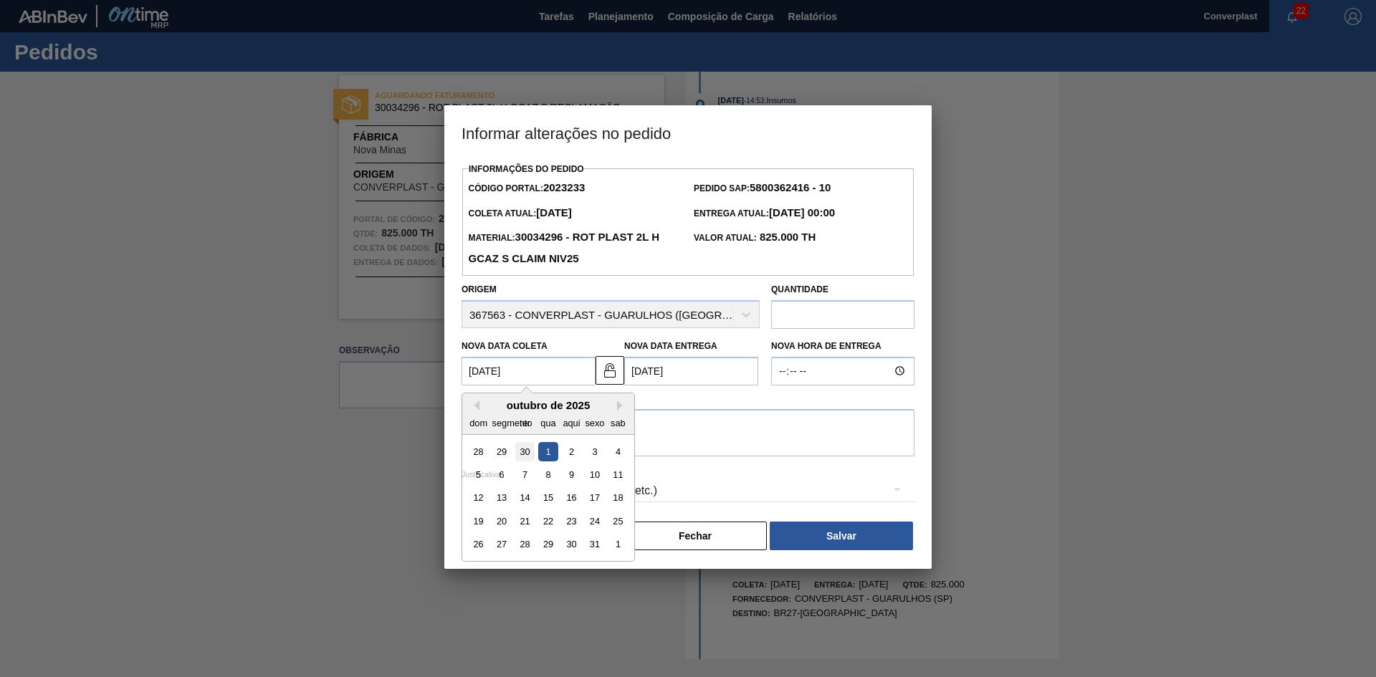
click at [525, 452] on font "30" at bounding box center [525, 451] width 10 height 11
type Coleta2023233 "[DATE]"
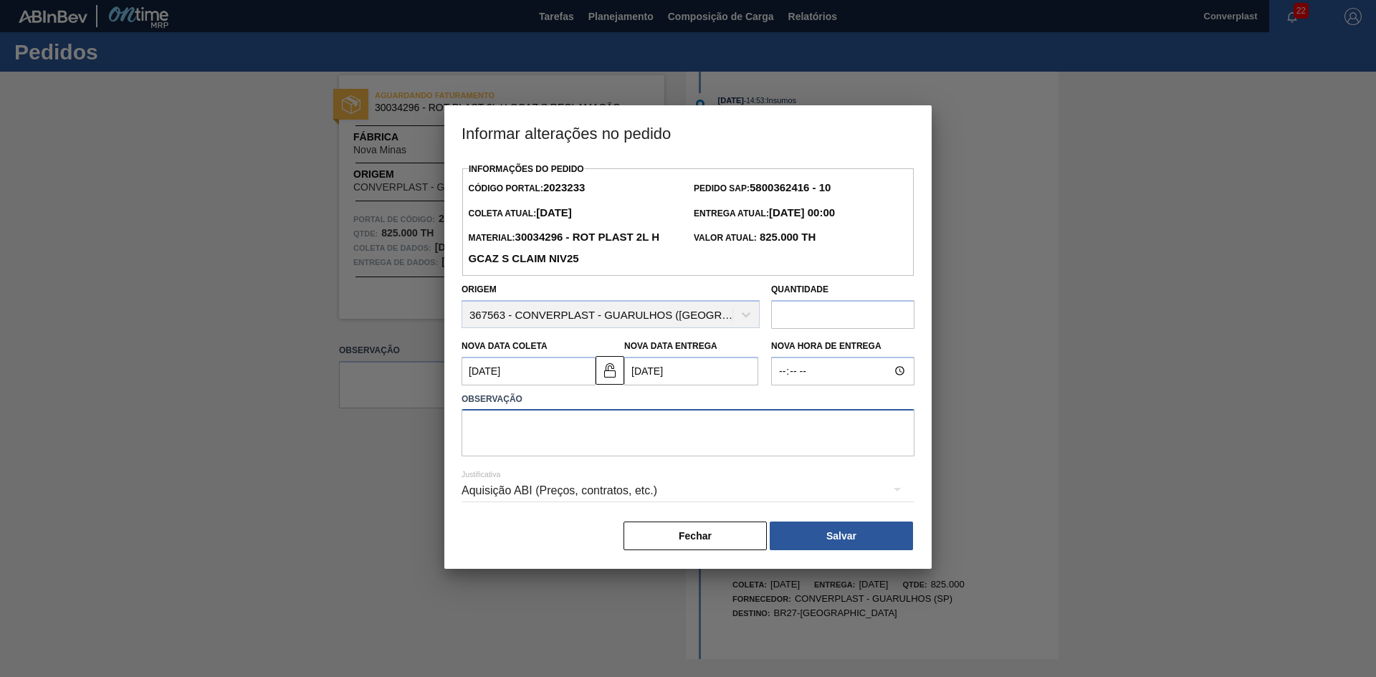
click at [487, 444] on textarea at bounding box center [688, 432] width 453 height 47
type textarea "ajuste data"
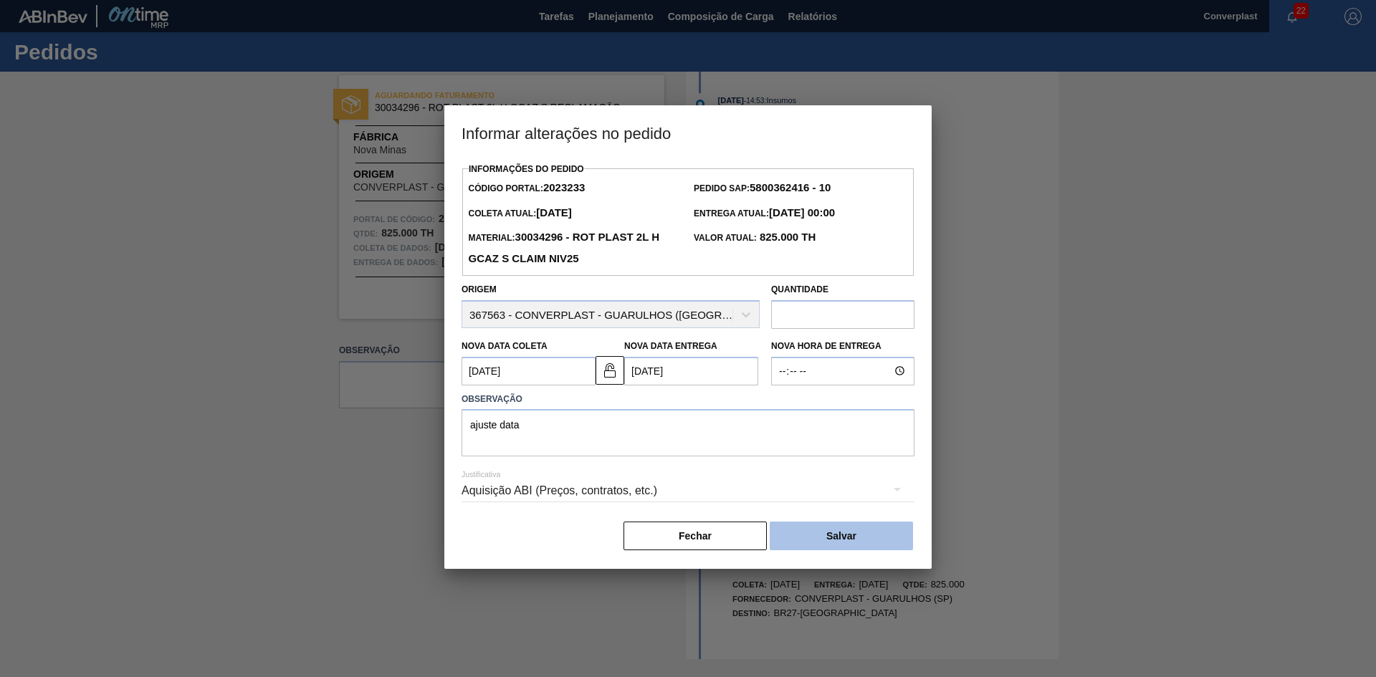
click at [817, 544] on button "Salvar" at bounding box center [841, 536] width 143 height 29
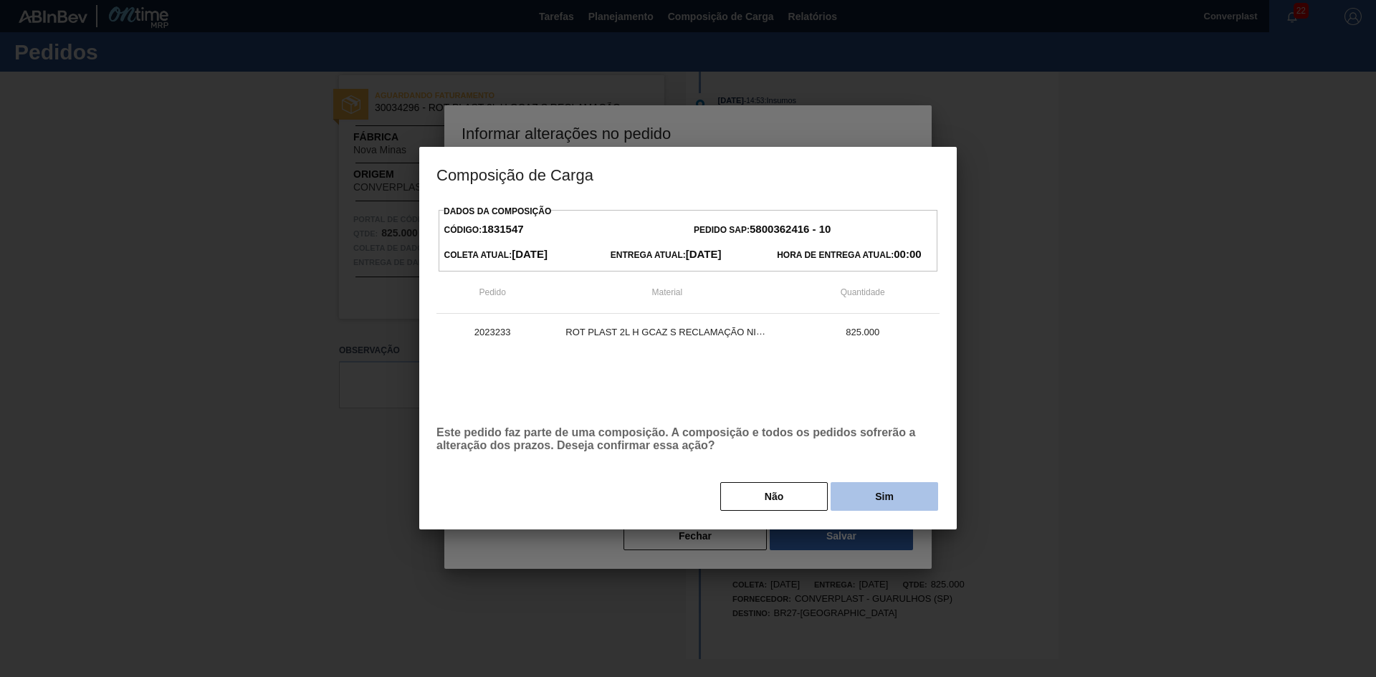
click at [881, 500] on font "Sim" at bounding box center [884, 496] width 19 height 11
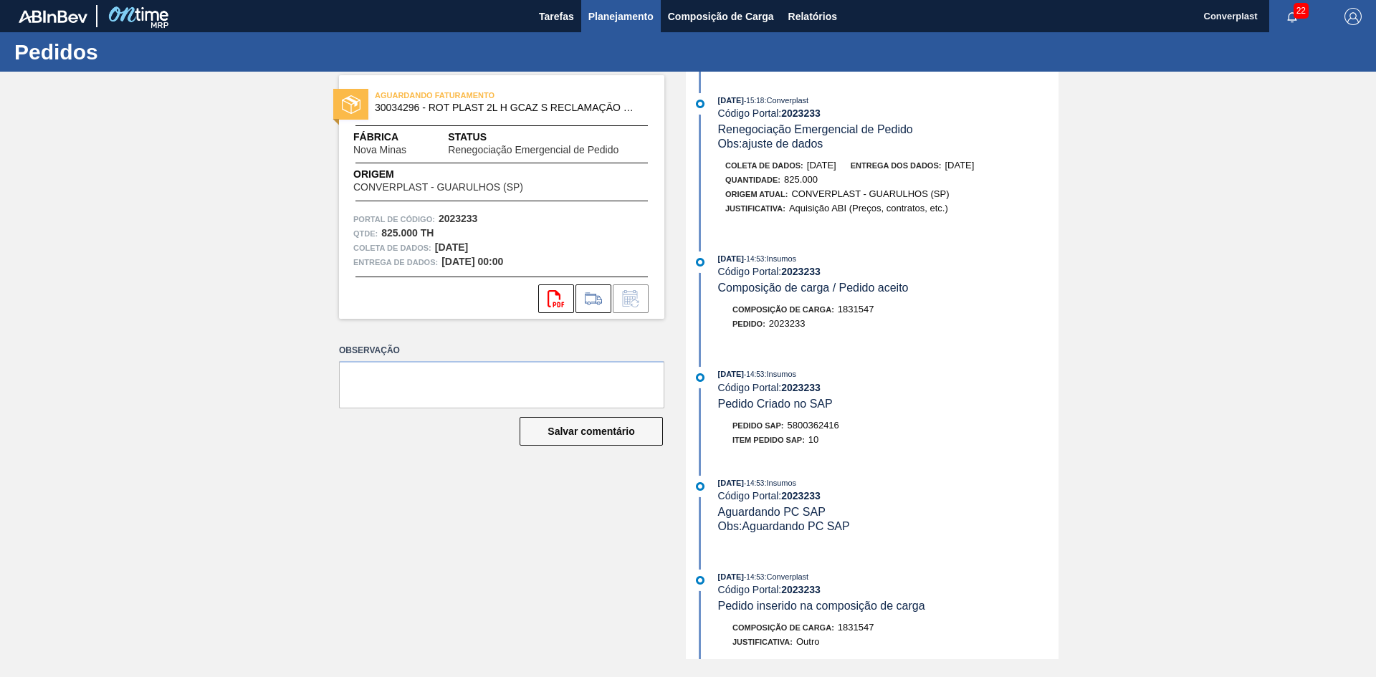
click at [608, 20] on font "Planejamento" at bounding box center [620, 16] width 65 height 11
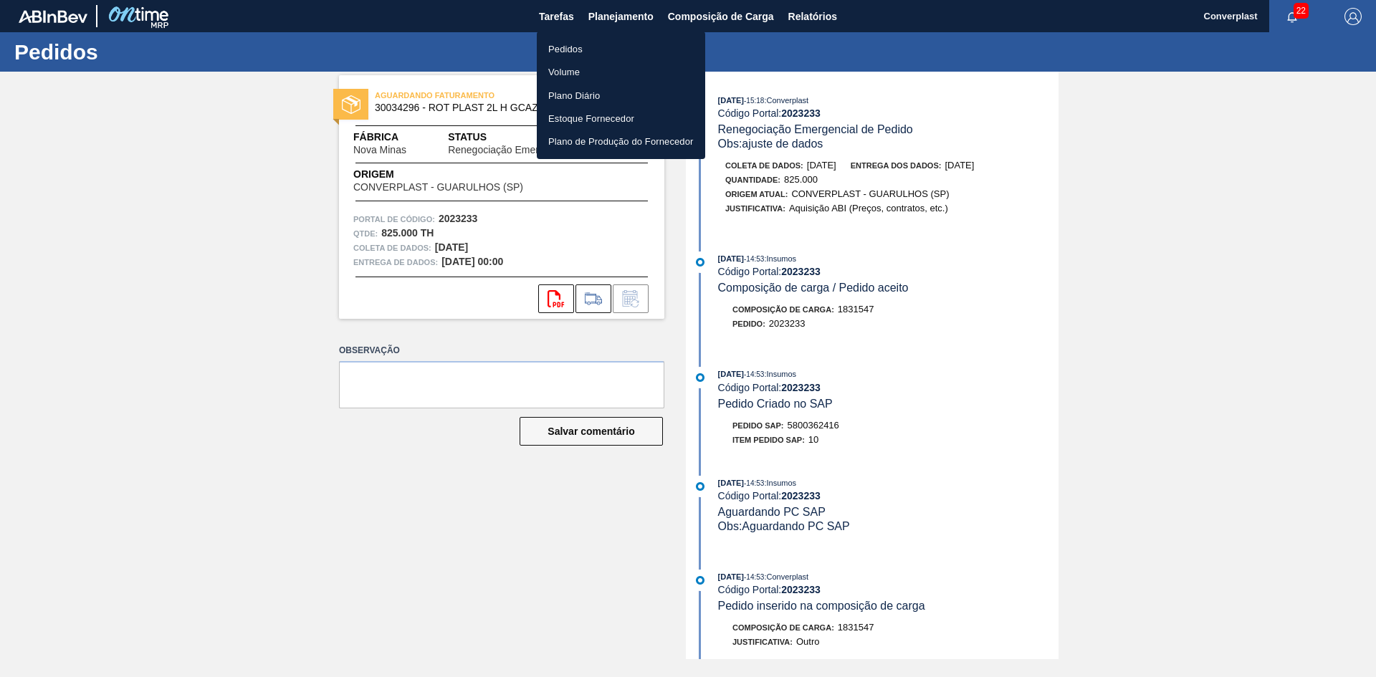
click at [575, 52] on font "Pedidos" at bounding box center [565, 49] width 34 height 11
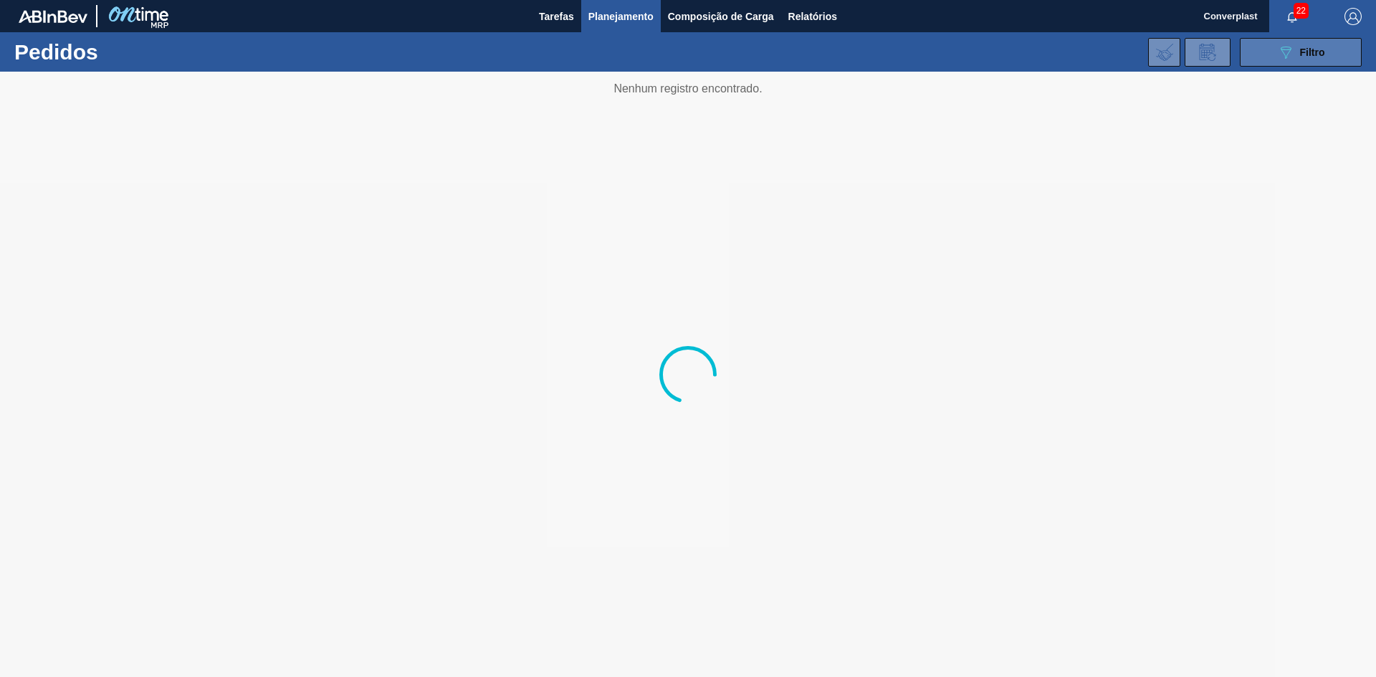
click at [1256, 53] on button "089F7B8B-B2A5-4AFE-B5C0-19BA573D28AC Filtro" at bounding box center [1301, 52] width 122 height 29
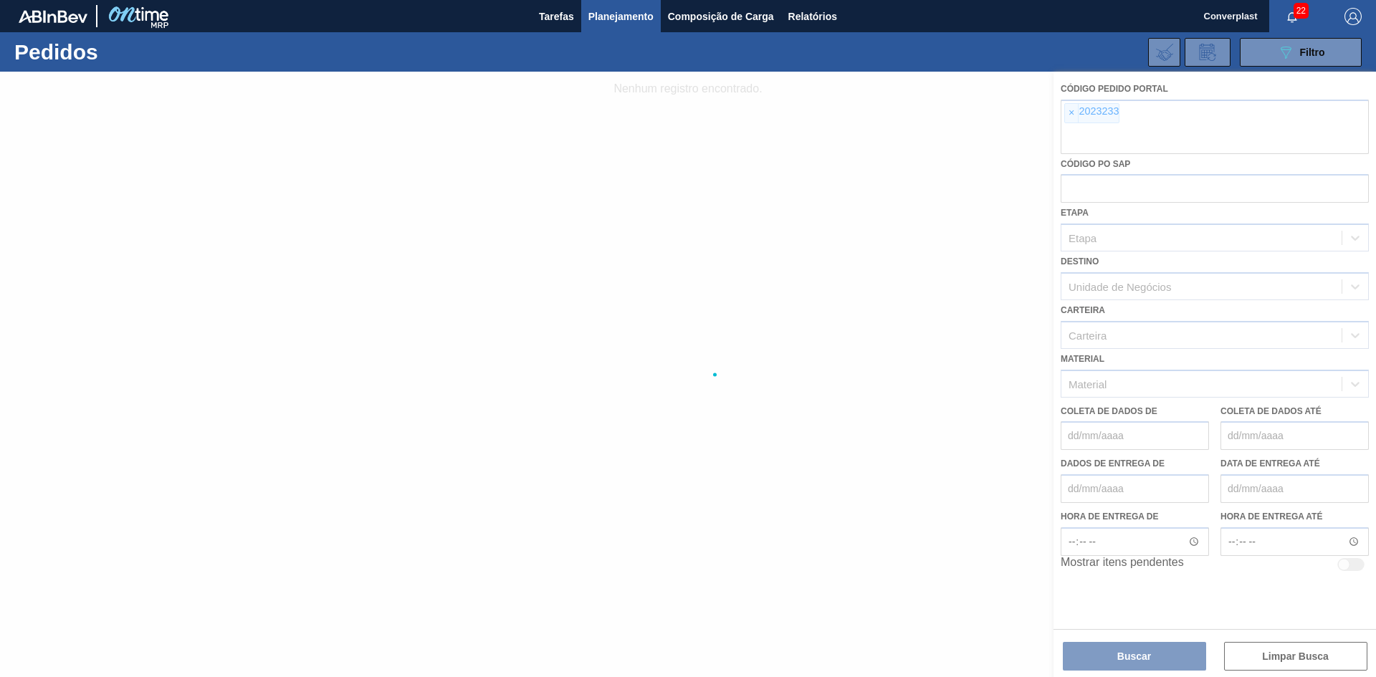
click at [1076, 113] on div at bounding box center [688, 375] width 1376 height 606
click at [1074, 113] on div at bounding box center [688, 375] width 1376 height 606
click at [1071, 113] on div at bounding box center [688, 375] width 1376 height 606
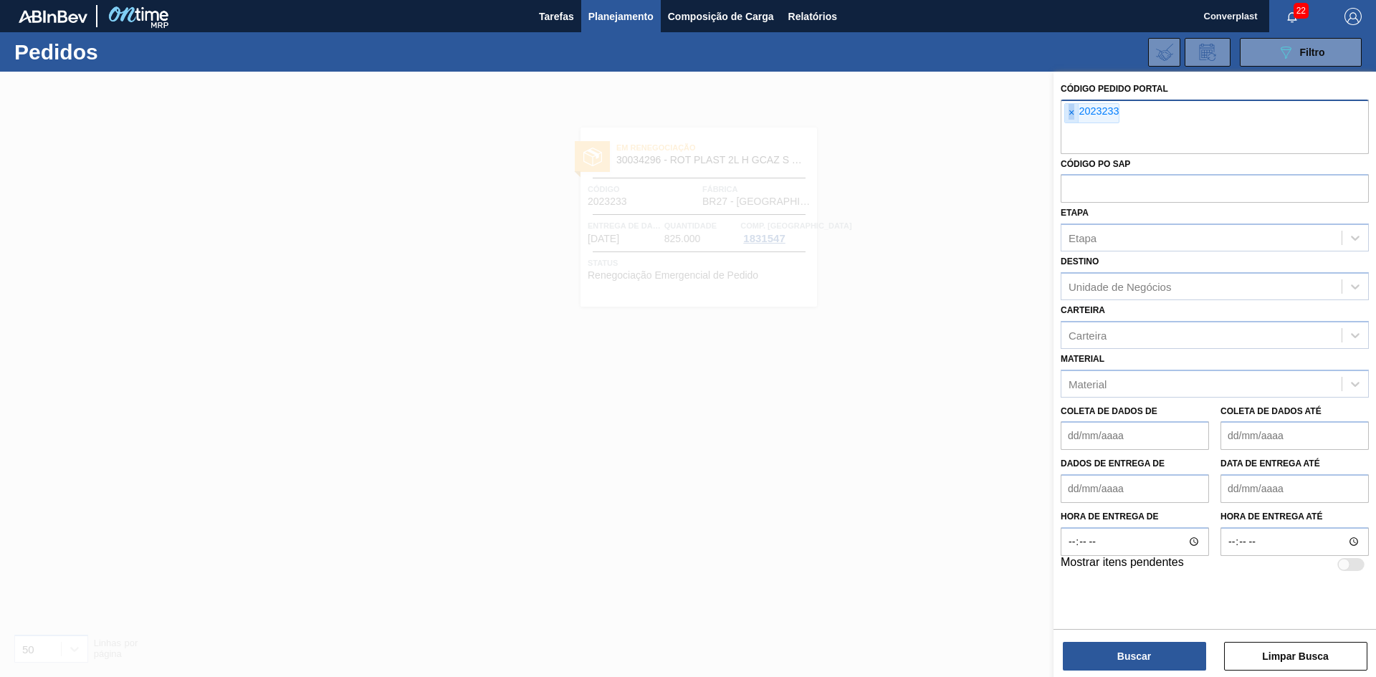
click at [1072, 113] on font "×" at bounding box center [1072, 112] width 6 height 11
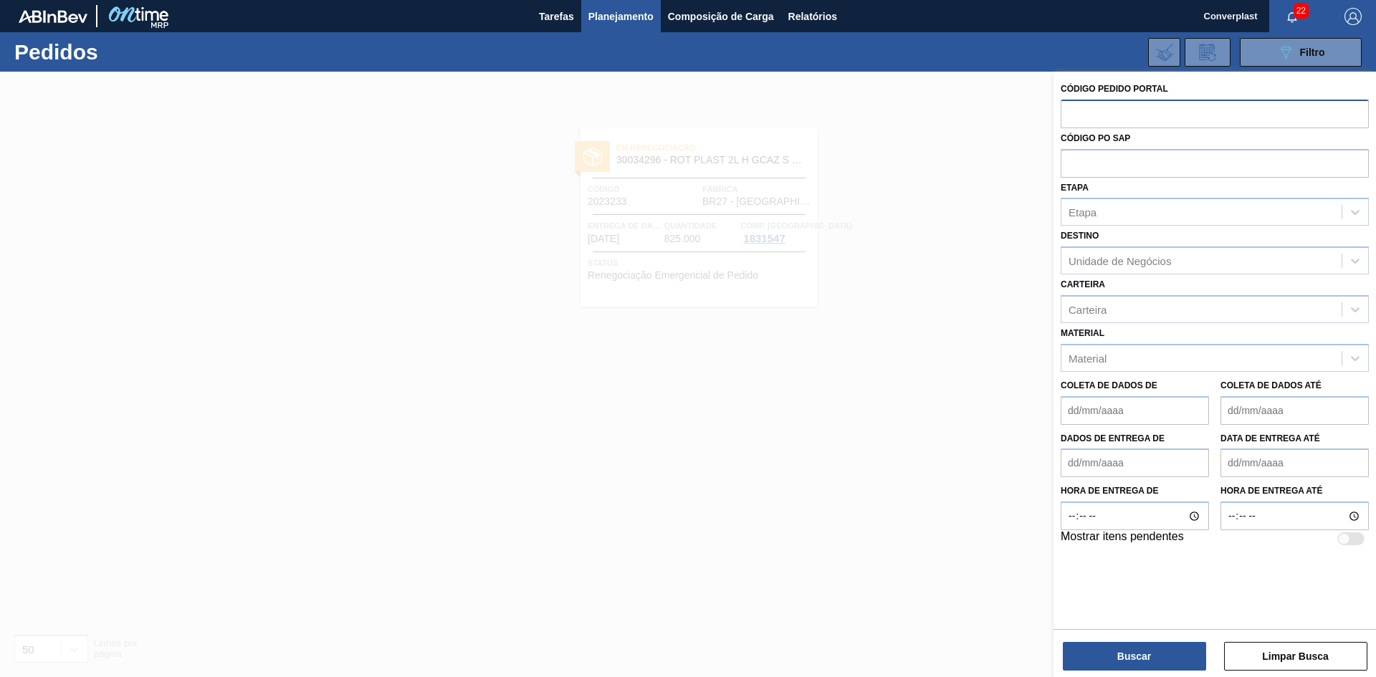
paste input "2027042"
type input "2027042"
paste input "2027042"
type input "2027042"
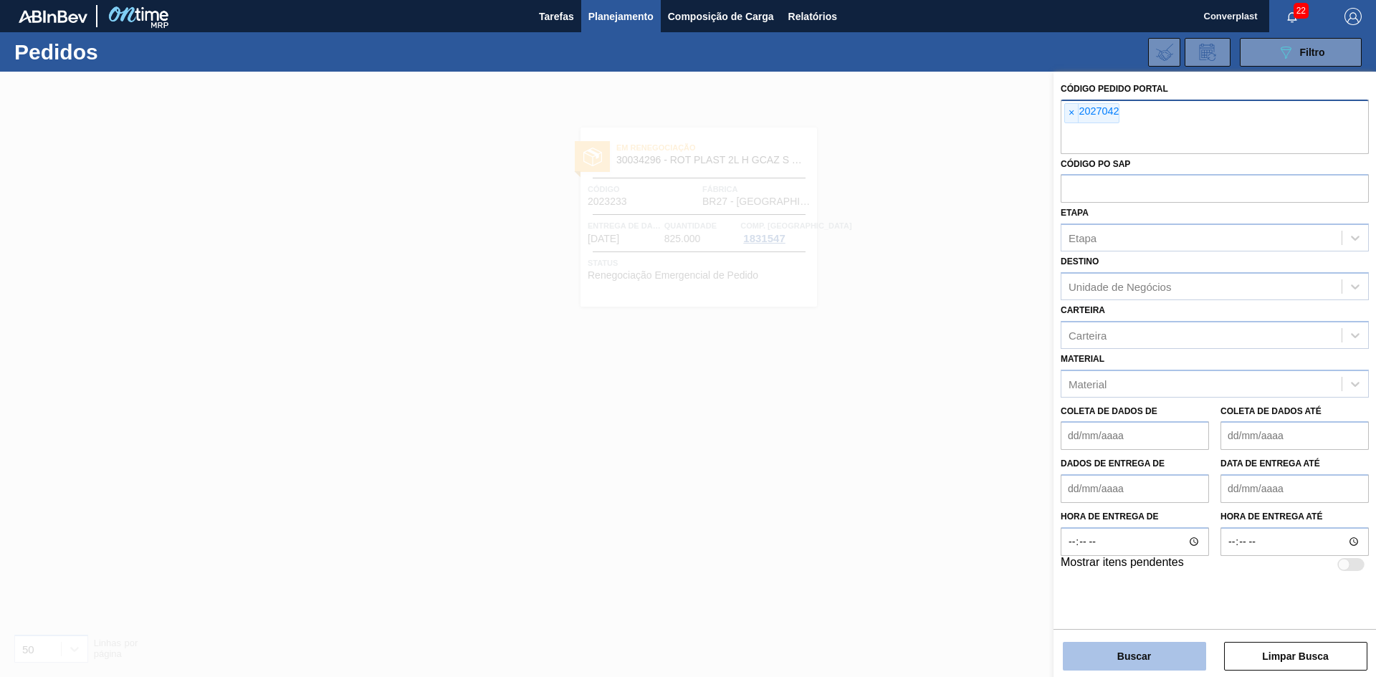
click at [1083, 663] on button "Buscar" at bounding box center [1134, 656] width 143 height 29
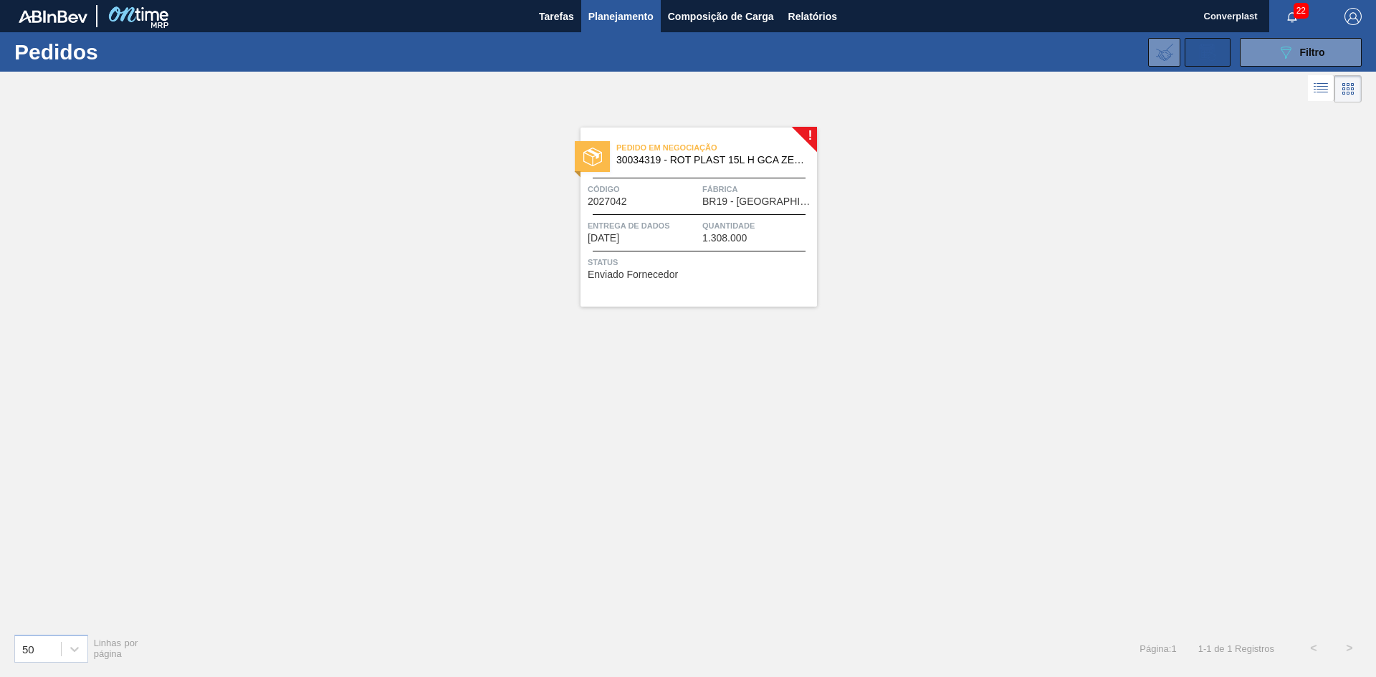
drag, startPoint x: 1315, startPoint y: 57, endPoint x: 1213, endPoint y: 55, distance: 101.1
click at [1309, 57] on font "Filtro" at bounding box center [1312, 52] width 25 height 11
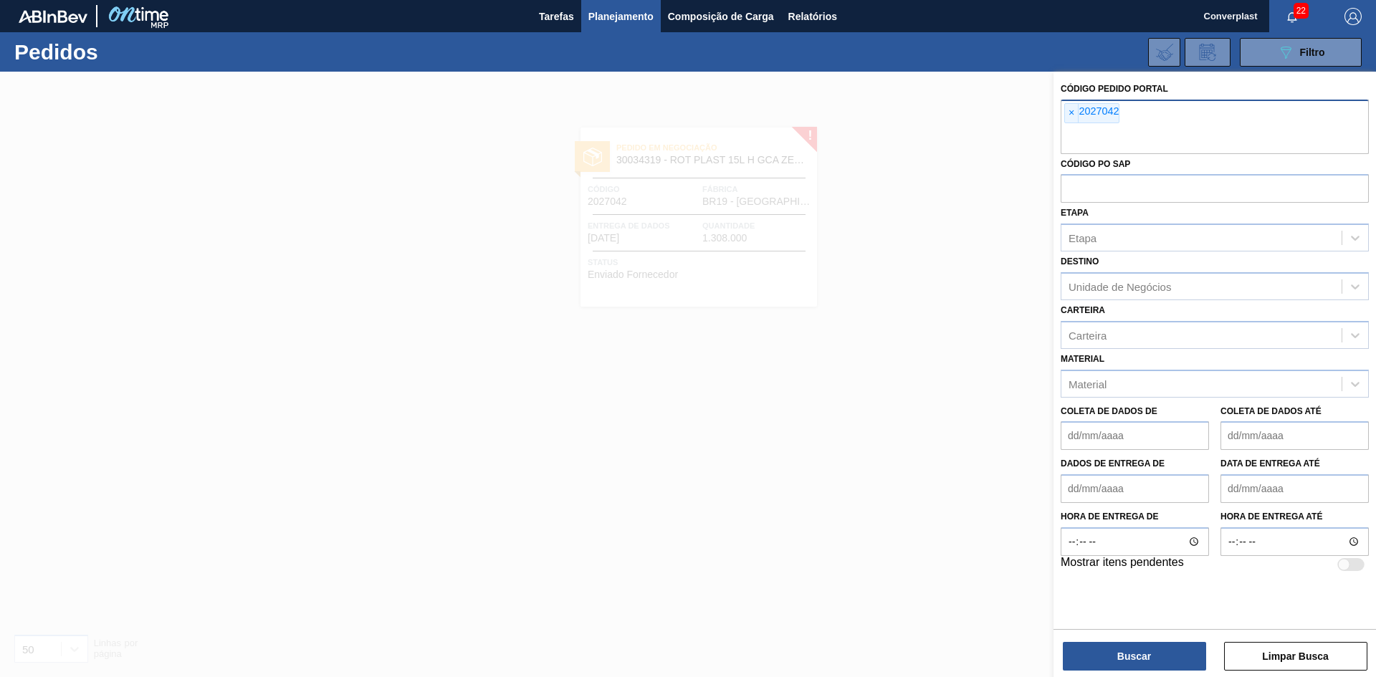
click at [1085, 112] on font "2027042" at bounding box center [1099, 110] width 40 height 11
click at [1077, 112] on span "×" at bounding box center [1072, 113] width 14 height 19
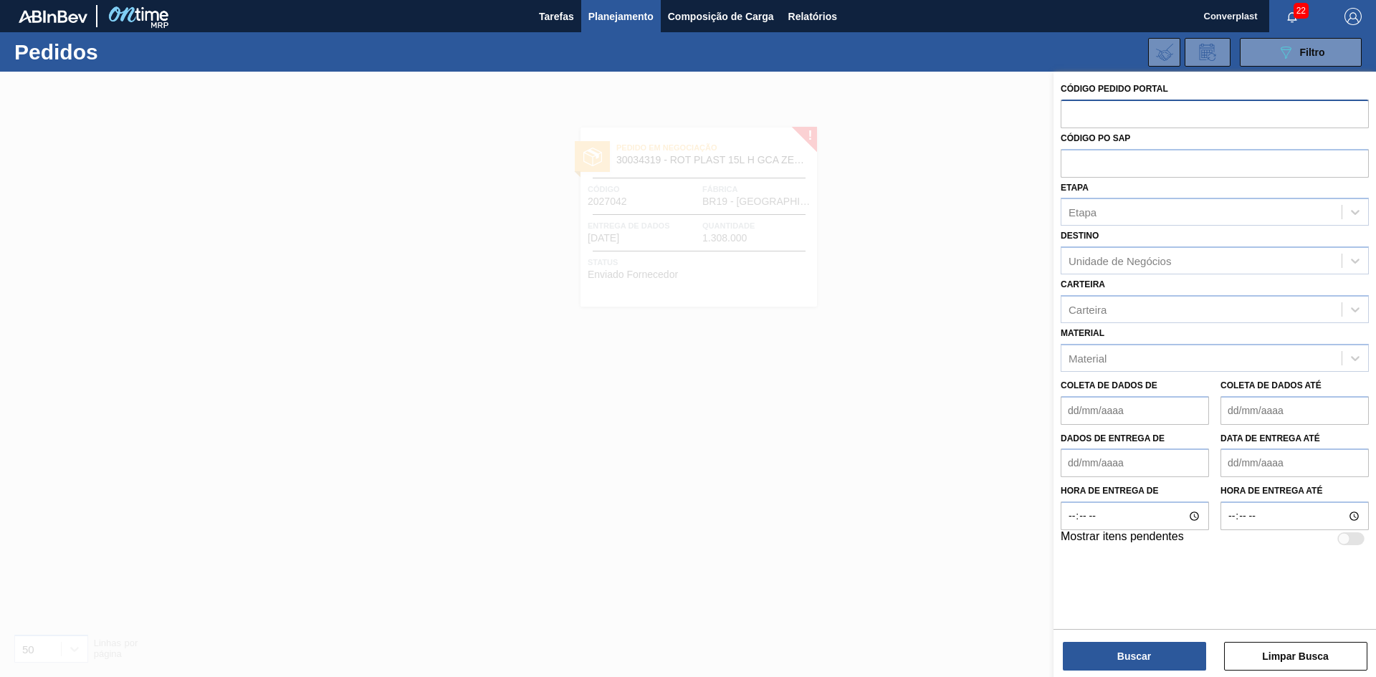
paste input "2025892"
type input "2025892"
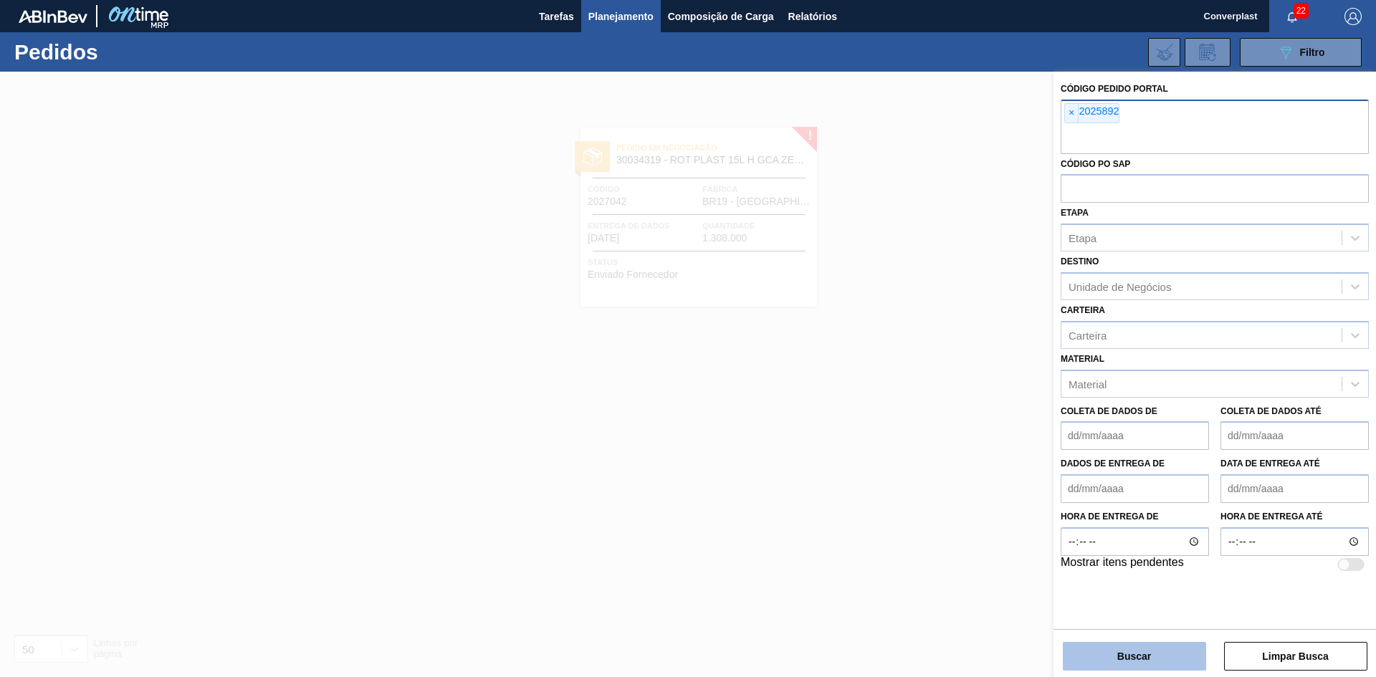
click at [1081, 662] on button "Buscar" at bounding box center [1134, 656] width 143 height 29
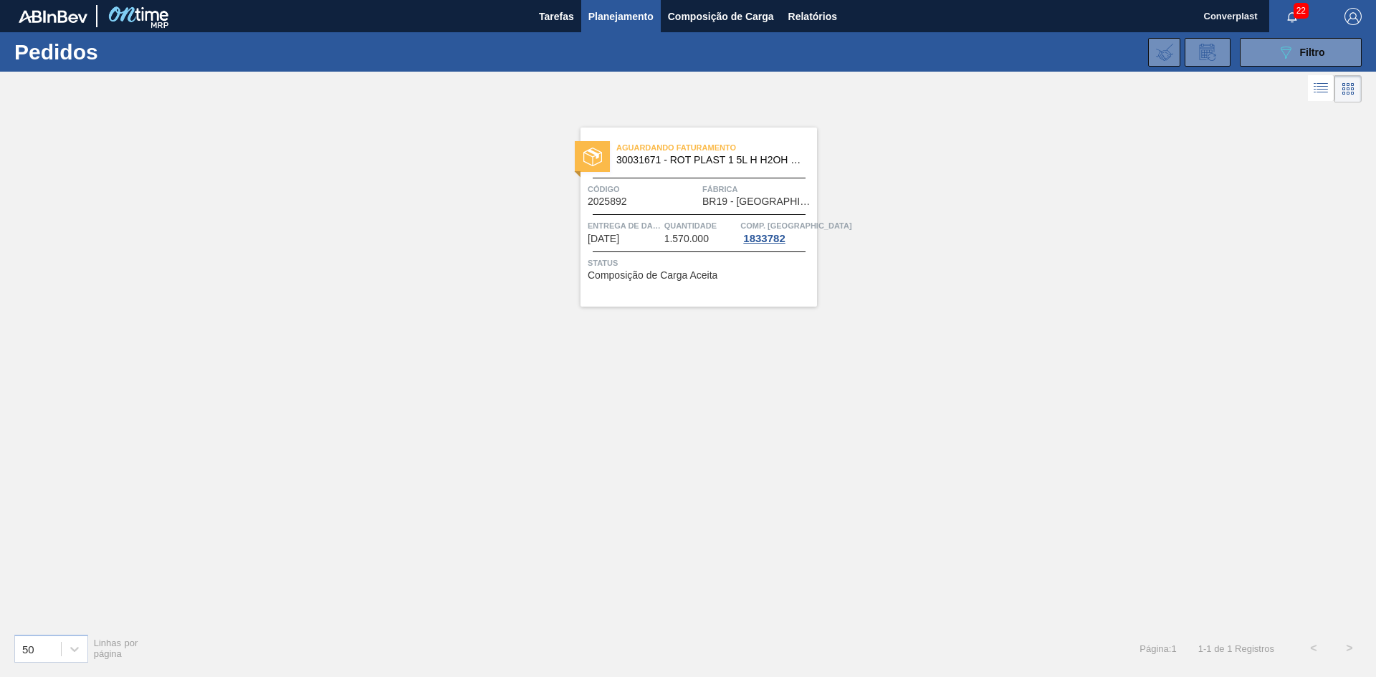
click at [649, 277] on font "Composição de Carga Aceita" at bounding box center [653, 274] width 130 height 11
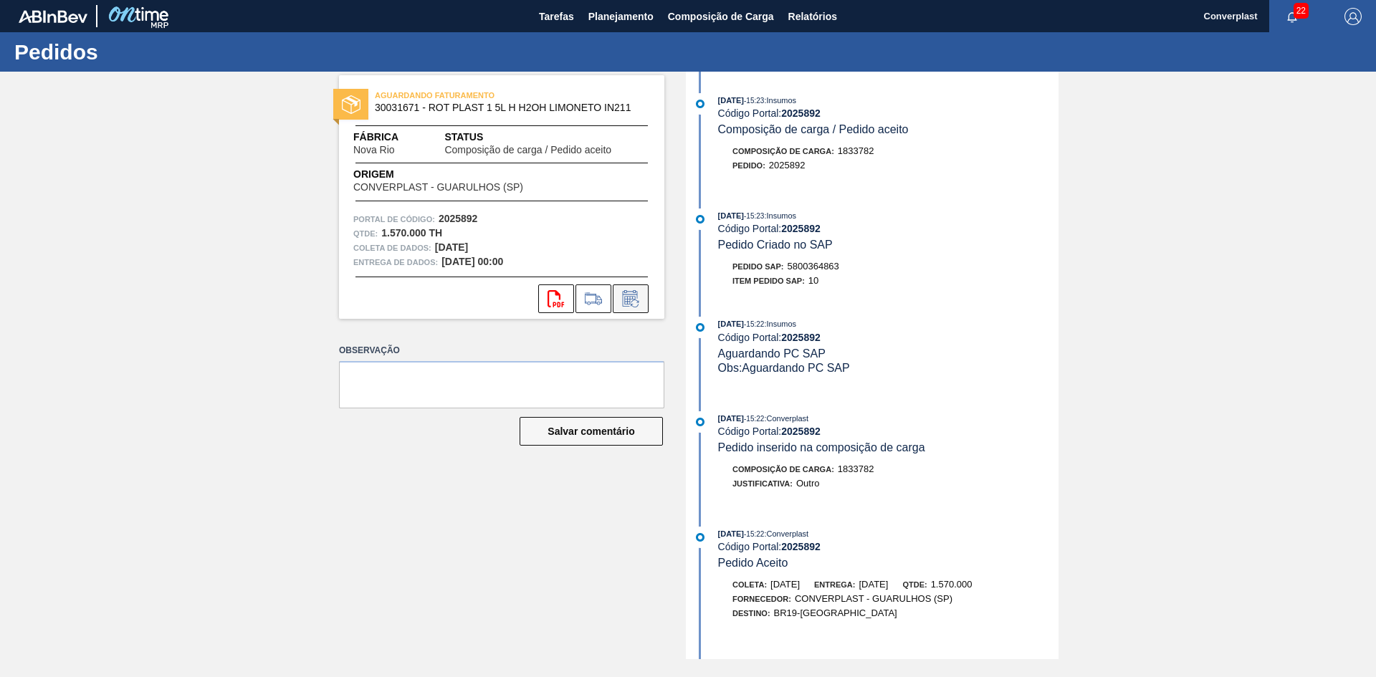
click at [644, 302] on button at bounding box center [631, 299] width 36 height 29
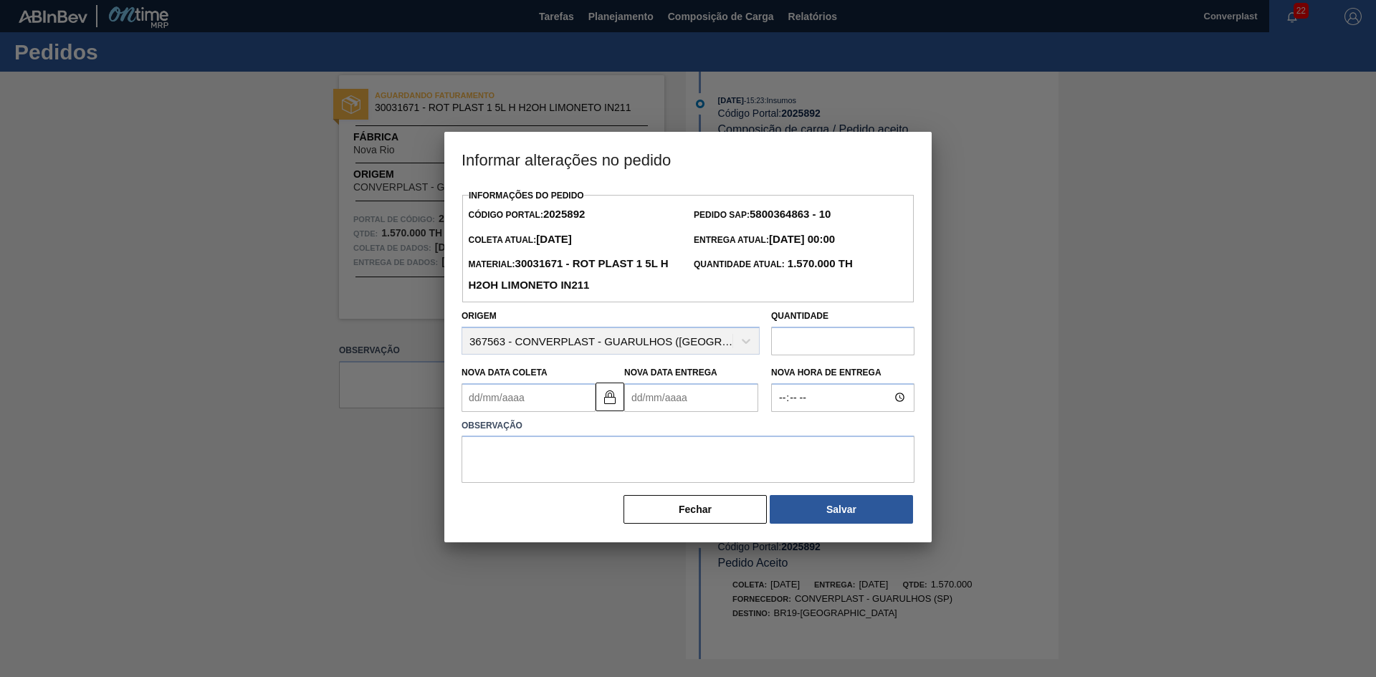
click at [647, 408] on Entrega2025892 "Nova Data Entrega" at bounding box center [691, 397] width 134 height 29
type Coleta2025892 "[DATE]"
type Entrega2025892 "2"
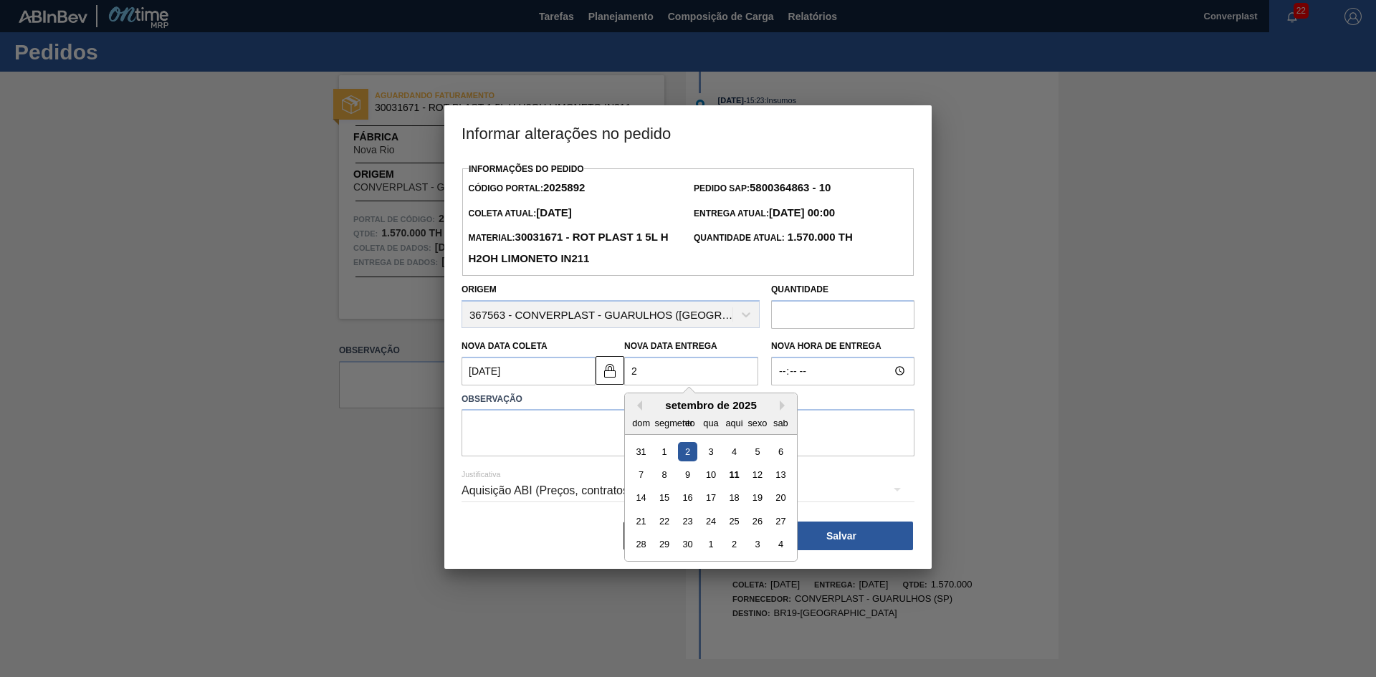
type Coleta2025892 "[DATE]"
click at [667, 527] on font "22" at bounding box center [664, 521] width 10 height 11
type Entrega2025892 "[DATE]"
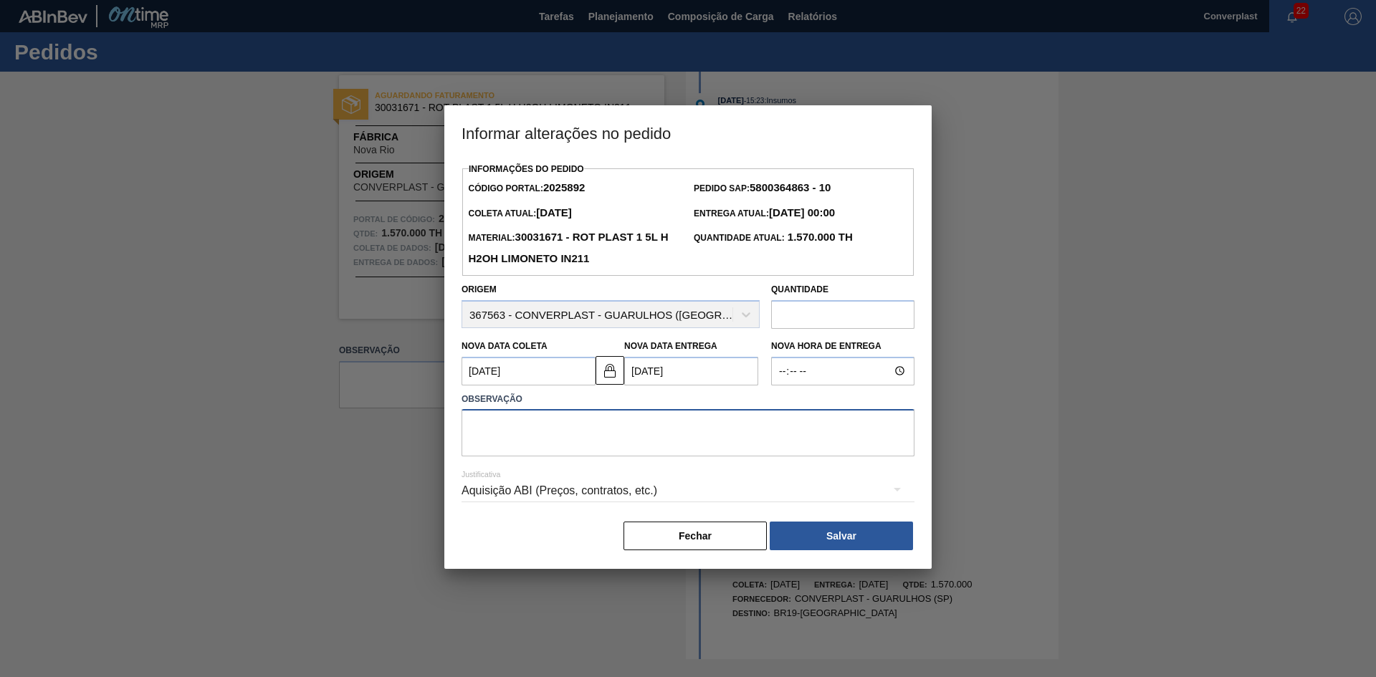
click at [528, 431] on textarea at bounding box center [688, 432] width 453 height 47
click at [608, 375] on img at bounding box center [609, 370] width 17 height 17
click at [500, 383] on Coleta2025892 "[DATE]" at bounding box center [529, 371] width 134 height 29
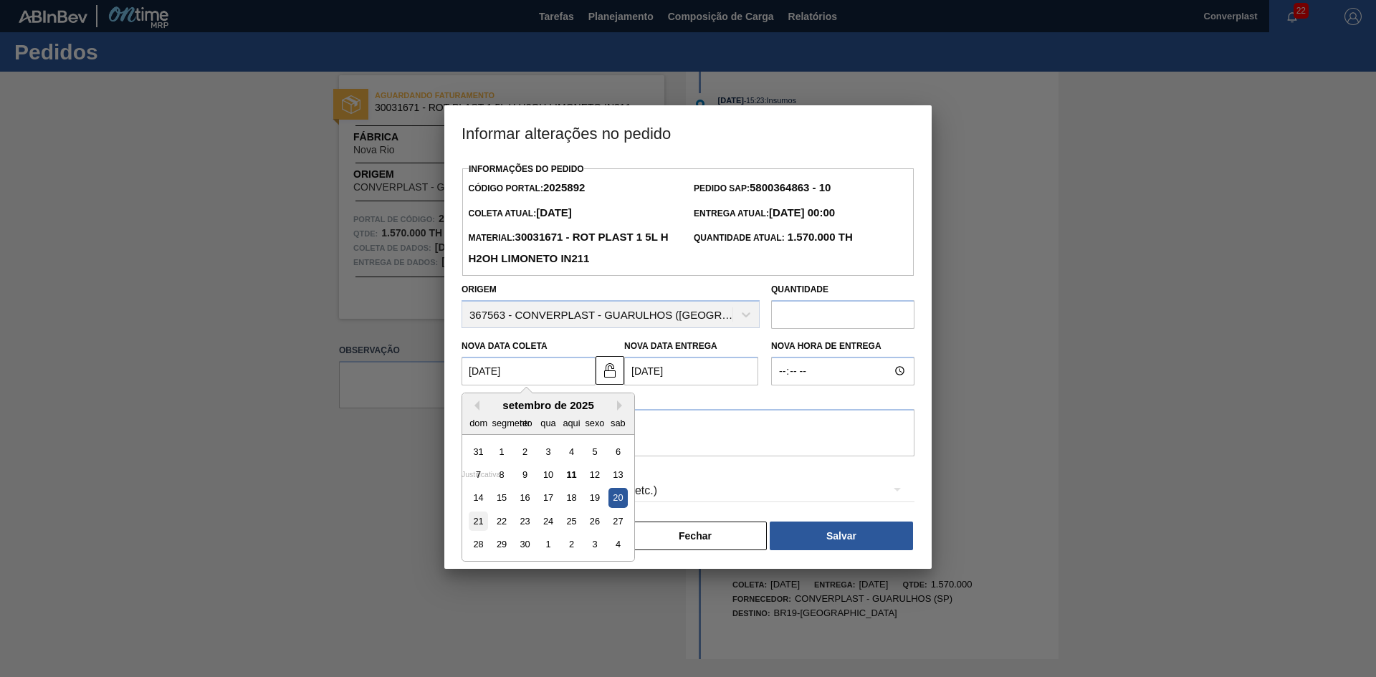
click at [487, 521] on div "21" at bounding box center [478, 521] width 19 height 19
type Coleta2025892 "[DATE]"
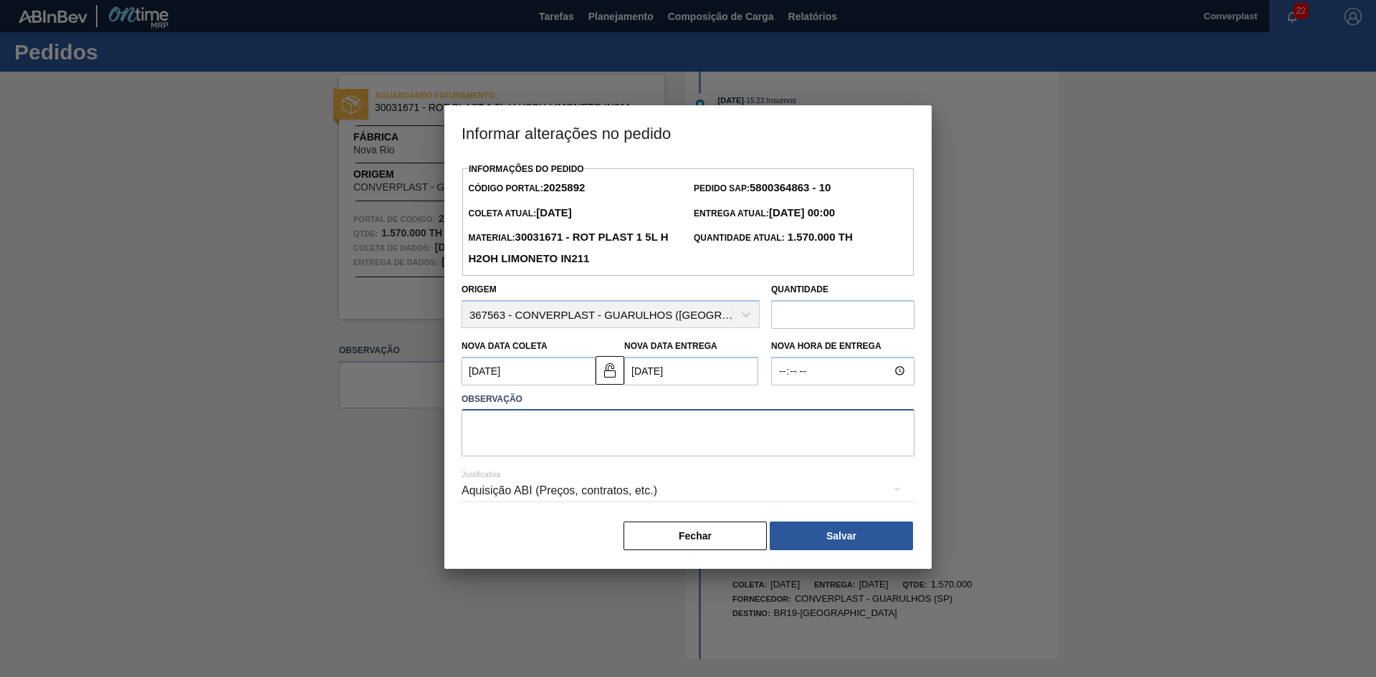
click at [511, 441] on textarea at bounding box center [688, 432] width 453 height 47
type textarea "ajuste data"
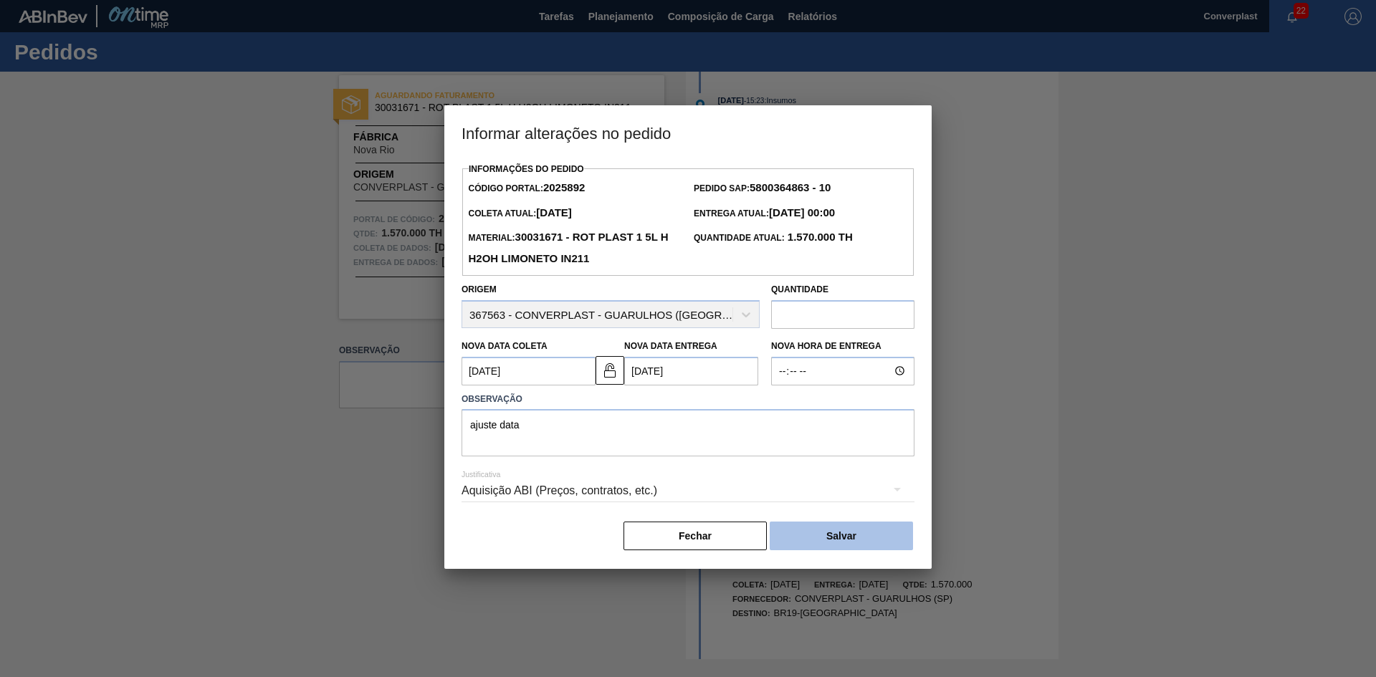
click at [818, 538] on button "Salvar" at bounding box center [841, 536] width 143 height 29
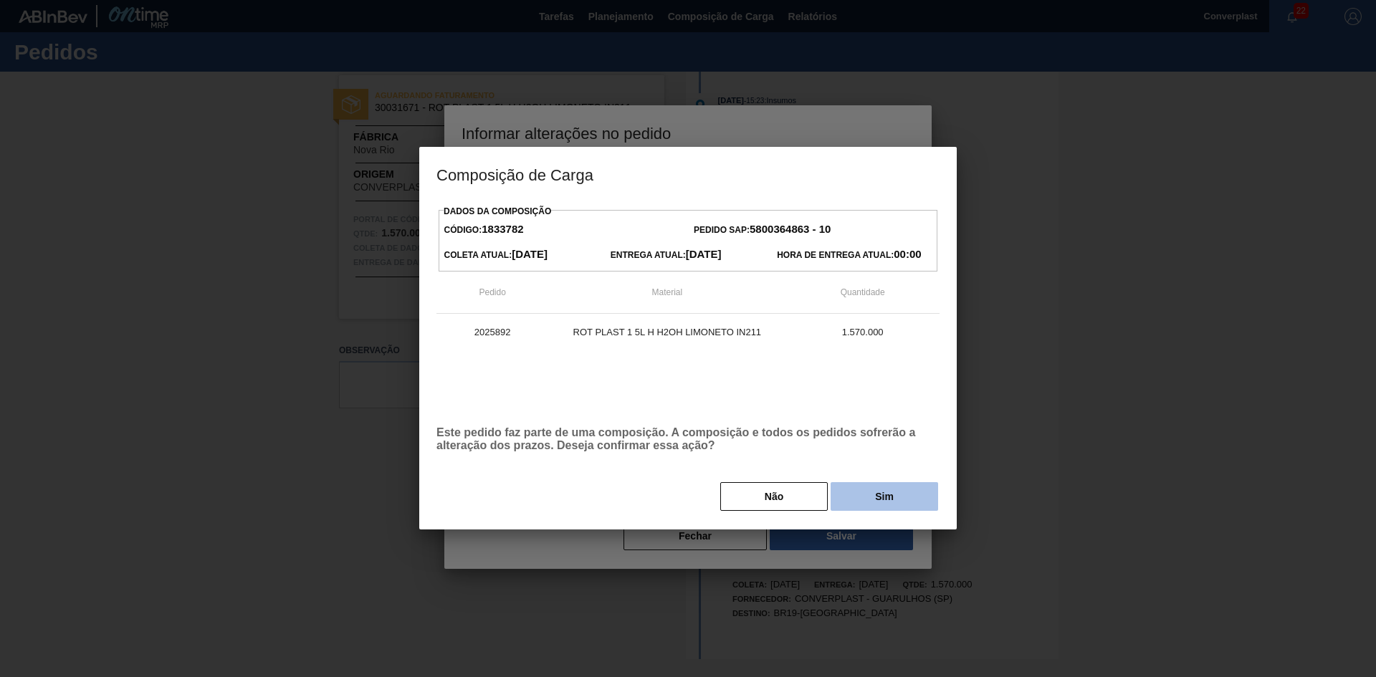
click at [857, 495] on button "Sim" at bounding box center [885, 496] width 108 height 29
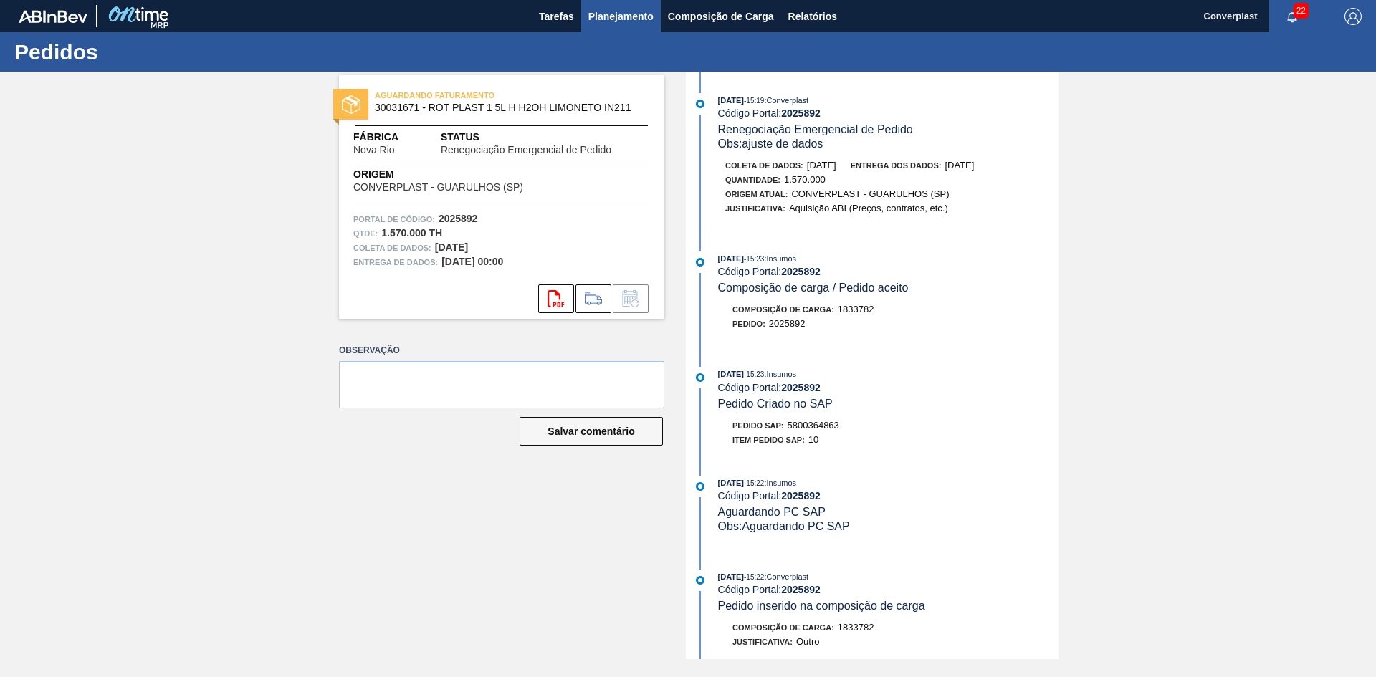
click at [624, 20] on font "Planejamento" at bounding box center [620, 16] width 65 height 11
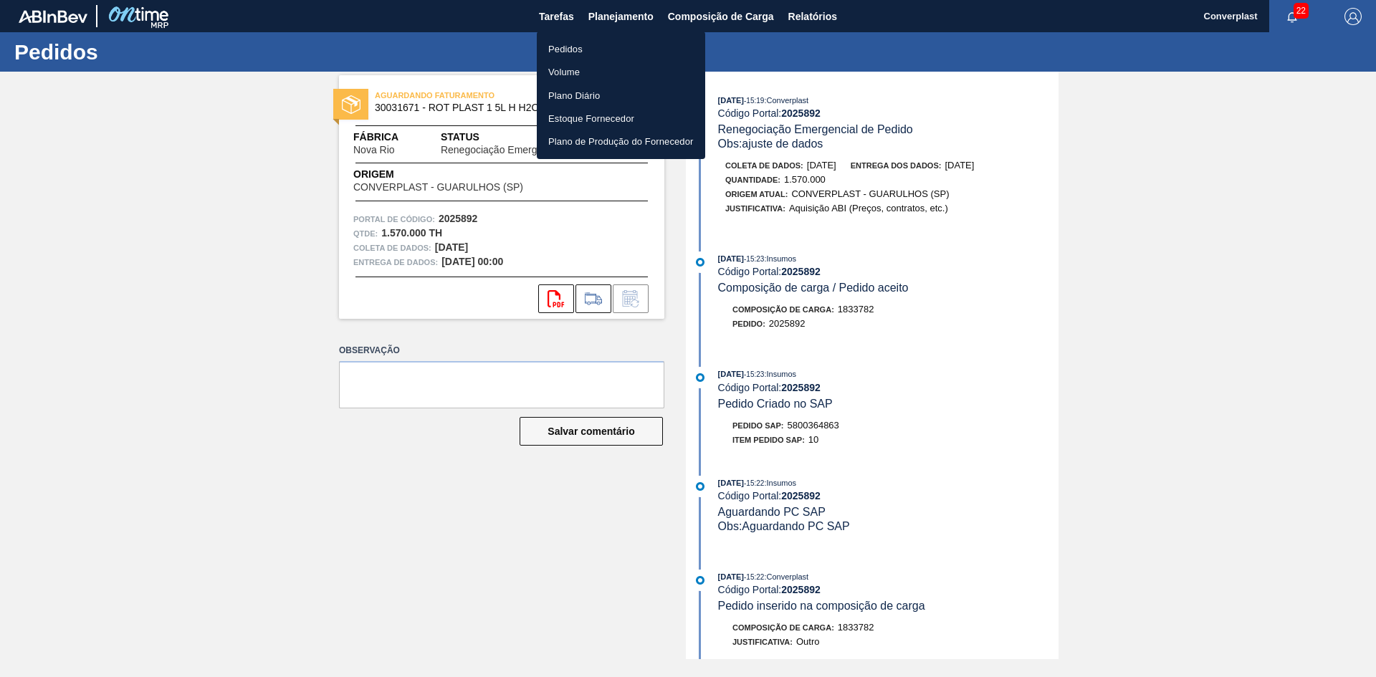
click at [592, 46] on li "Pedidos" at bounding box center [621, 48] width 168 height 23
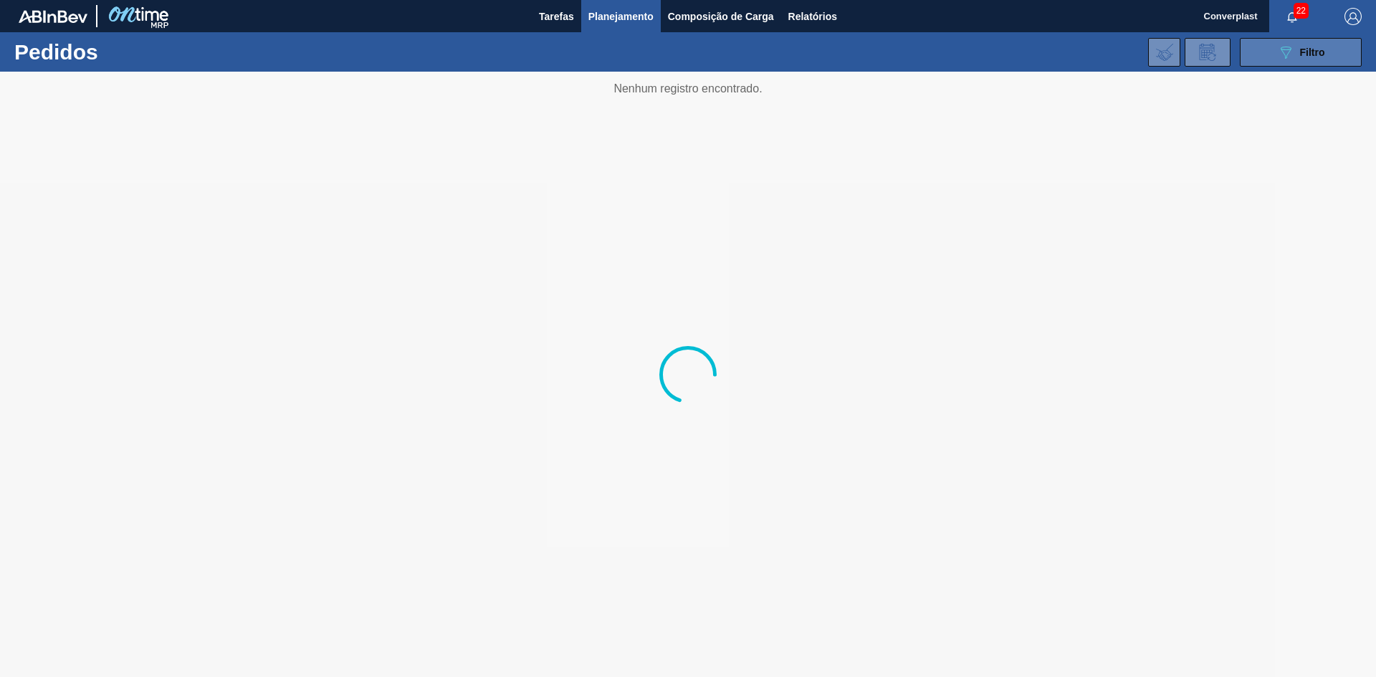
click at [1276, 54] on button "089F7B8B-B2A5-4AFE-B5C0-19BA573D28AC Filtro" at bounding box center [1301, 52] width 122 height 29
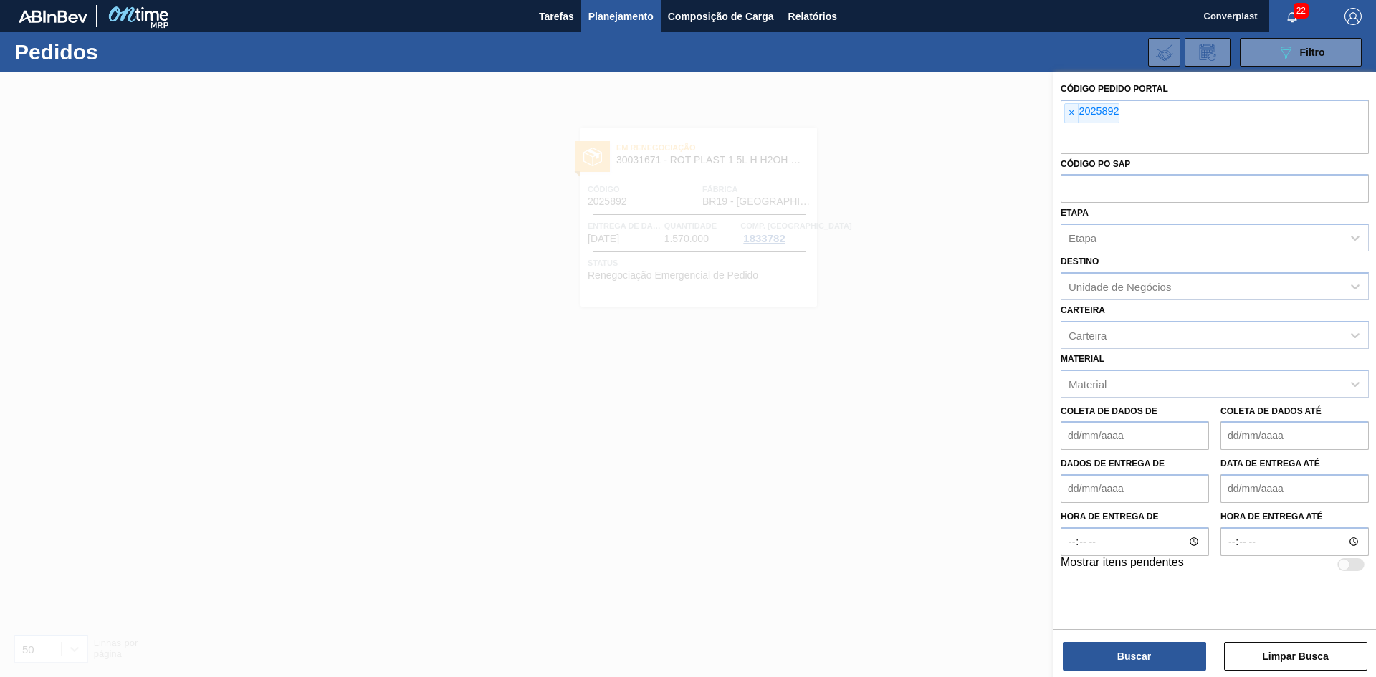
click at [838, 258] on div at bounding box center [688, 410] width 1376 height 677
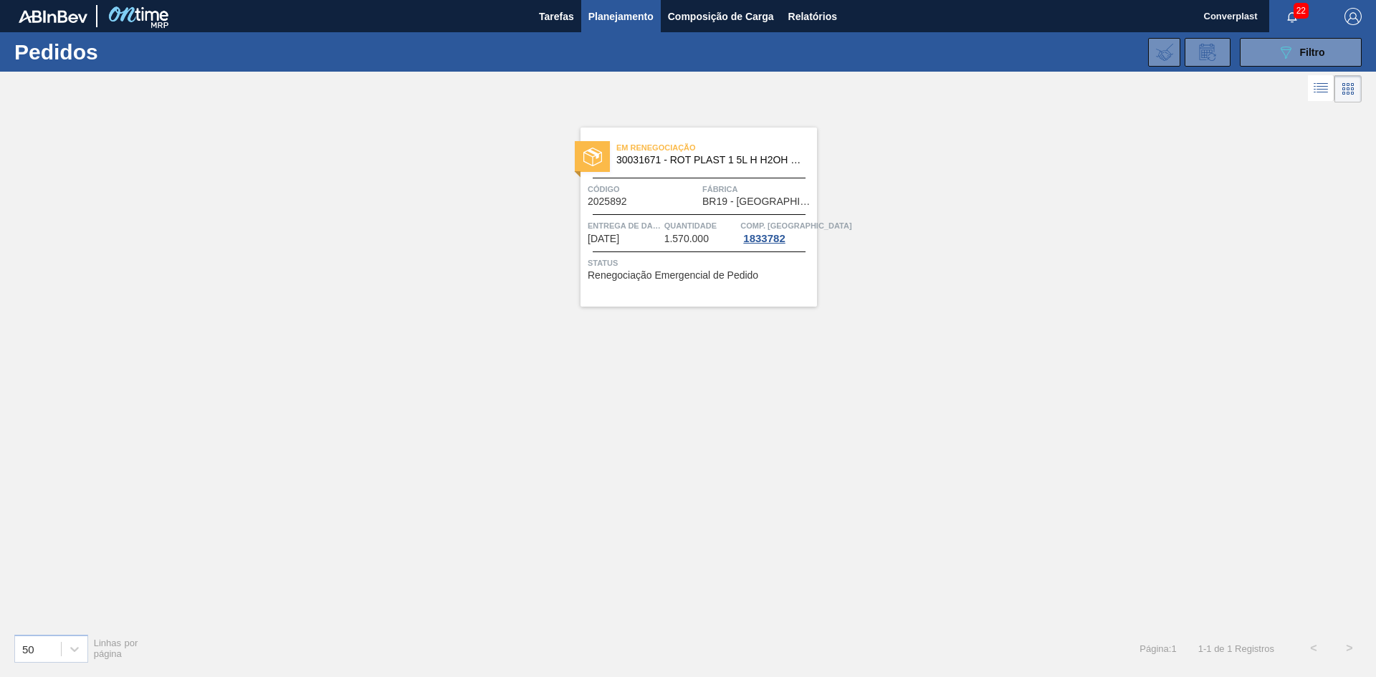
click at [614, 257] on span "Status" at bounding box center [701, 263] width 226 height 14
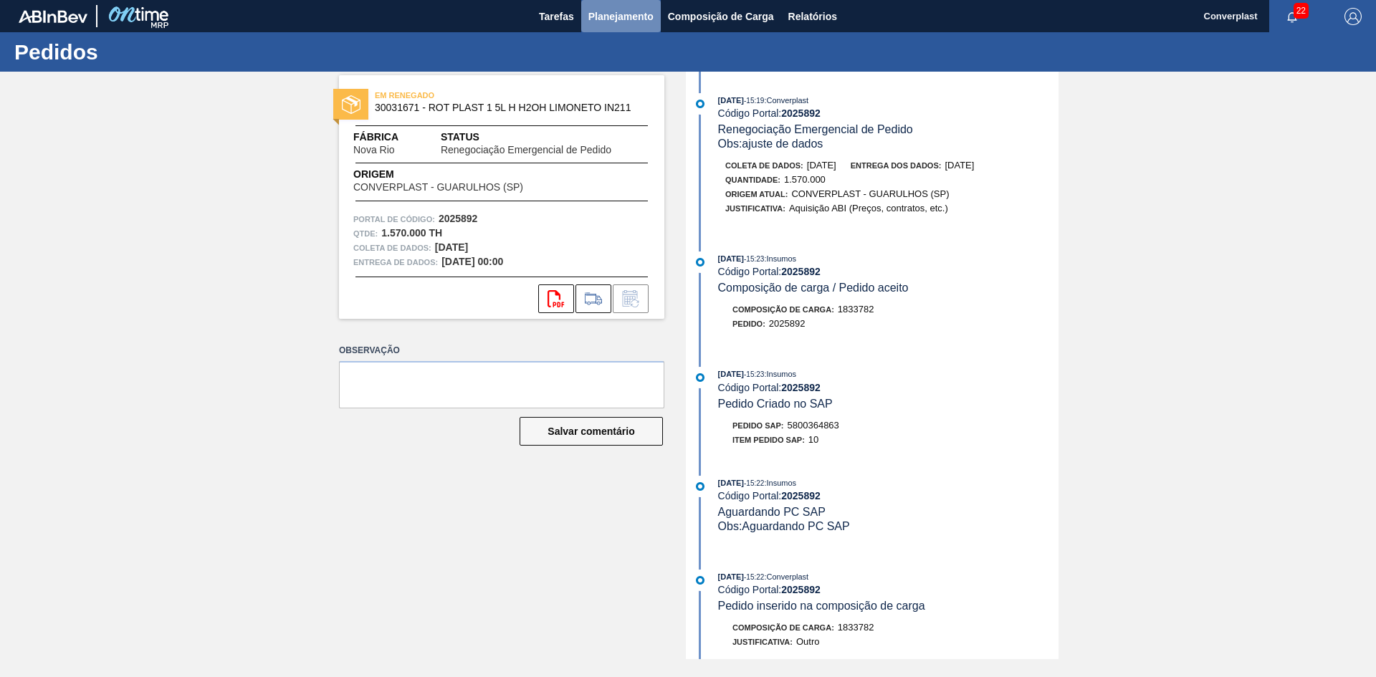
click at [636, 16] on font "Planejamento" at bounding box center [620, 16] width 65 height 11
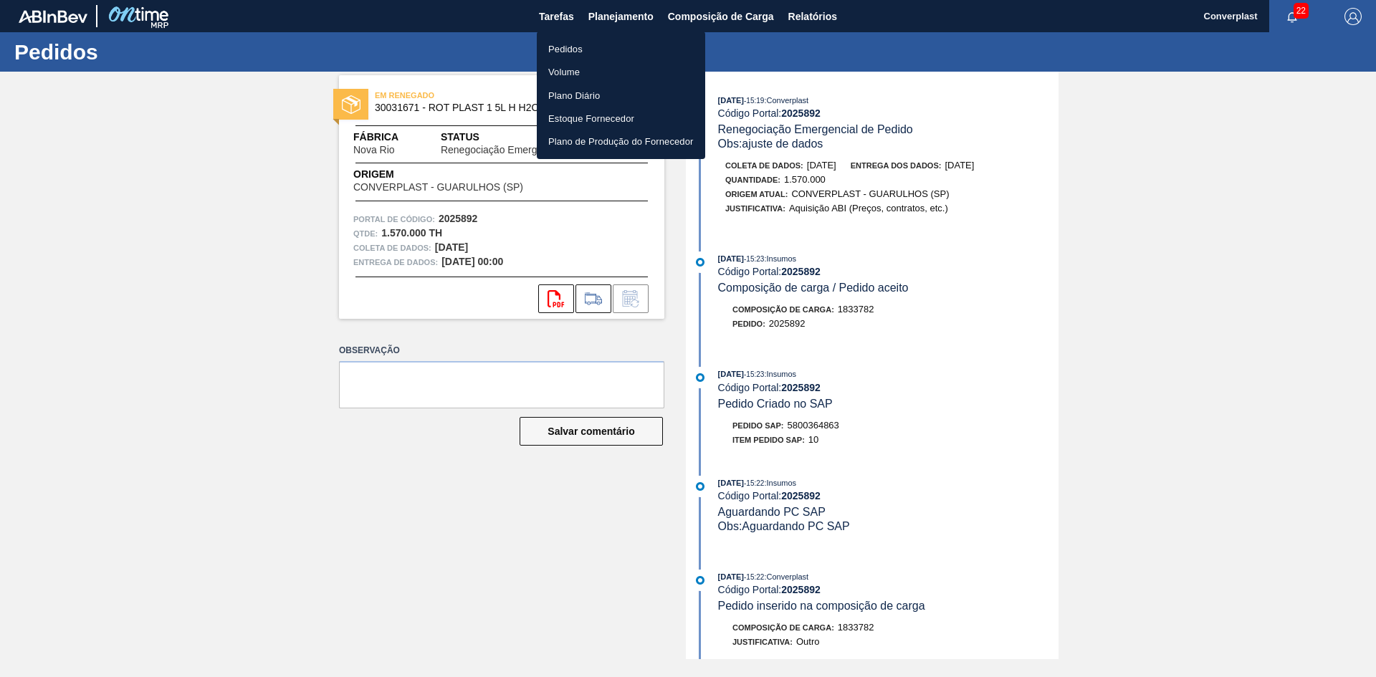
click at [565, 44] on font "Pedidos" at bounding box center [565, 49] width 34 height 11
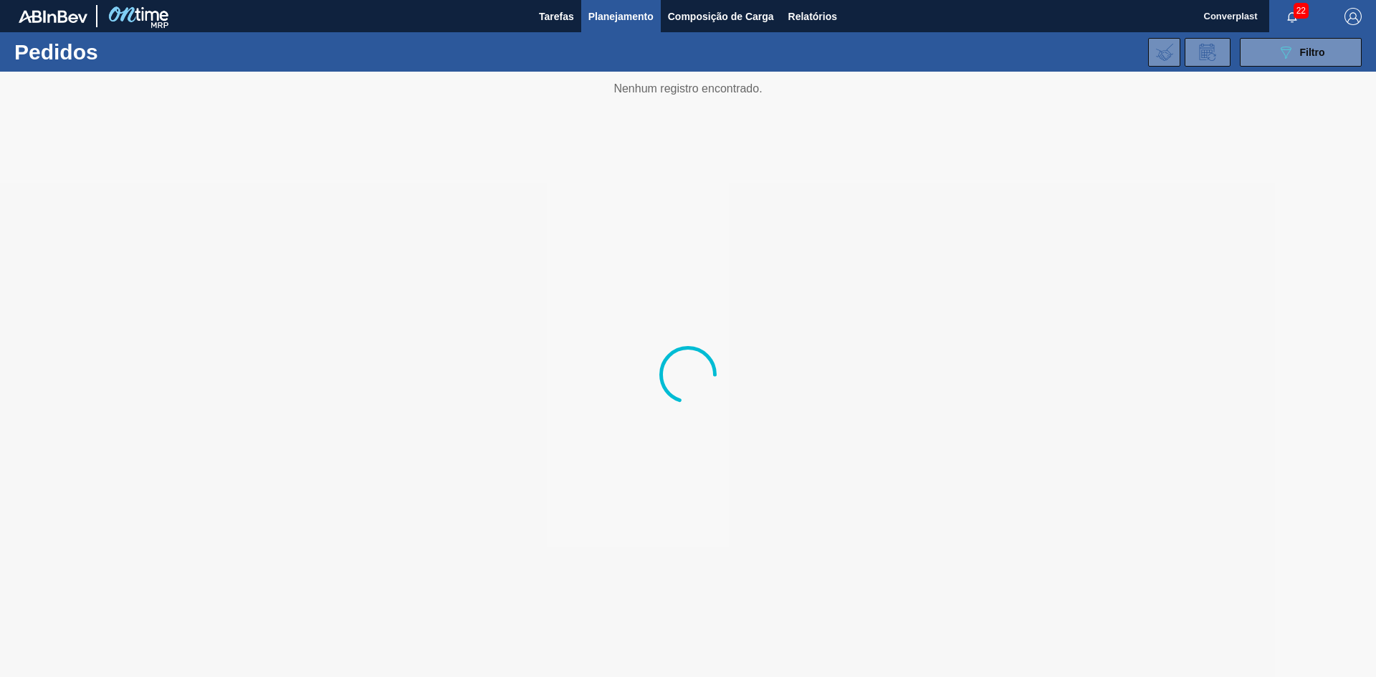
drag, startPoint x: 1313, startPoint y: 69, endPoint x: 1213, endPoint y: 73, distance: 100.4
click at [1313, 69] on div "089F7B8B-B2A5-4AFE-B5C0-19BA573D28AC Filtro Código Pedido Portal × 2025892 Códi…" at bounding box center [799, 52] width 1140 height 43
click at [1267, 53] on button "089F7B8B-B2A5-4AFE-B5C0-19BA573D28AC Filtro" at bounding box center [1301, 52] width 122 height 29
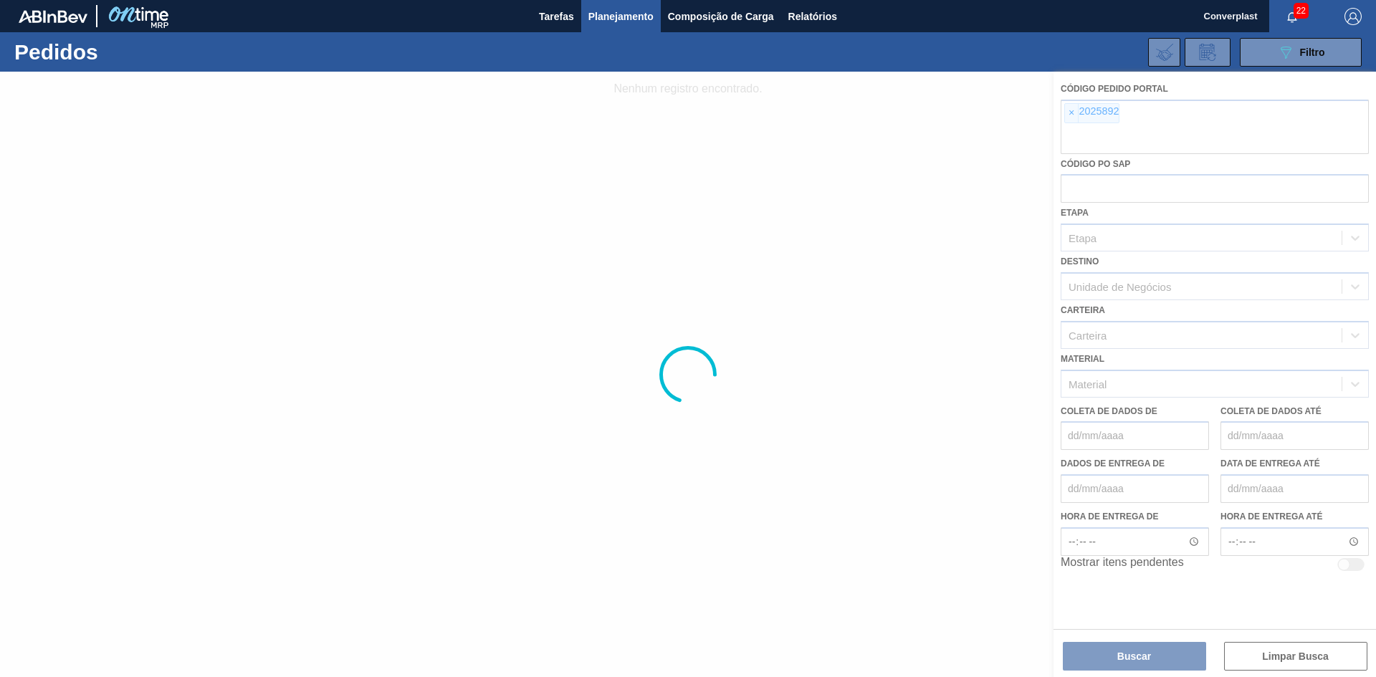
click at [1069, 114] on div at bounding box center [688, 375] width 1376 height 606
click at [1071, 117] on div at bounding box center [688, 375] width 1376 height 606
click at [1072, 117] on div at bounding box center [688, 375] width 1376 height 606
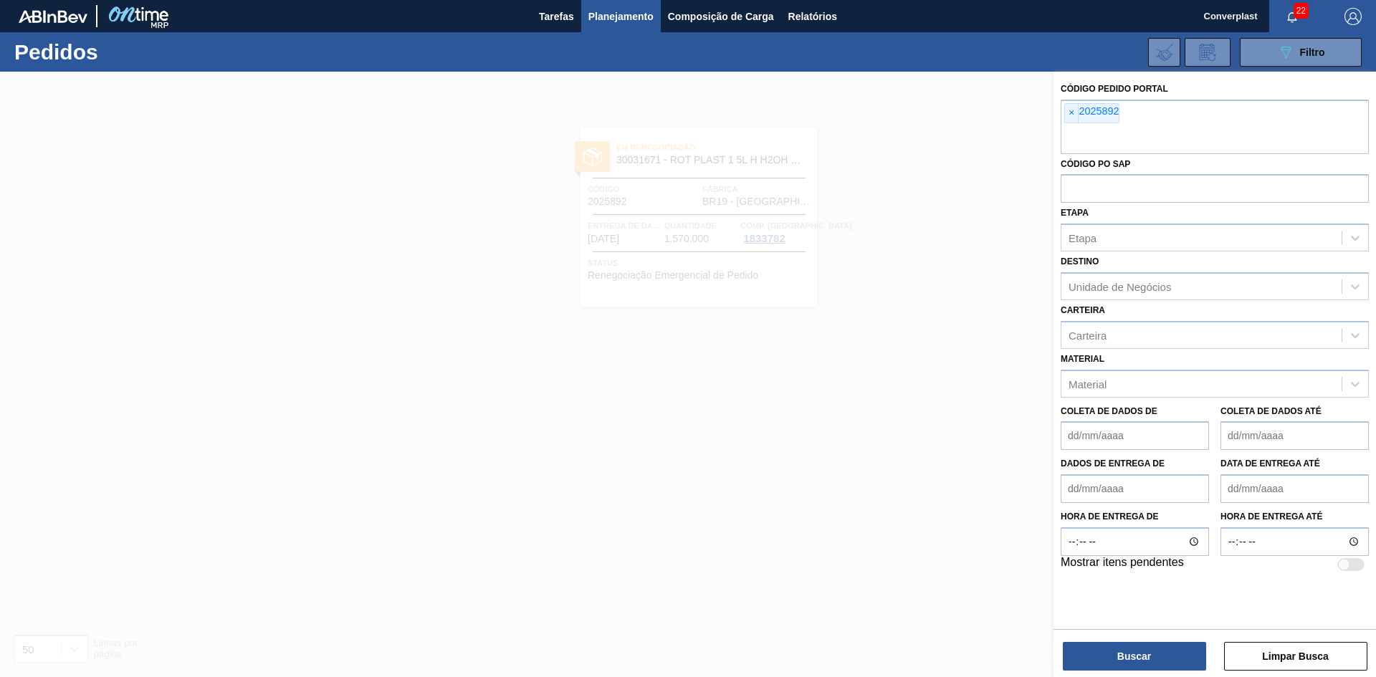
click at [1072, 117] on font "×" at bounding box center [1072, 112] width 6 height 11
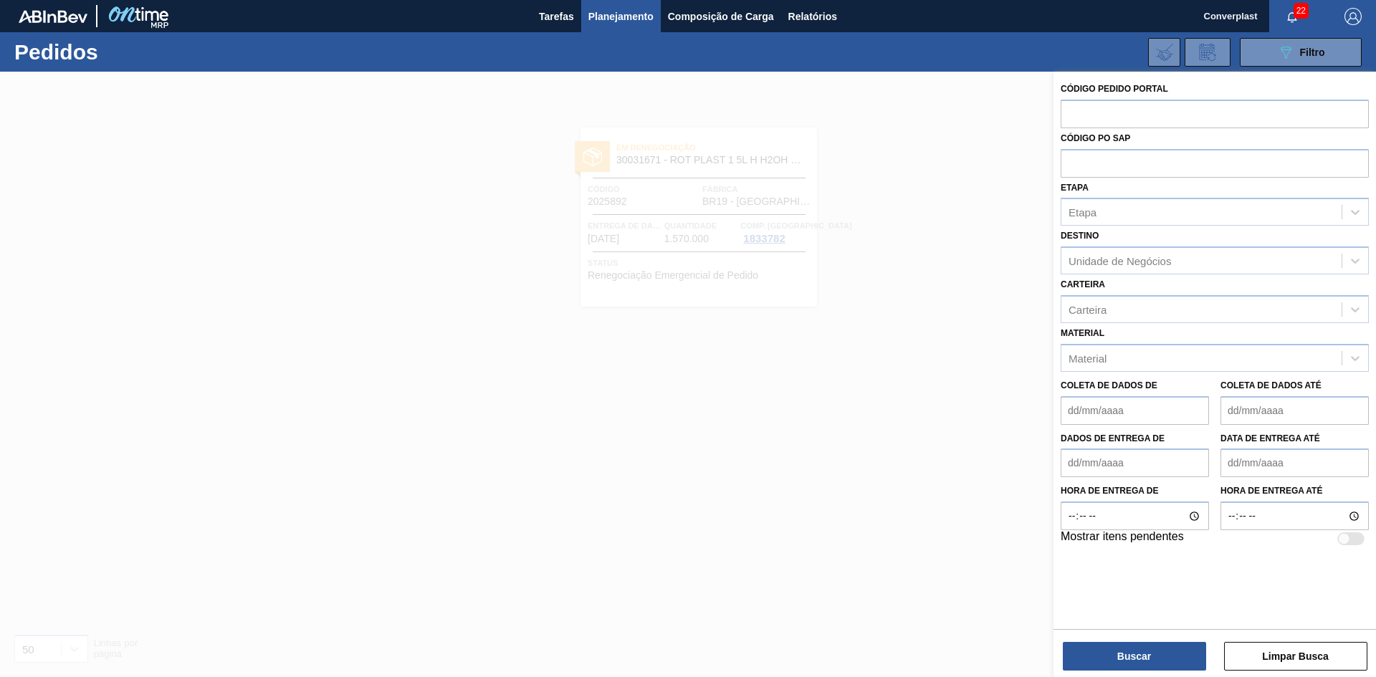
paste input "2023540"
type input "2023540"
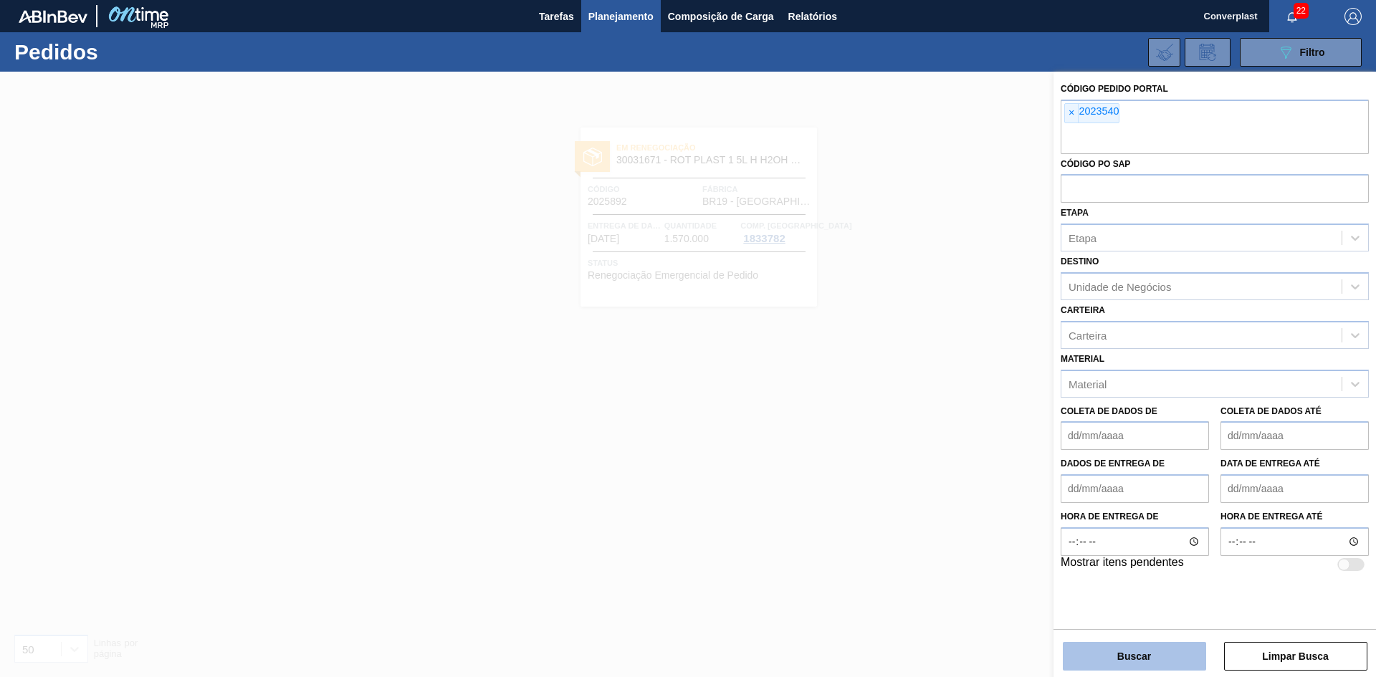
click at [1177, 642] on button "Buscar" at bounding box center [1134, 656] width 143 height 29
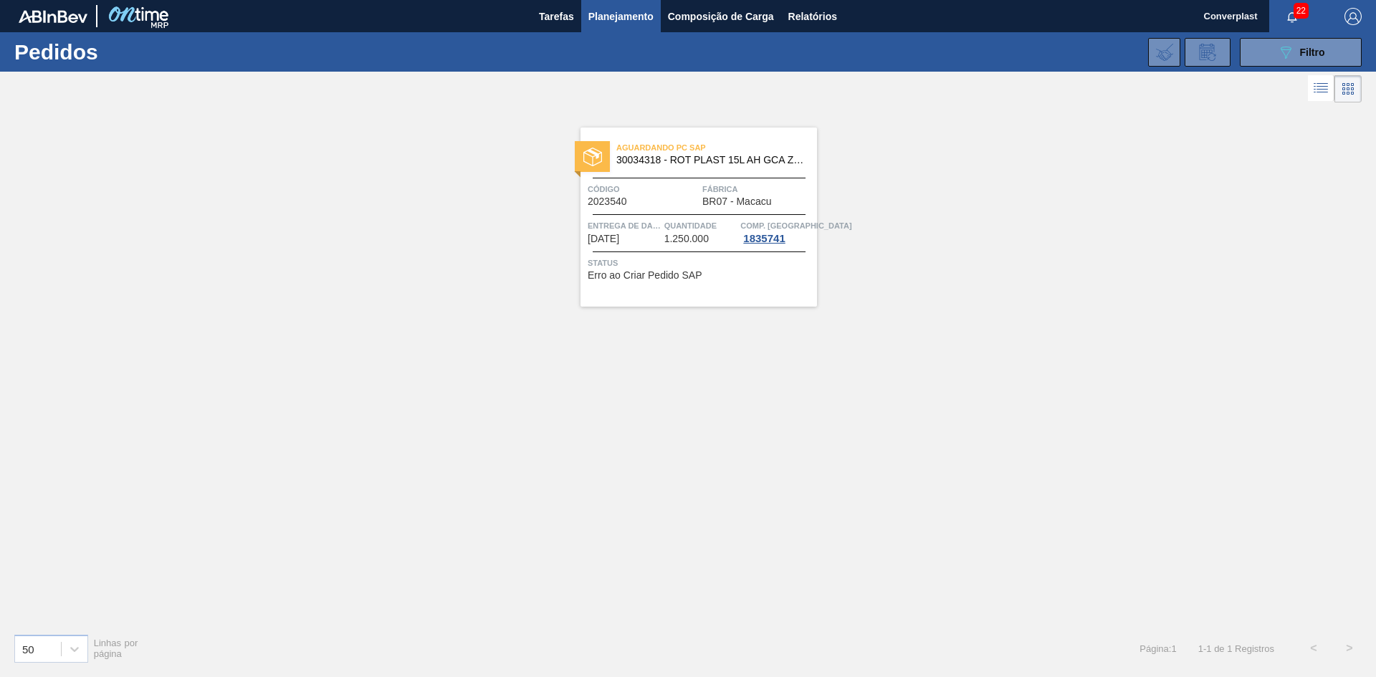
click at [680, 252] on div at bounding box center [699, 252] width 213 height 1
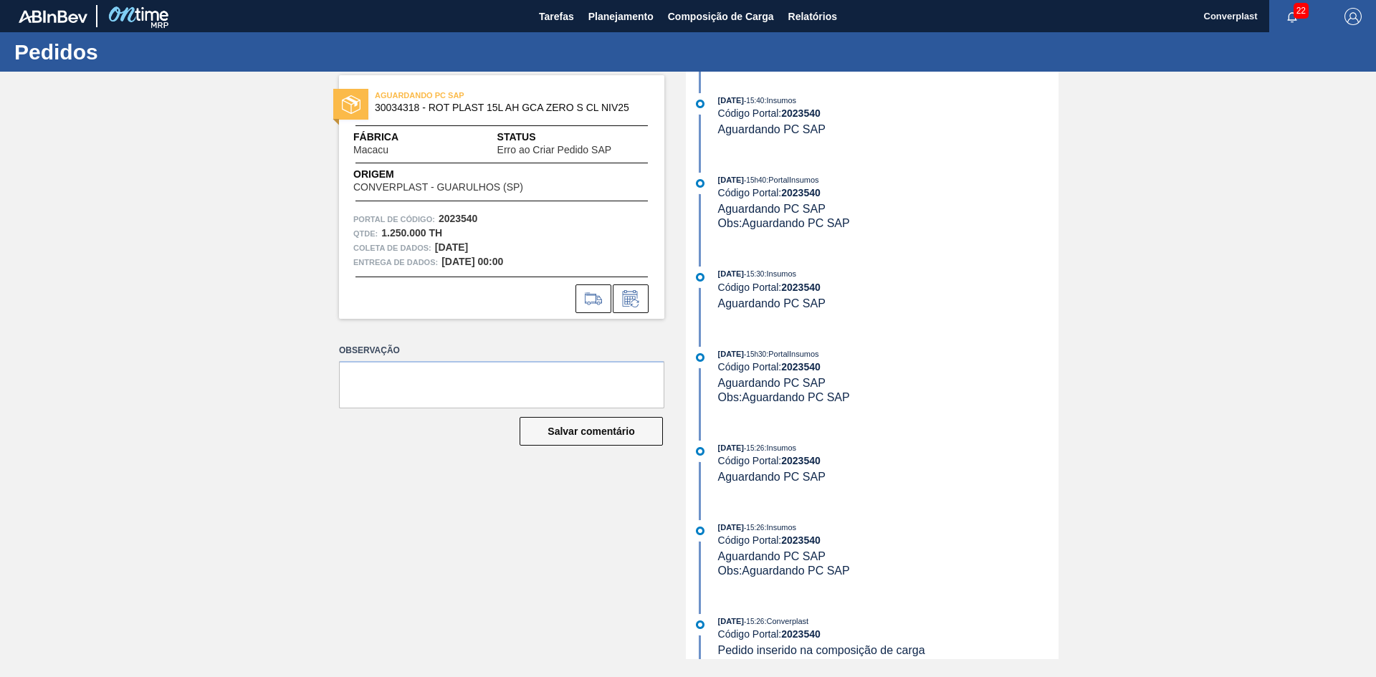
click at [647, 313] on div "AGUARDANDO PC SAP 30034318 - ROT PLAST 15L AH GCA ZERO S CL NIV25 Fábrica Macac…" at bounding box center [501, 197] width 325 height 244
click at [636, 304] on icon at bounding box center [630, 298] width 23 height 17
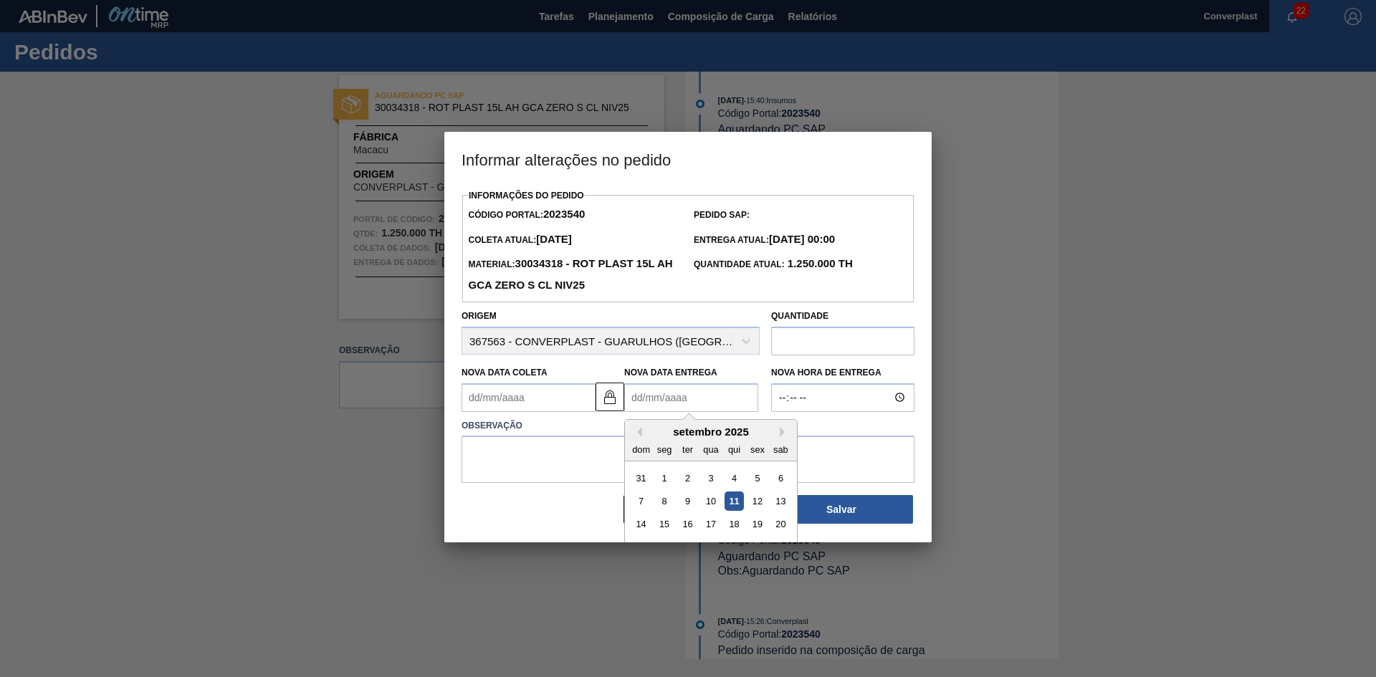
click at [662, 405] on Entrega2023540 "Nova Data Entrega" at bounding box center [691, 397] width 134 height 29
type Coleta2023540 "[DATE]"
type Entrega2023540 "2"
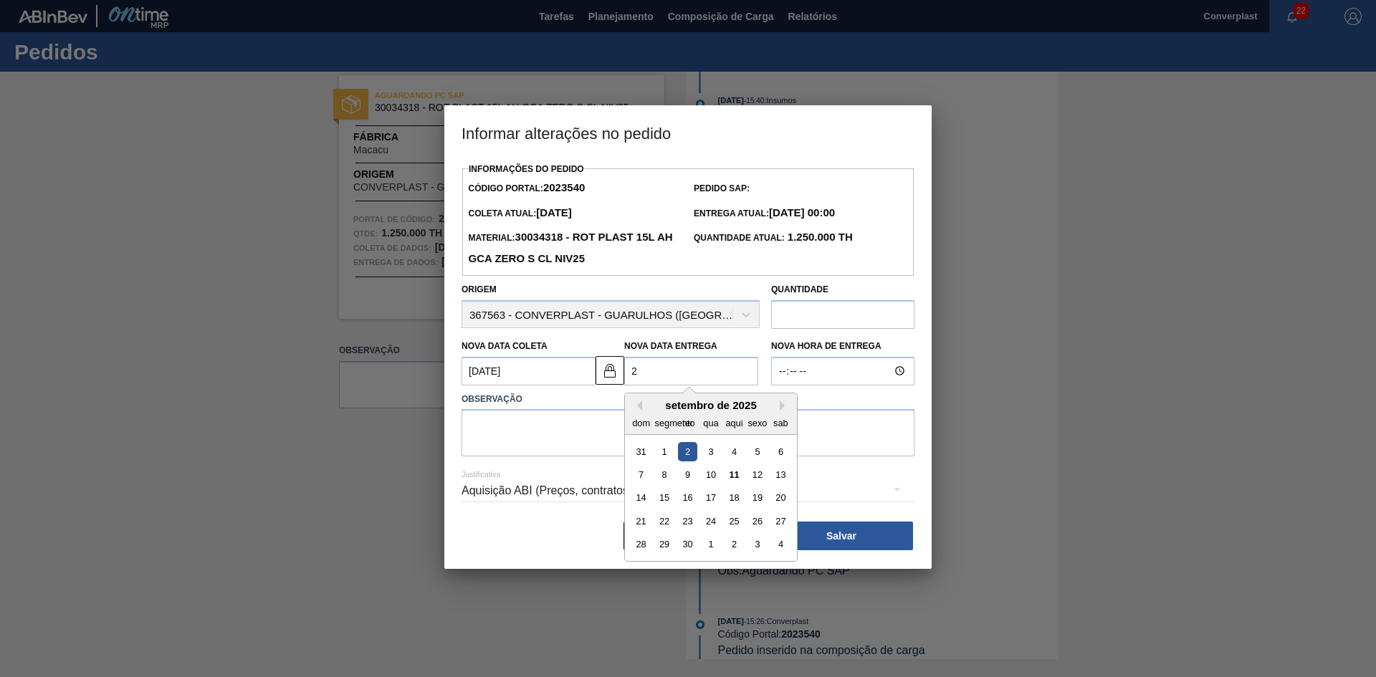
type Coleta2023540 "[DATE]"
click at [664, 517] on div "22" at bounding box center [664, 521] width 19 height 19
type Entrega2023540 "[DATE]"
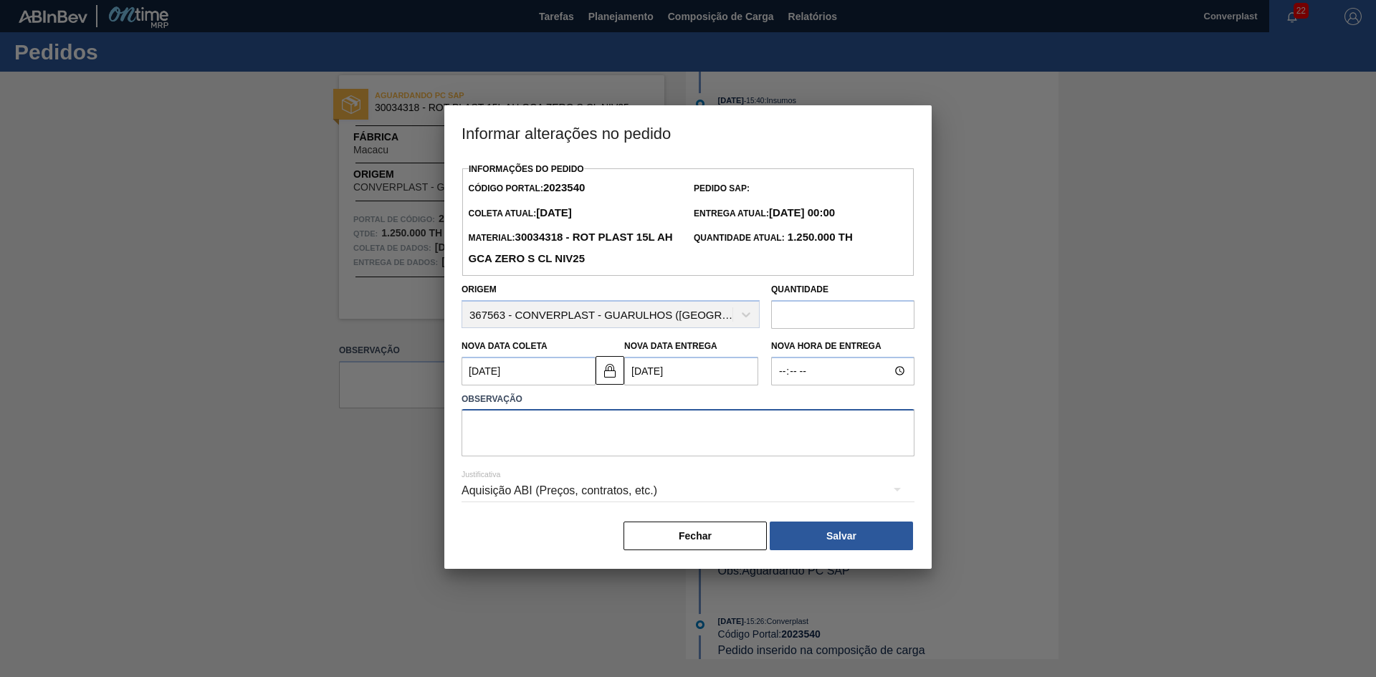
click at [576, 443] on textarea at bounding box center [688, 432] width 453 height 47
click at [605, 375] on img at bounding box center [609, 370] width 17 height 17
click at [509, 378] on Coleta2023540 "[DATE]" at bounding box center [529, 371] width 134 height 29
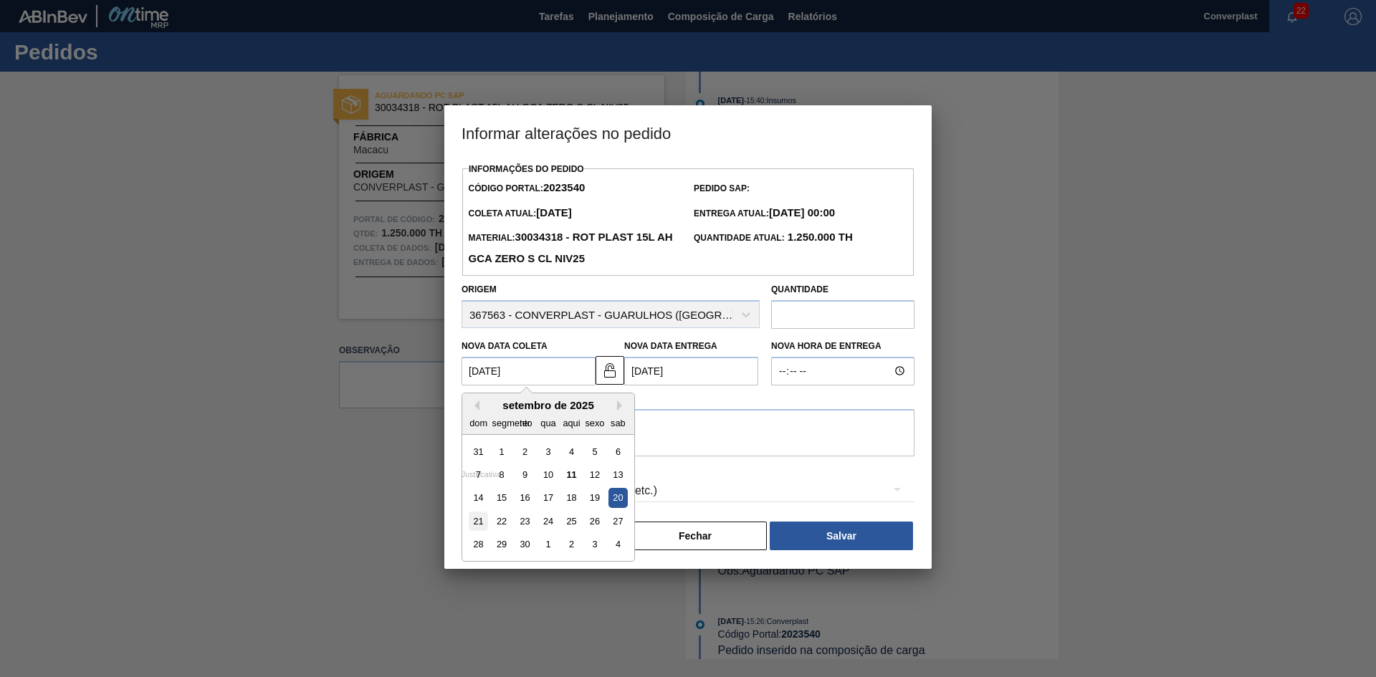
click at [475, 527] on font "21" at bounding box center [479, 521] width 10 height 11
type Coleta2023540 "[DATE]"
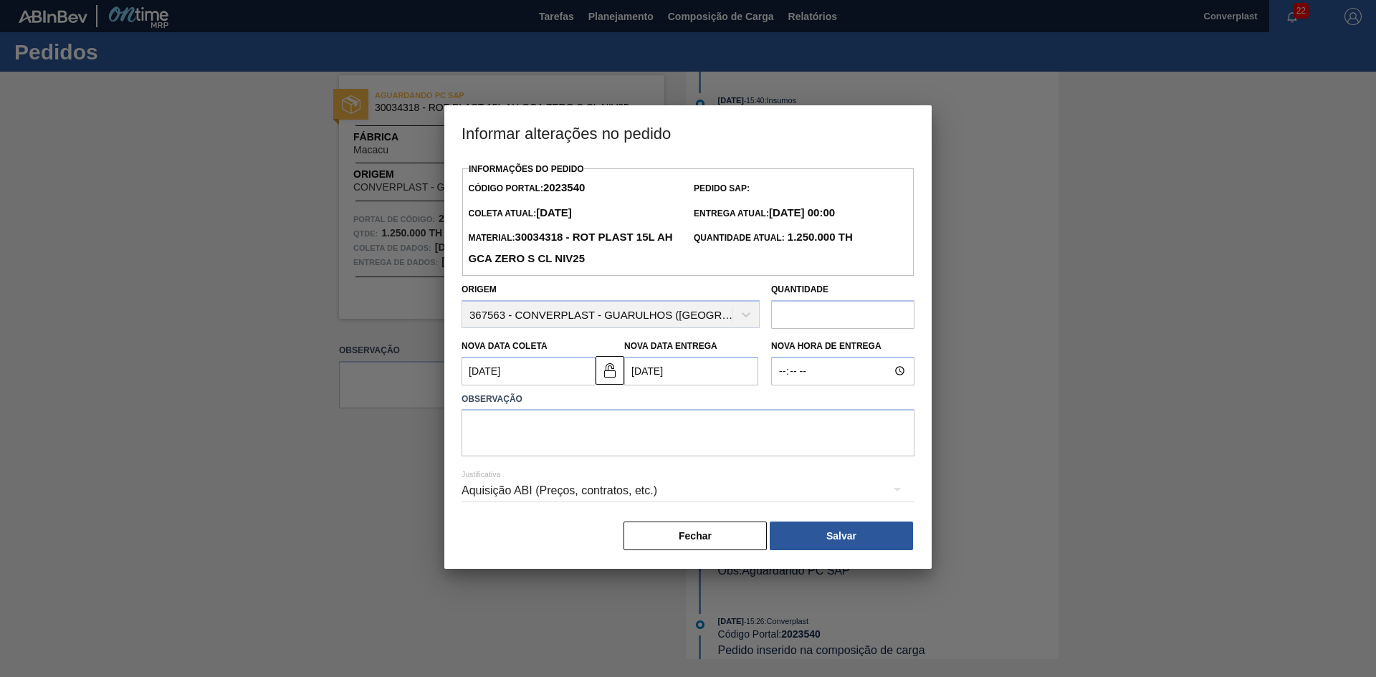
click at [525, 464] on div "Justificativa Aquisição ABI (Preços, contratos, etc.)" at bounding box center [688, 483] width 453 height 52
click at [533, 420] on textarea at bounding box center [688, 432] width 453 height 47
type textarea "ajuste data"
click at [841, 538] on font "Salvar" at bounding box center [841, 535] width 30 height 11
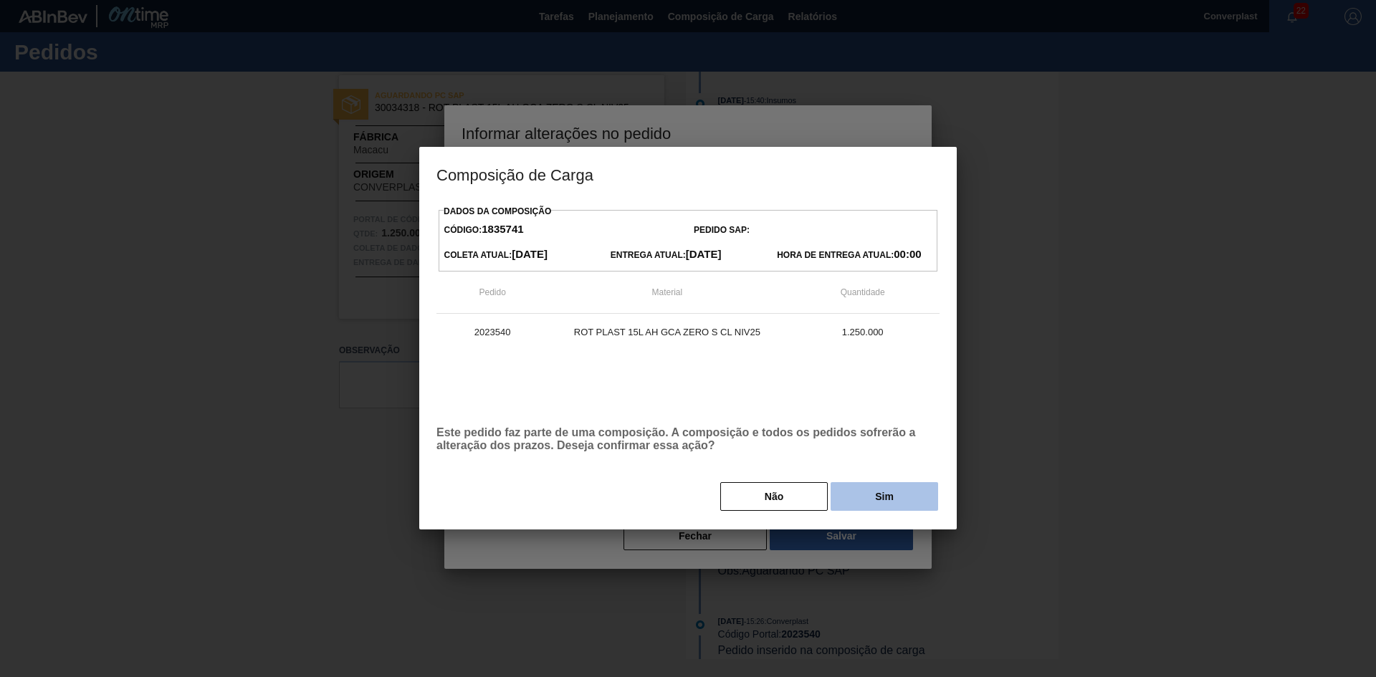
click at [882, 509] on button "Sim" at bounding box center [885, 496] width 108 height 29
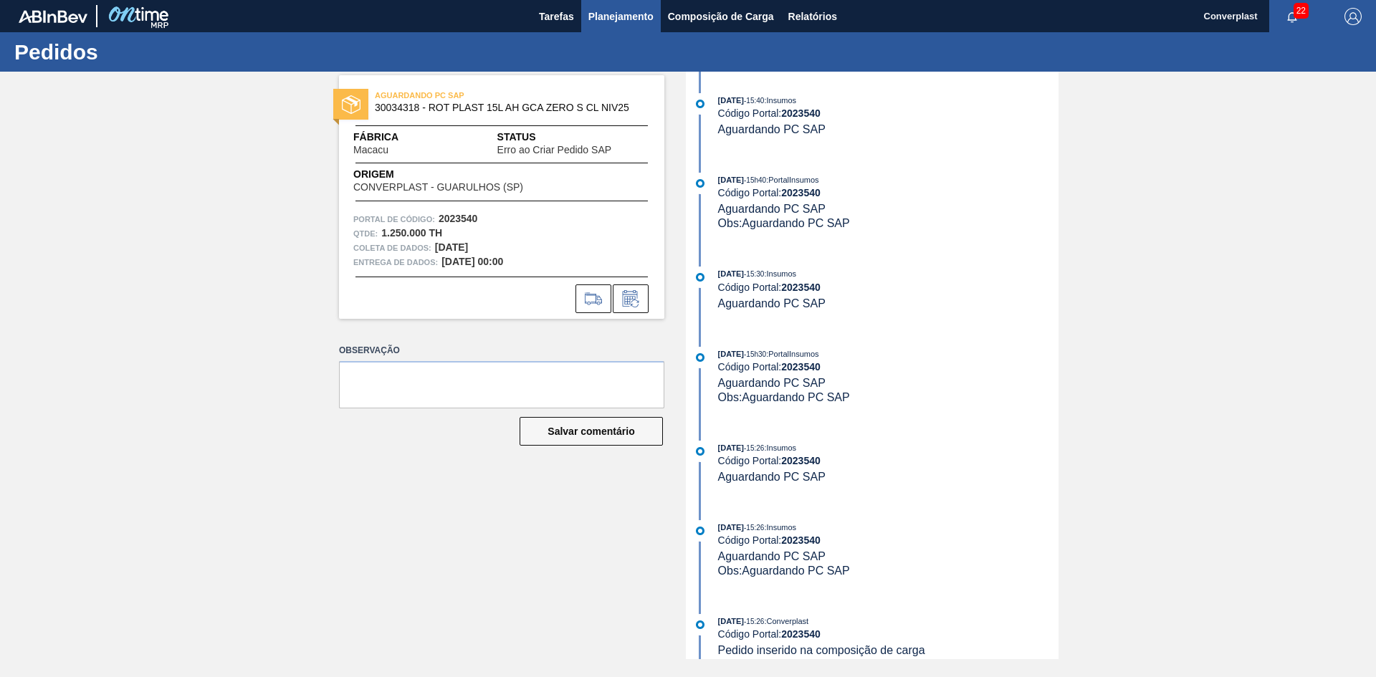
click at [600, 14] on font "Planejamento" at bounding box center [620, 16] width 65 height 11
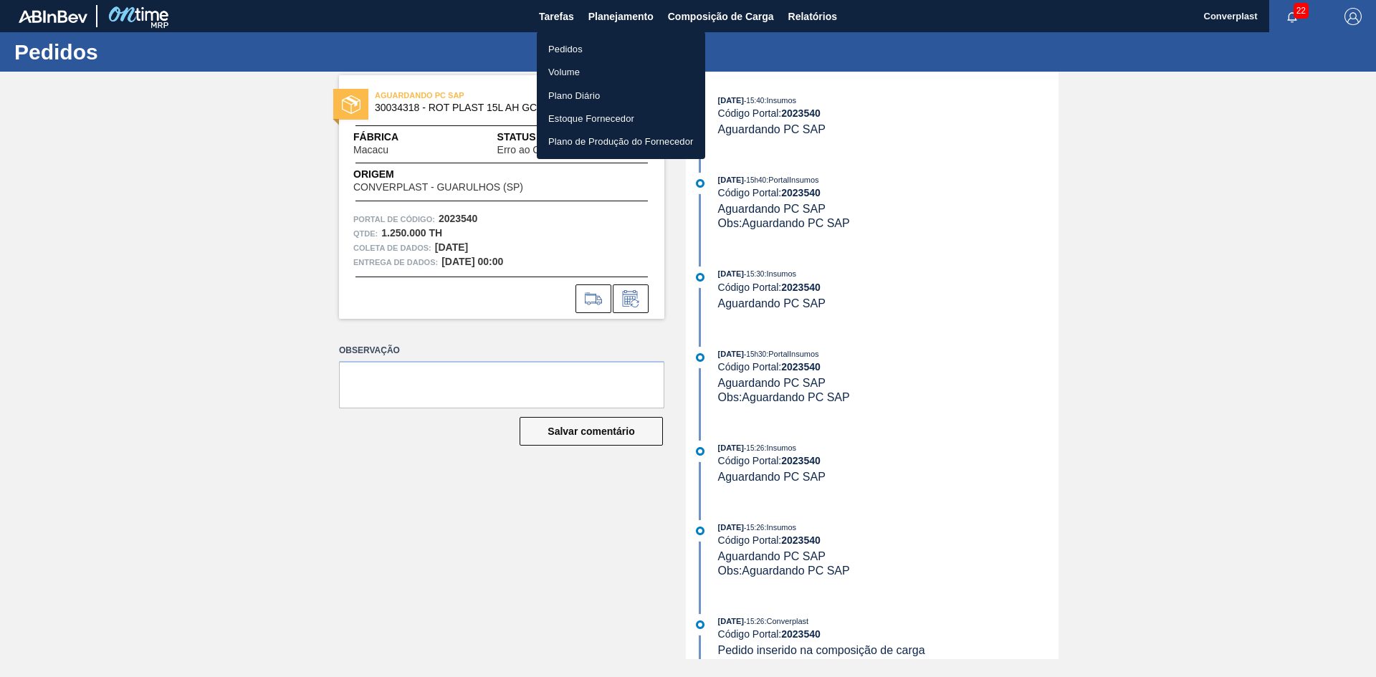
click at [846, 112] on div at bounding box center [688, 338] width 1376 height 677
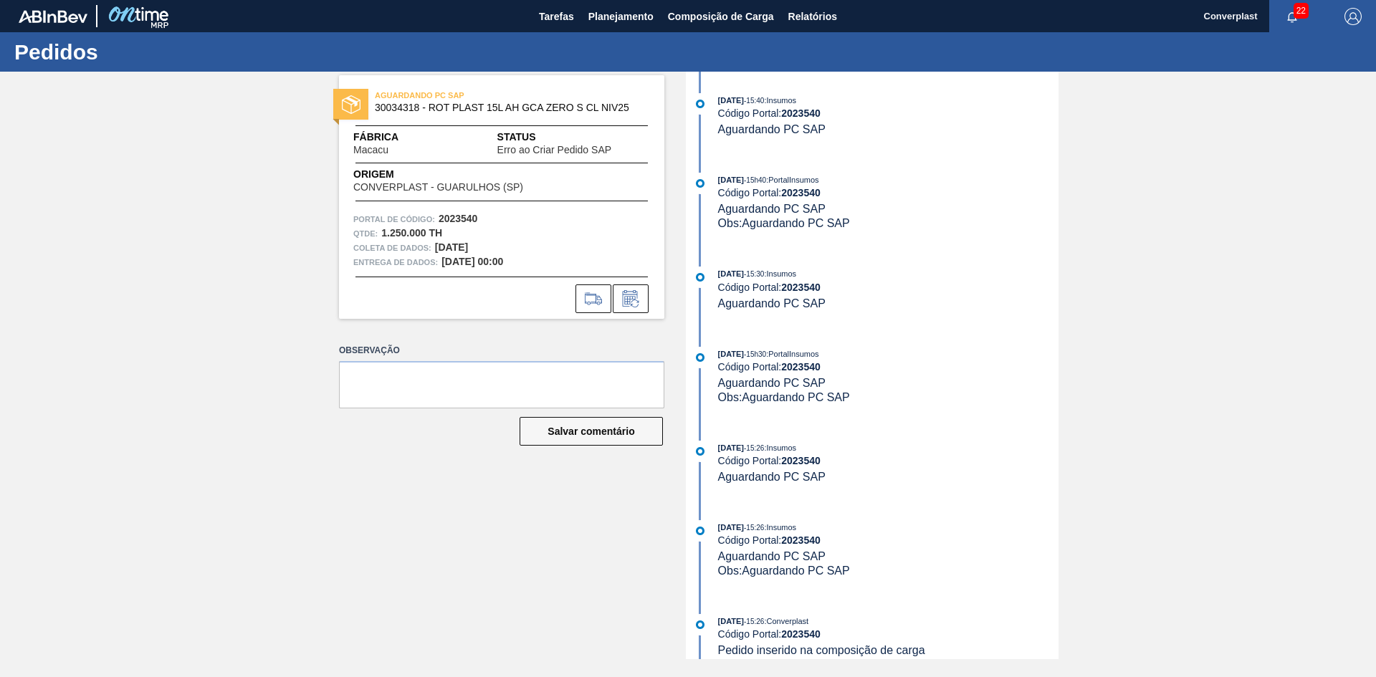
drag, startPoint x: 1229, startPoint y: 335, endPoint x: 1214, endPoint y: 331, distance: 15.5
click at [1229, 335] on div "AGUARDANDO PC SAP 30034318 - ROT PLAST 15L AH GCA ZERO S CL NIV25 Fábrica Macac…" at bounding box center [688, 366] width 1376 height 588
click at [608, 14] on font "Planejamento" at bounding box center [620, 16] width 65 height 11
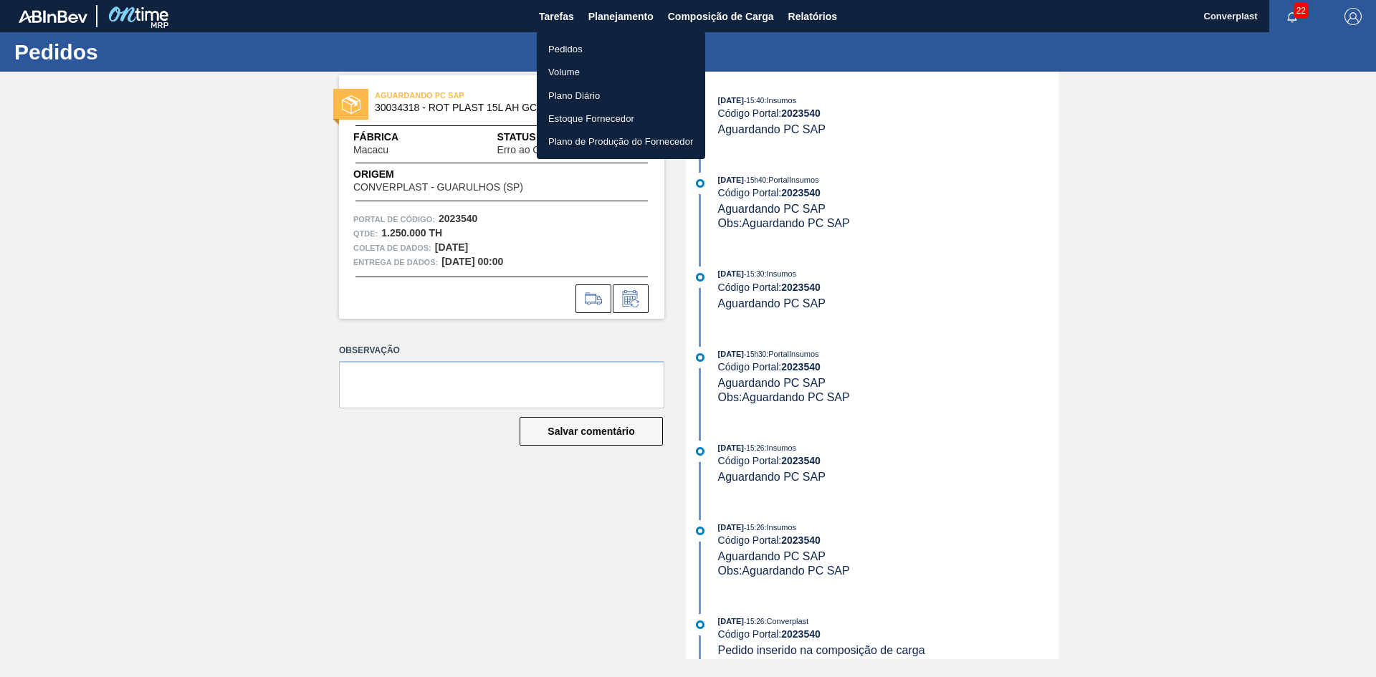
click at [574, 49] on font "Pedidos" at bounding box center [565, 49] width 34 height 11
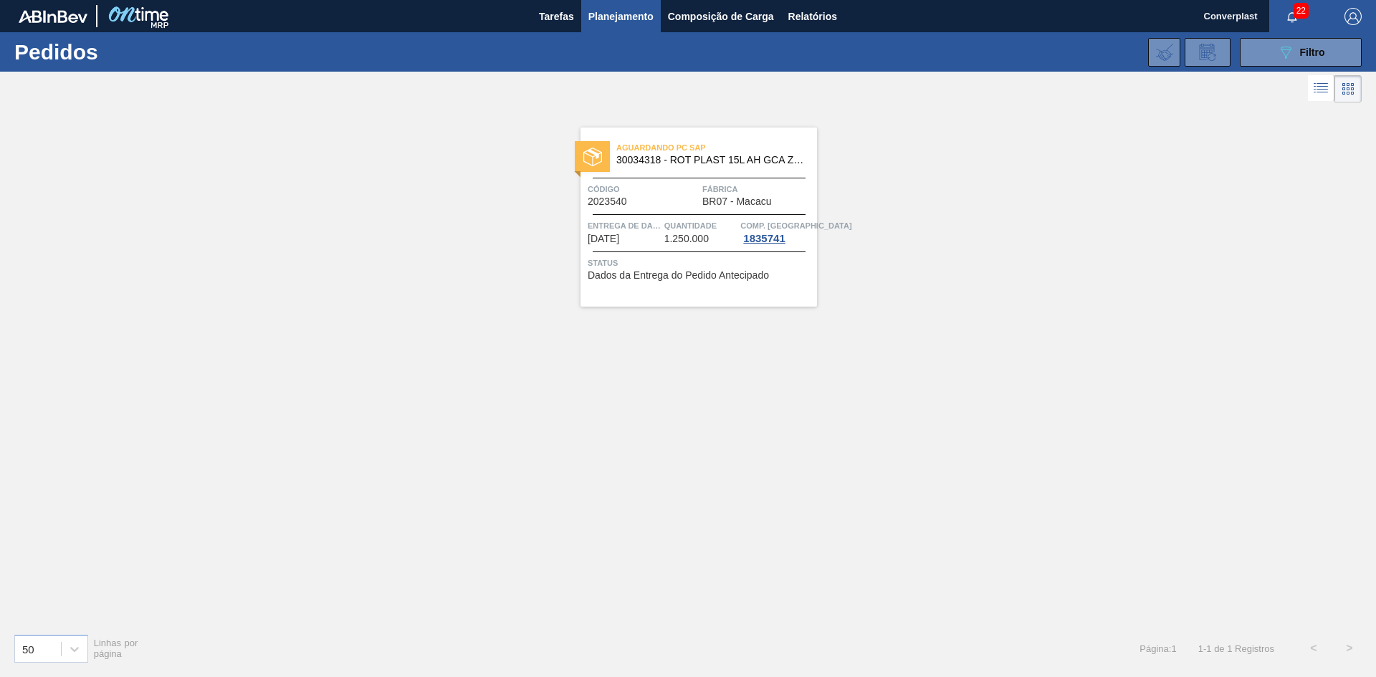
click at [595, 214] on div at bounding box center [699, 214] width 213 height 1
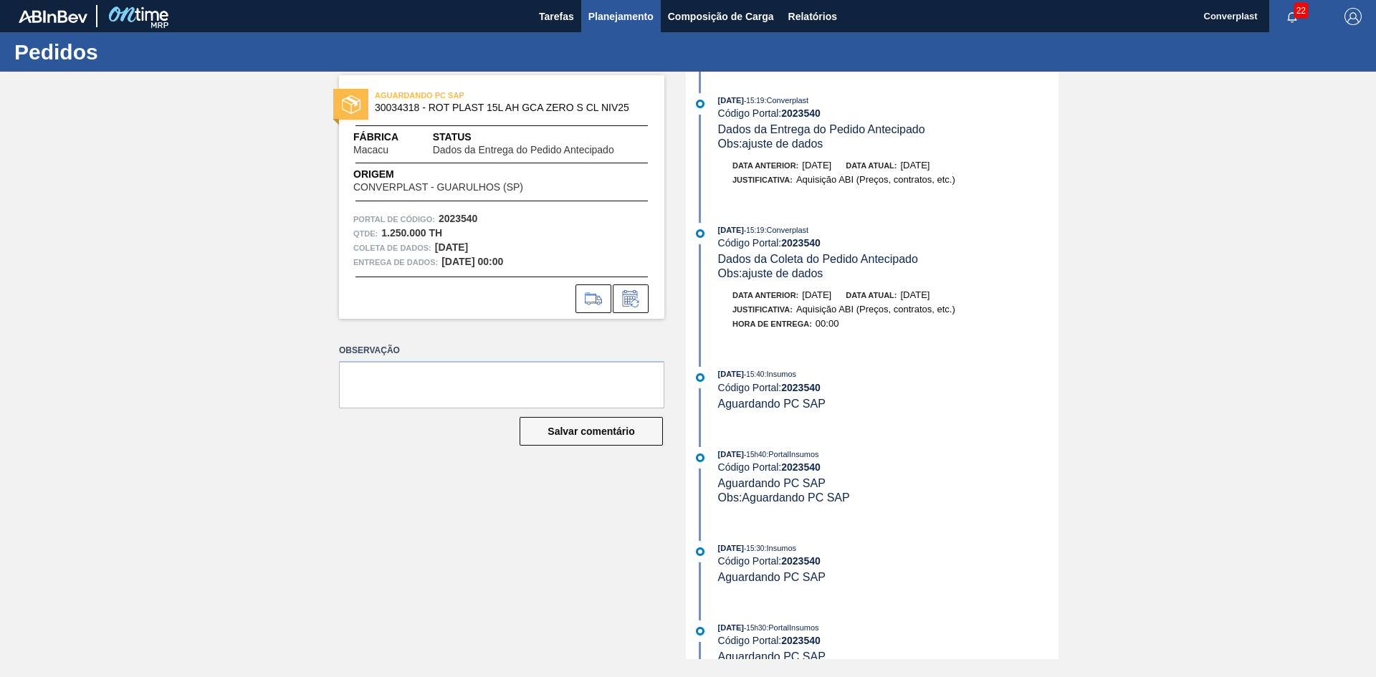
click at [613, 21] on font "Planejamento" at bounding box center [620, 16] width 65 height 11
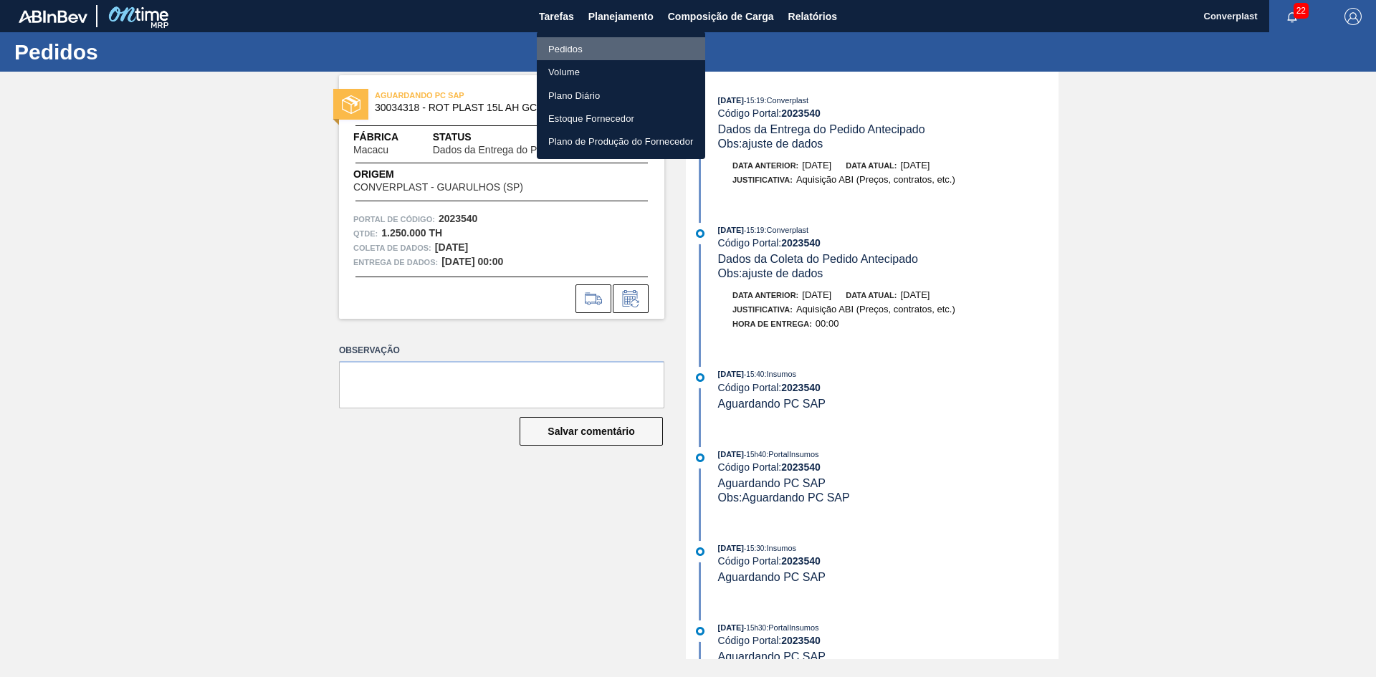
click at [557, 49] on font "Pedidos" at bounding box center [565, 49] width 34 height 11
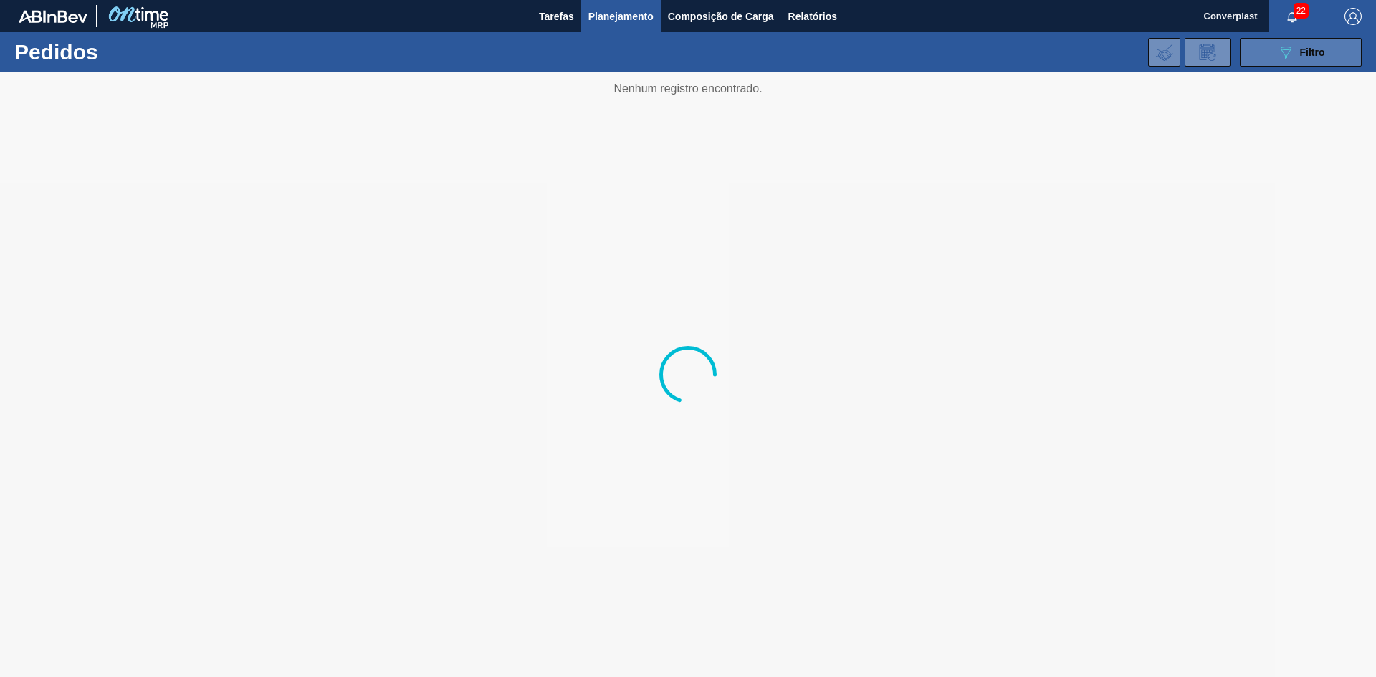
click at [1284, 52] on icon "089F7B8B-B2A5-4AFE-B5C0-19BA573D28AC" at bounding box center [1285, 52] width 17 height 17
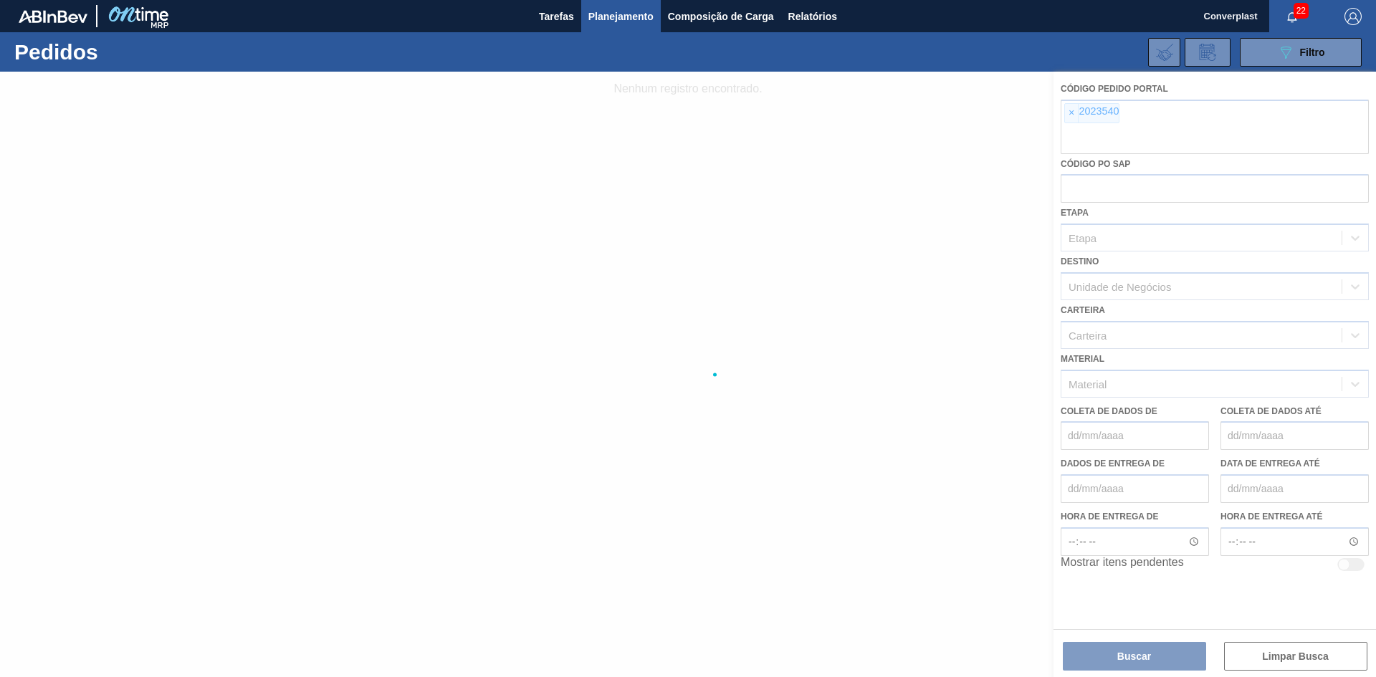
click at [1073, 118] on div at bounding box center [688, 375] width 1376 height 606
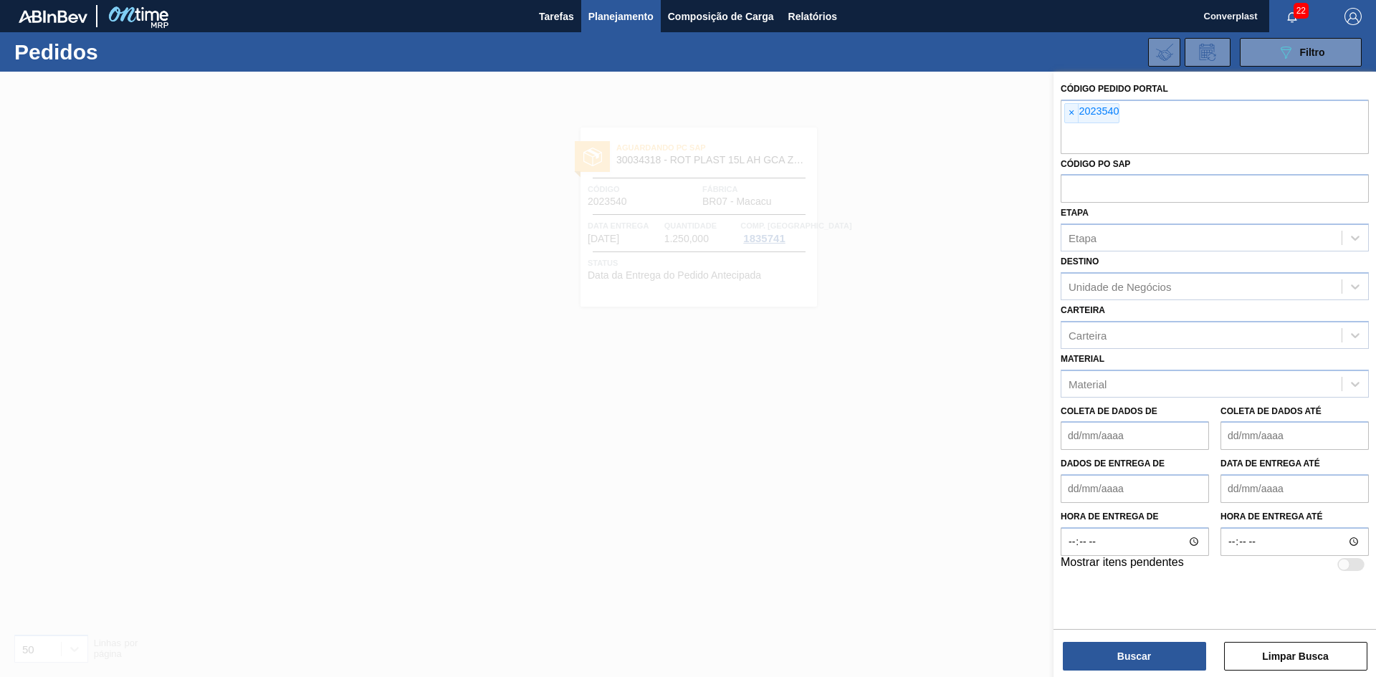
click at [1069, 108] on font "×" at bounding box center [1072, 112] width 6 height 11
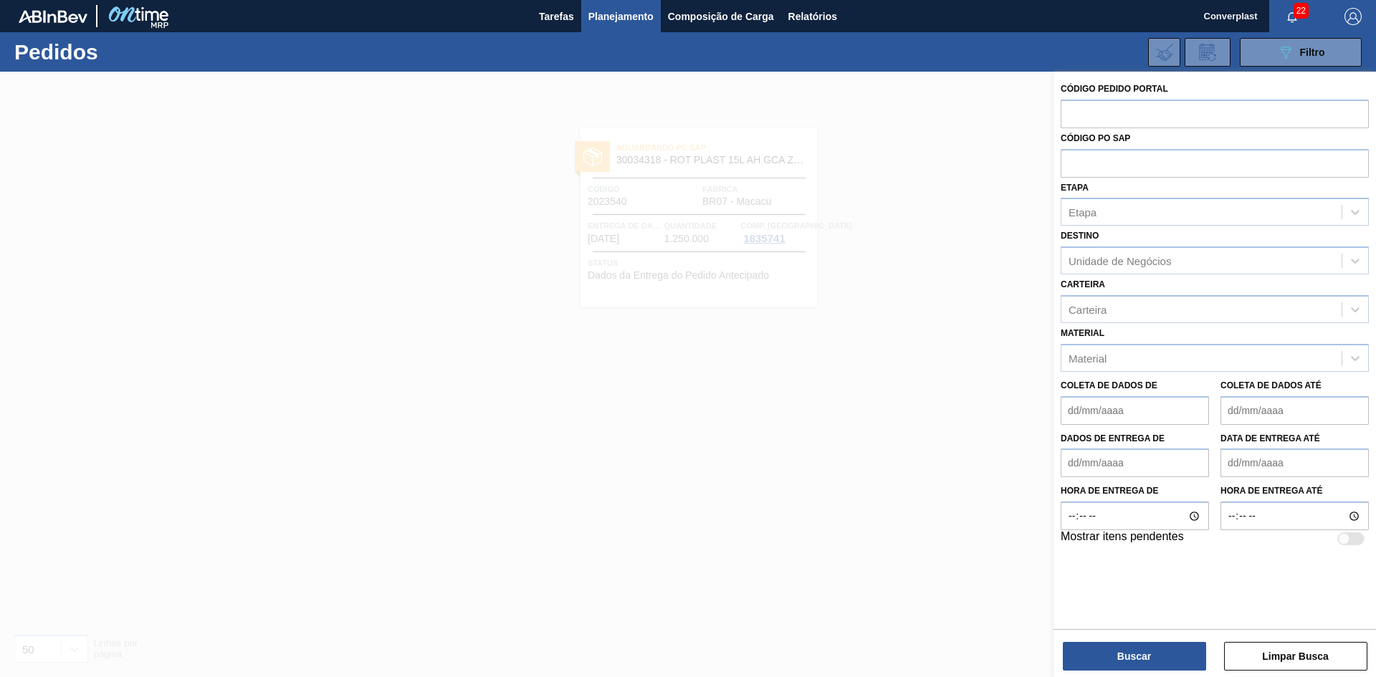
paste input "2027665"
type input "2027665"
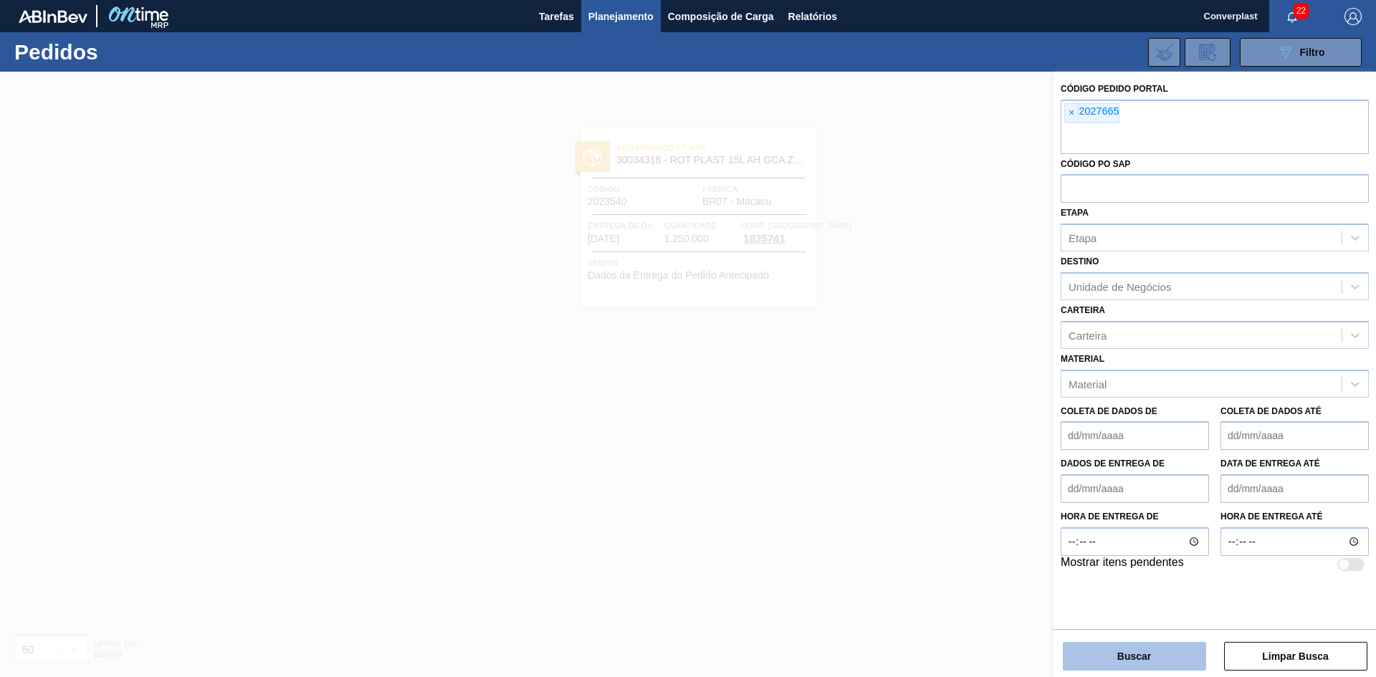
click at [1127, 662] on font "Buscar" at bounding box center [1134, 656] width 34 height 11
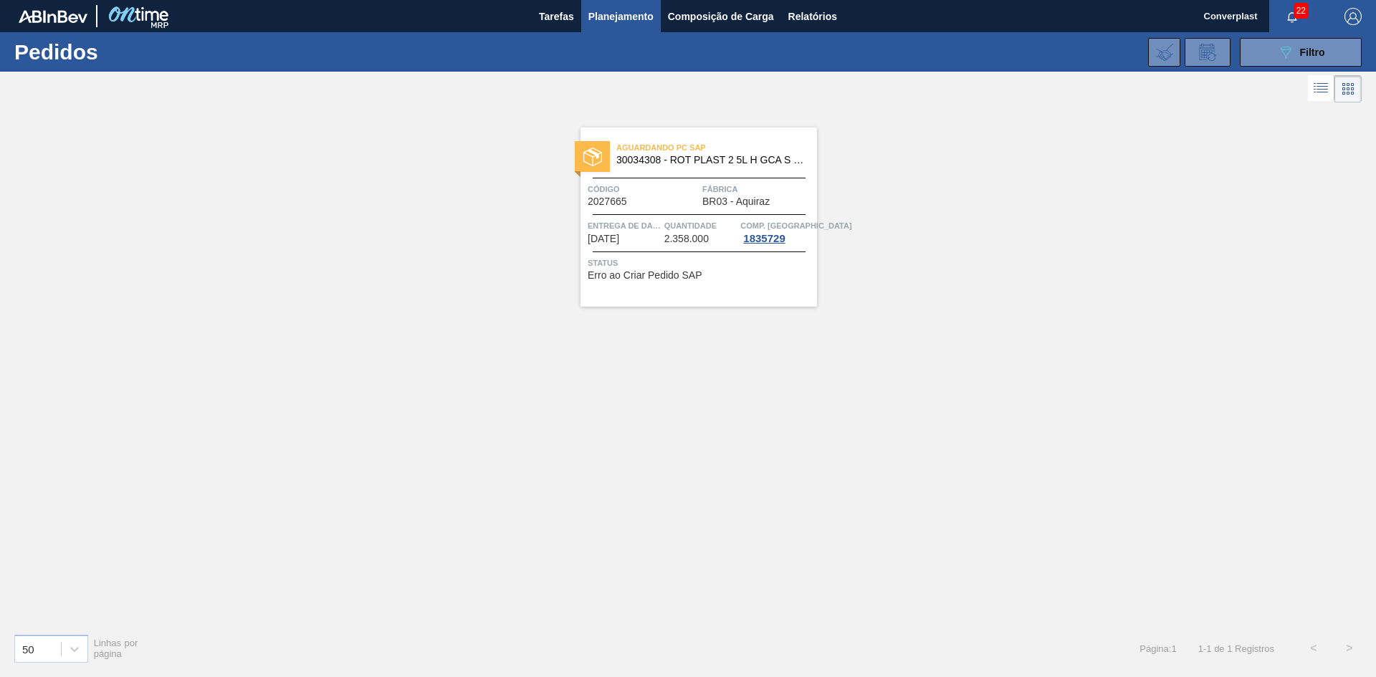
click at [619, 237] on font "[DATE]" at bounding box center [604, 238] width 32 height 11
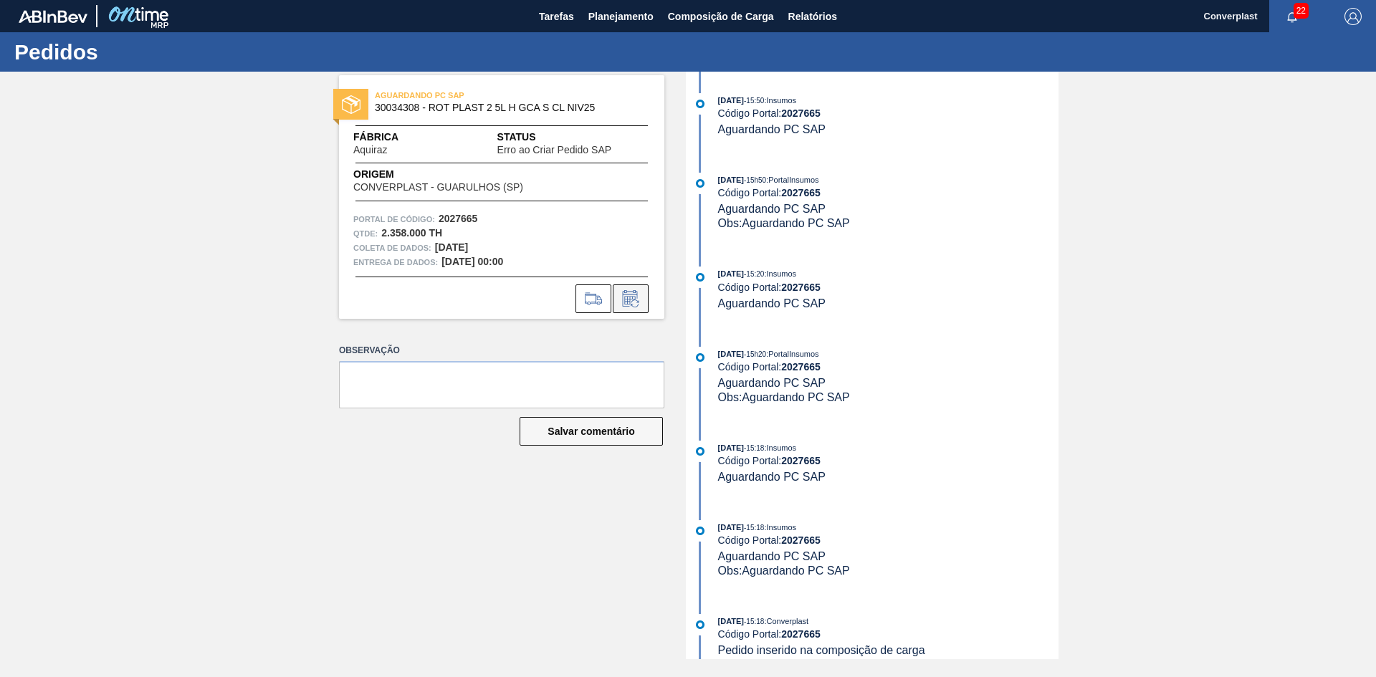
click at [637, 300] on icon at bounding box center [630, 298] width 23 height 17
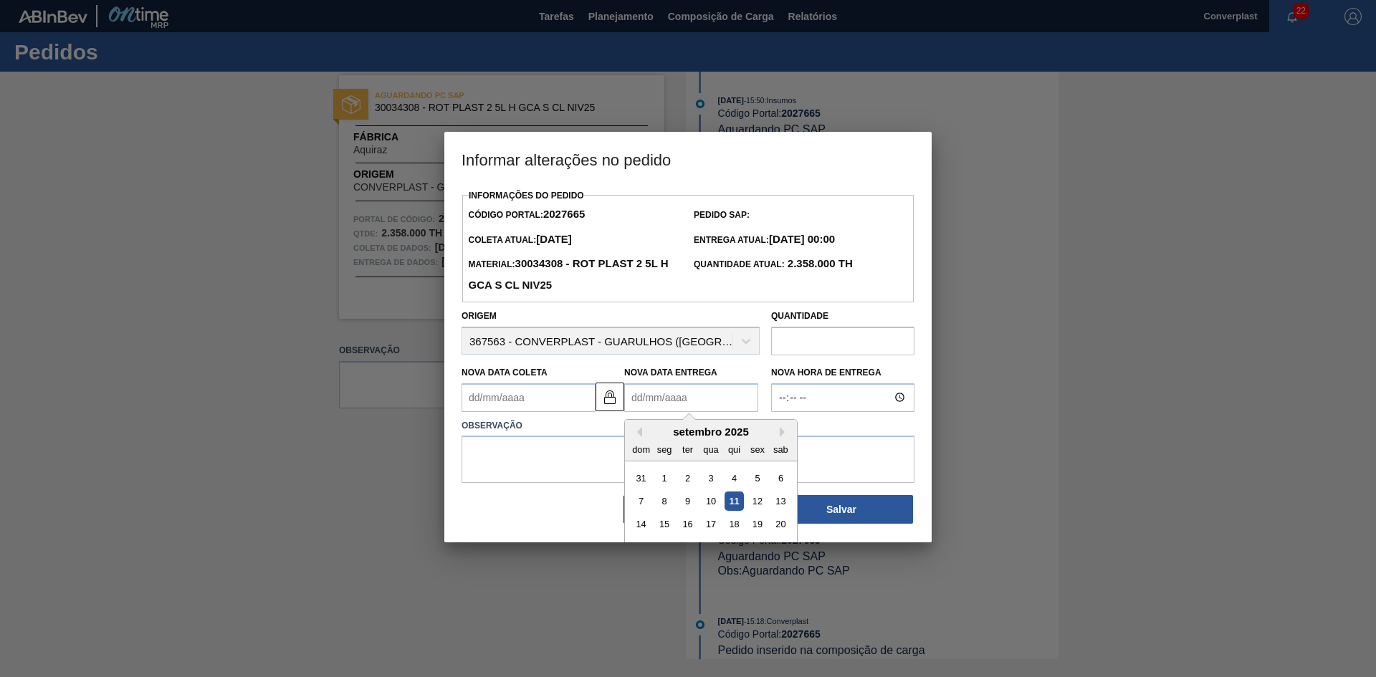
click at [654, 393] on Entrega2027665 "Nova Data Entrega" at bounding box center [691, 397] width 134 height 29
type Coleta2027665 "[DATE]"
type Entrega2027665 "1"
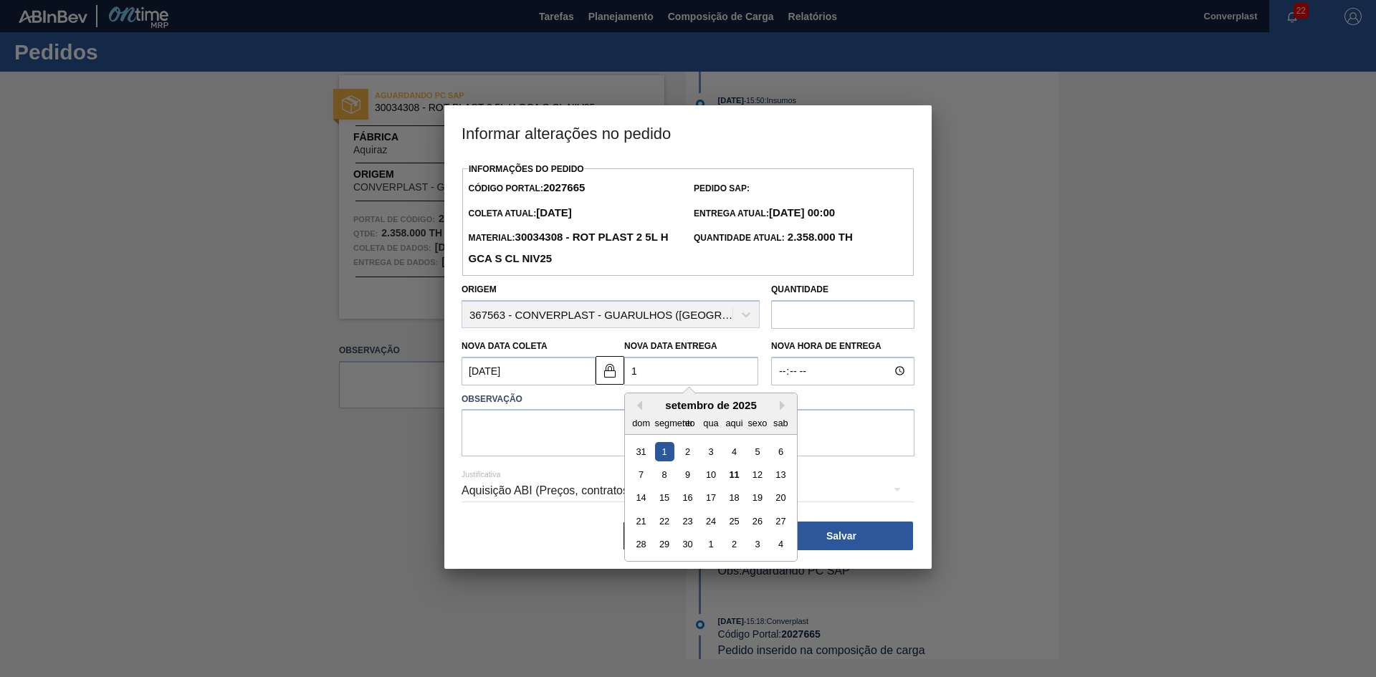
type Coleta2027665 "[DATE]"
type Entrega2027665 "12/"
type Coleta2027665 "[DATE]"
type Entrega2027665 "12/1"
type Coleta2027665 "[DATE]"
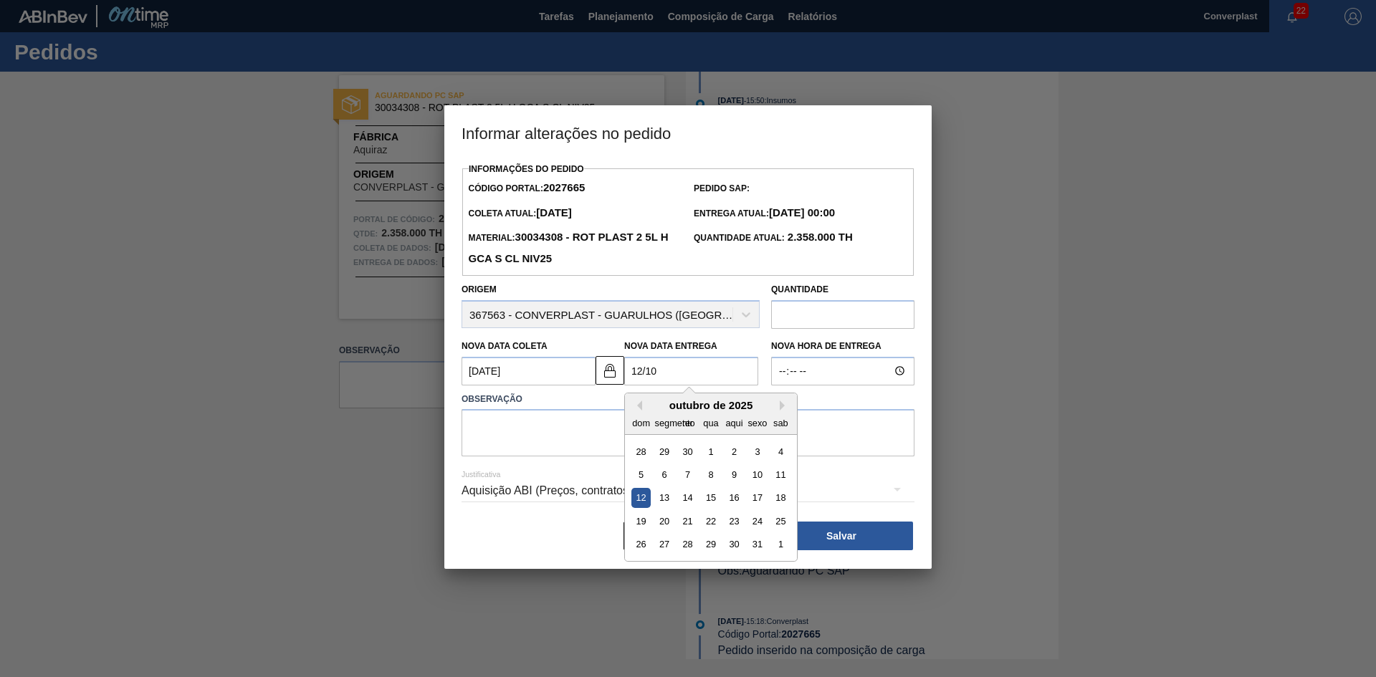
click at [641, 506] on div "12" at bounding box center [640, 497] width 19 height 19
type Entrega2027665 "[DATE]"
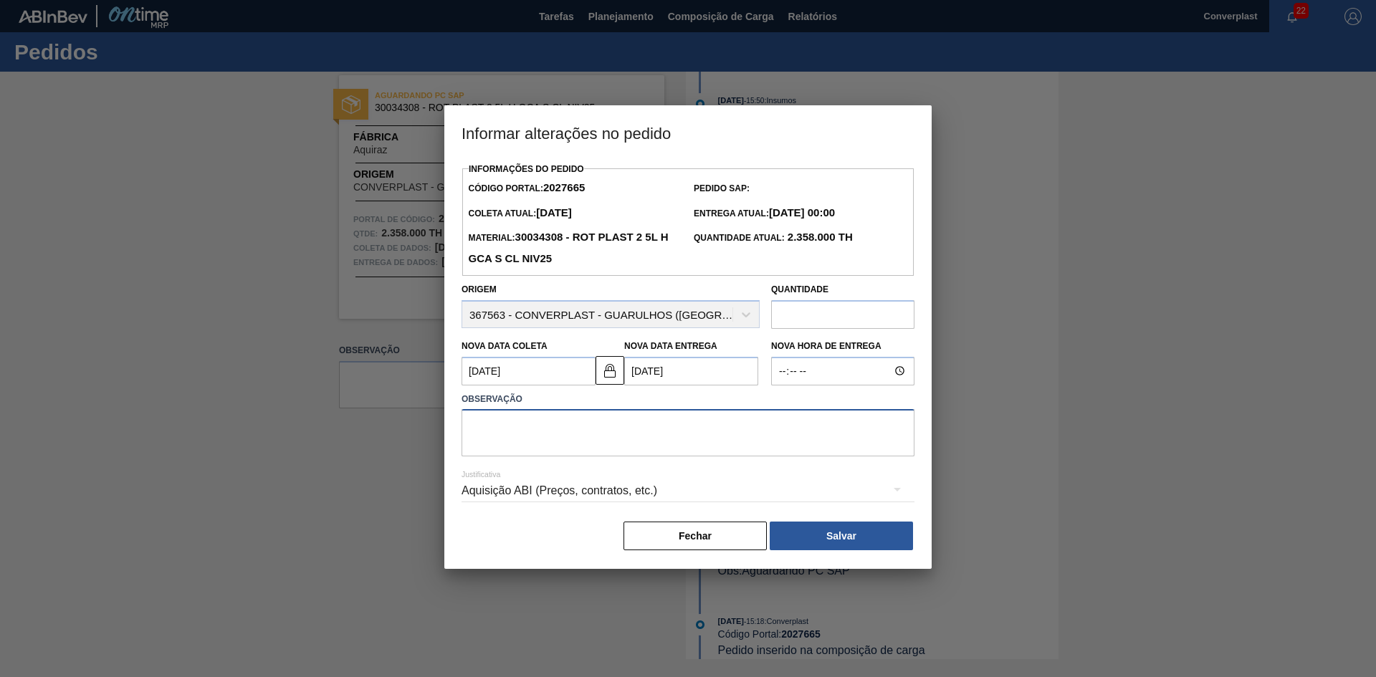
click at [506, 426] on textarea at bounding box center [688, 432] width 453 height 47
type textarea "ajuste data"
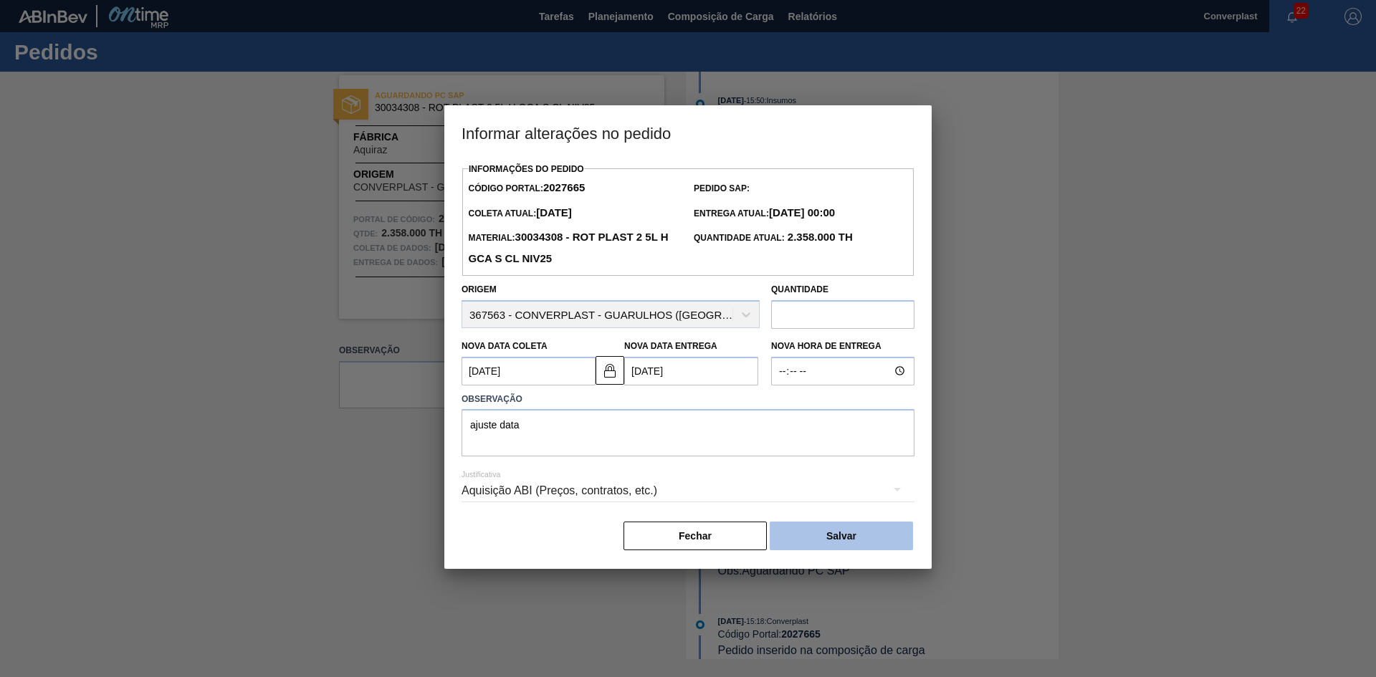
click at [832, 540] on font "Salvar" at bounding box center [841, 535] width 30 height 11
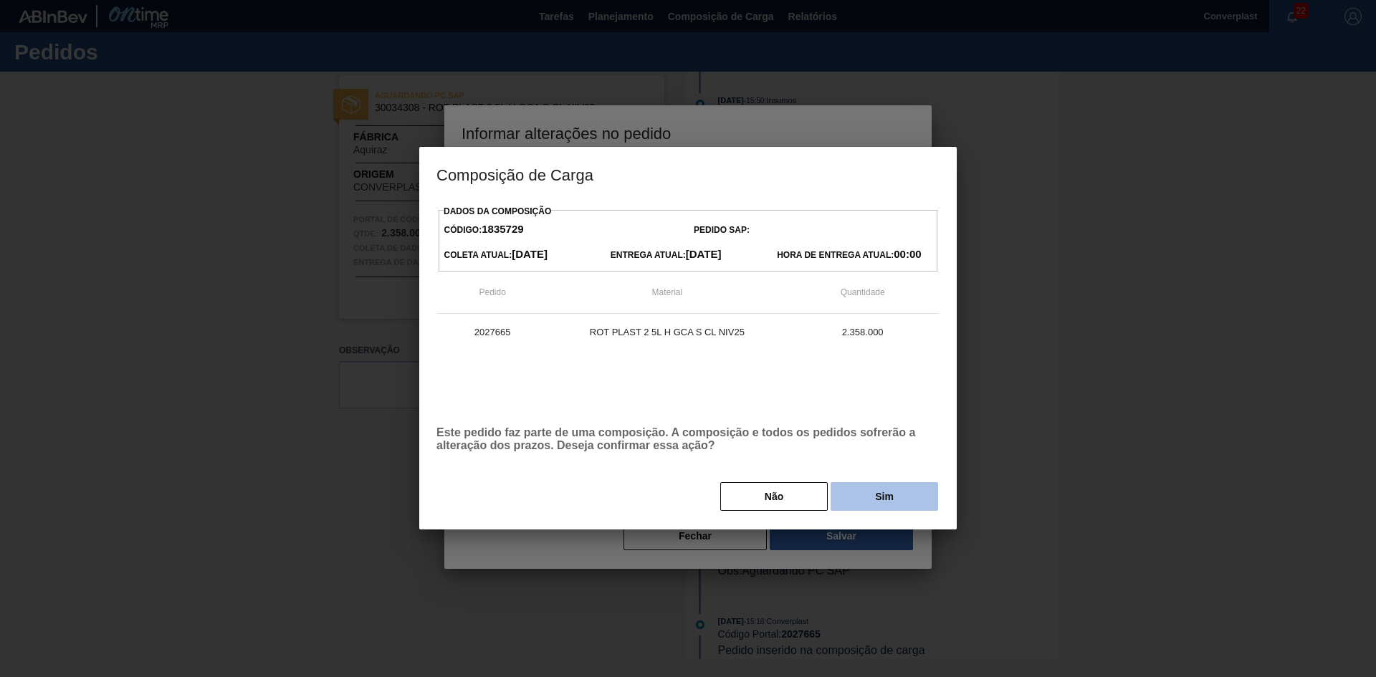
click at [852, 492] on button "Sim" at bounding box center [885, 496] width 108 height 29
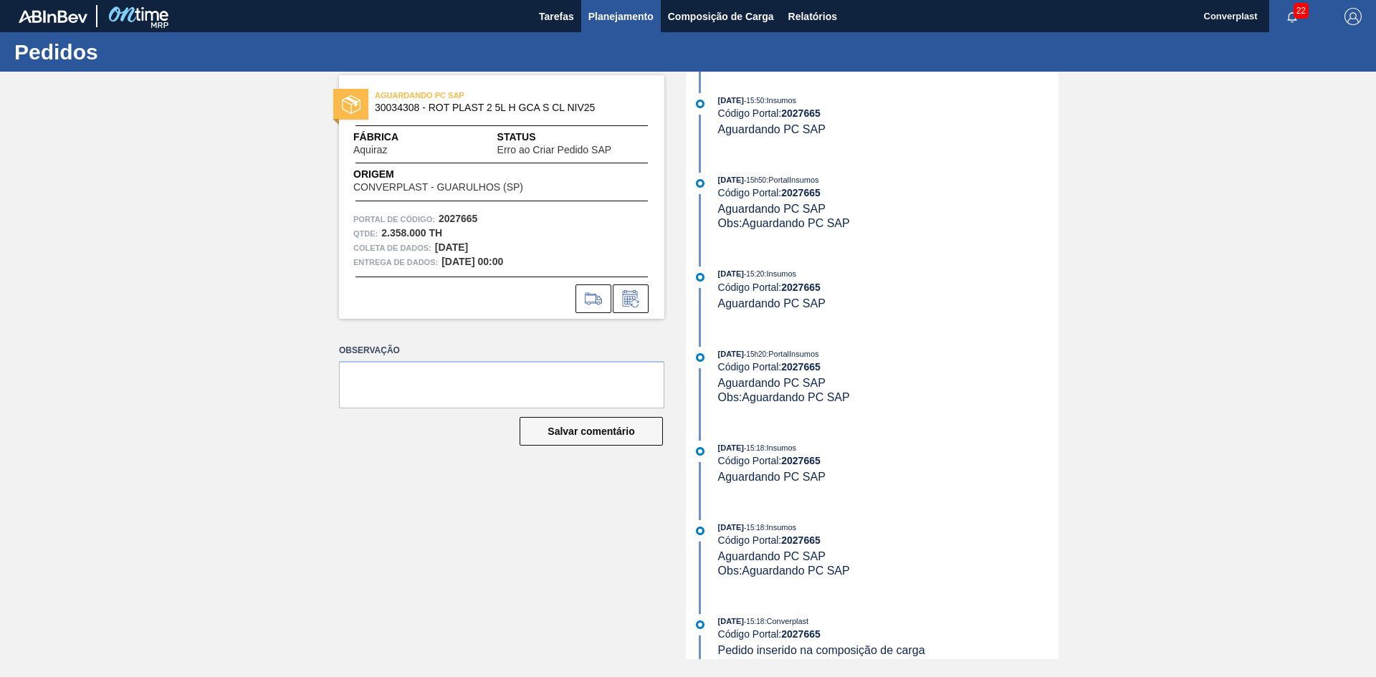
click at [652, 24] on font "Planejamento" at bounding box center [620, 16] width 65 height 17
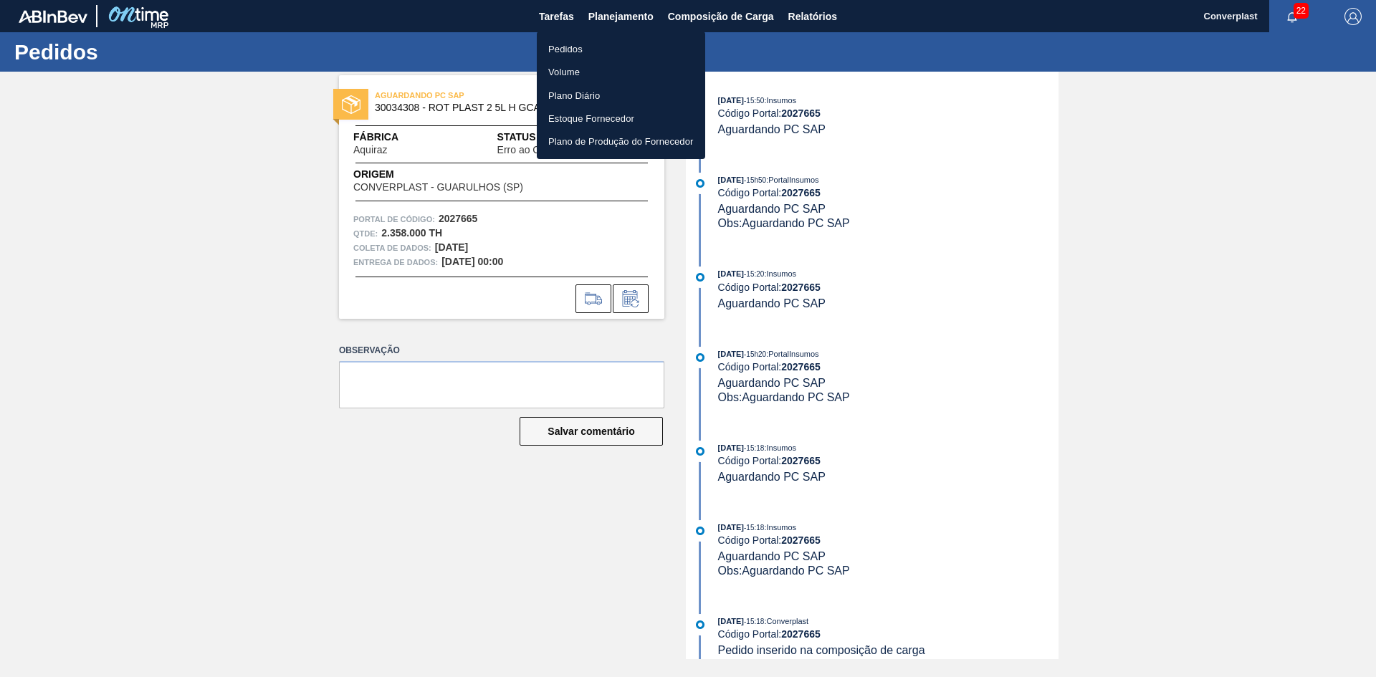
click at [604, 39] on li "Pedidos" at bounding box center [621, 48] width 168 height 23
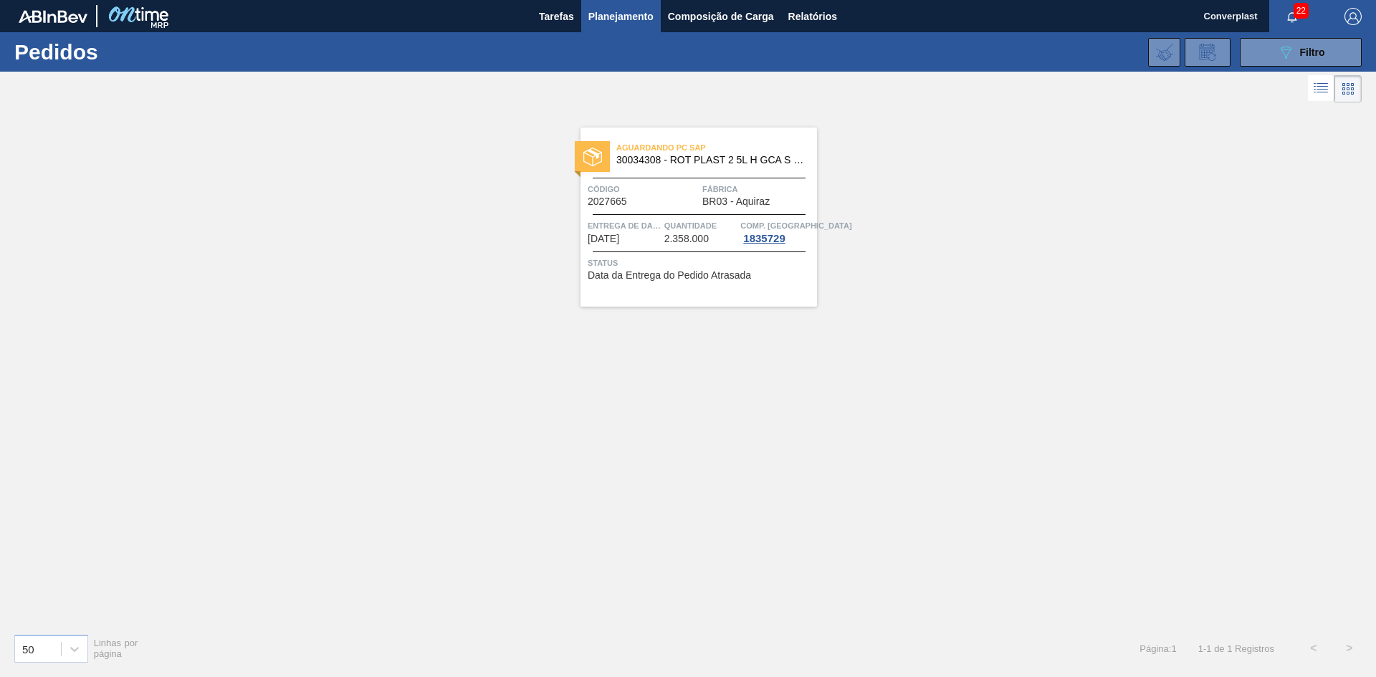
click at [662, 191] on span "Código" at bounding box center [643, 189] width 111 height 14
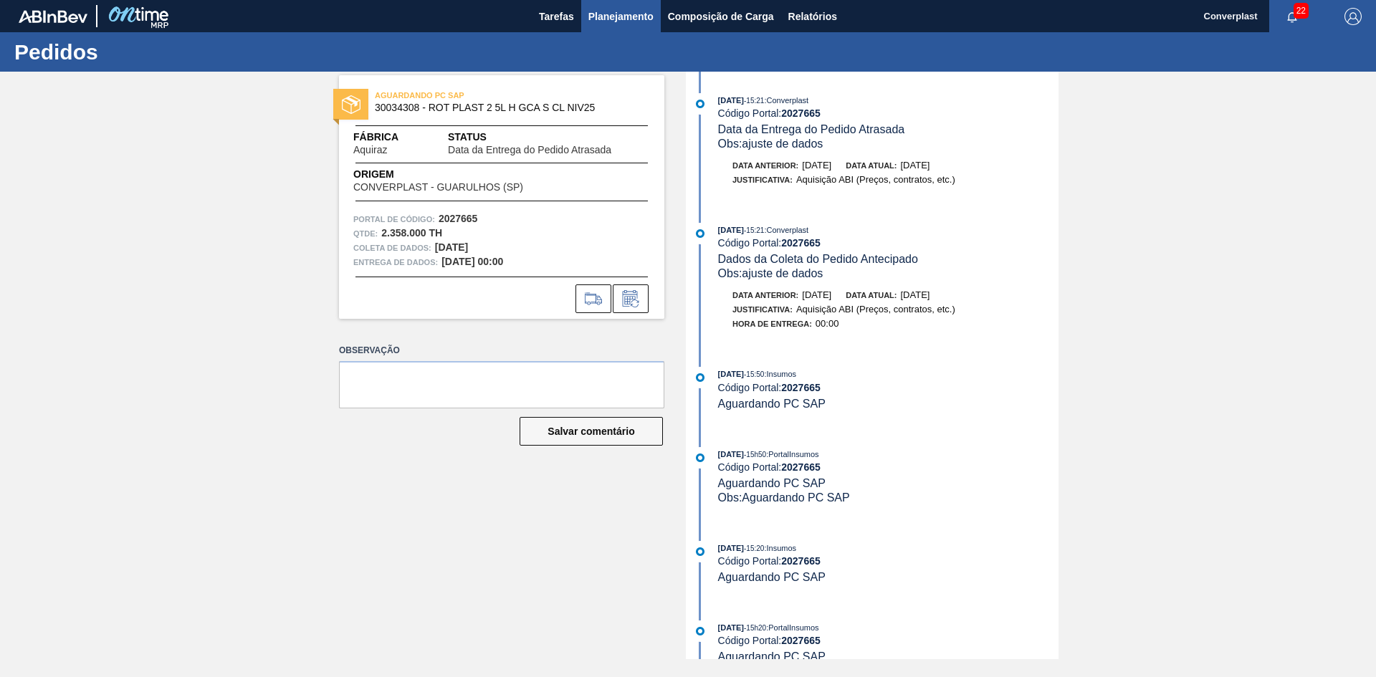
click at [593, 14] on font "Planejamento" at bounding box center [620, 16] width 65 height 11
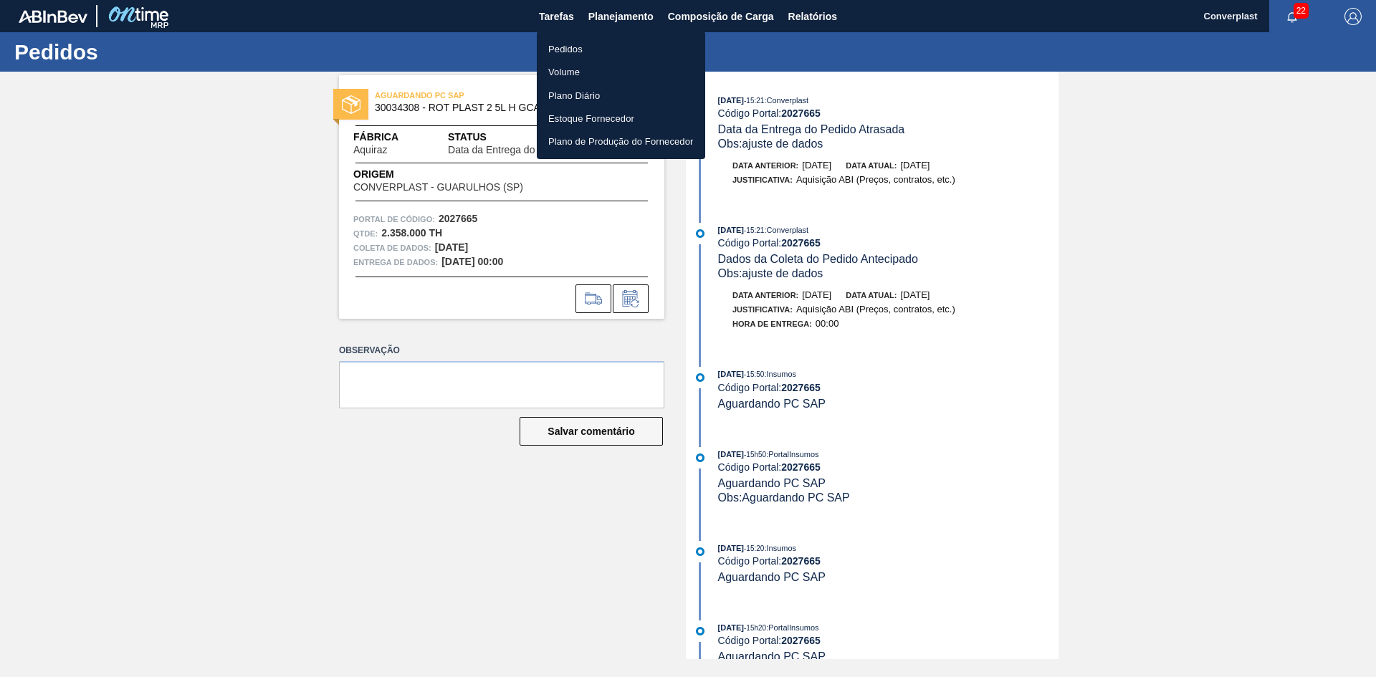
click at [559, 44] on font "Pedidos" at bounding box center [565, 49] width 34 height 11
